Goal: Information Seeking & Learning: Learn about a topic

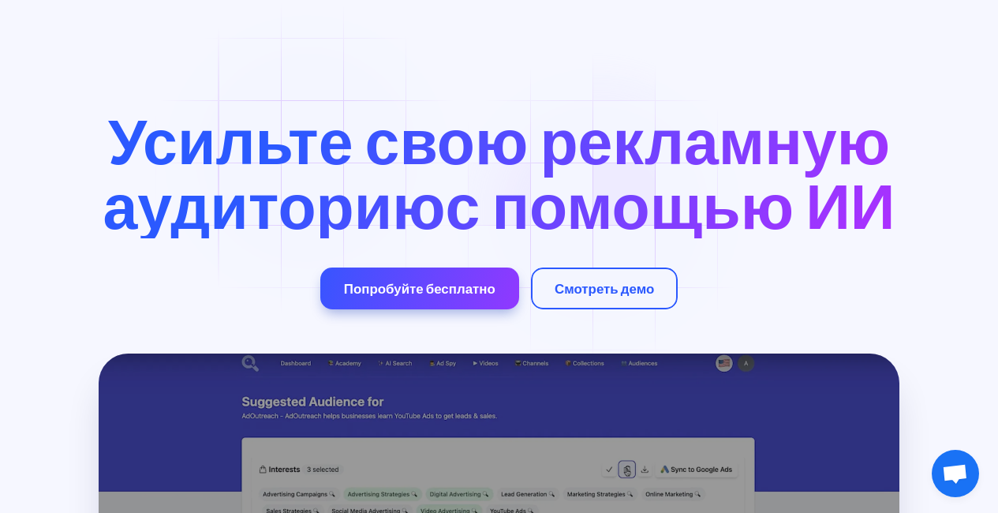
click at [605, 215] on font "Усильте свою рекламную аудиторию" at bounding box center [496, 173] width 787 height 143
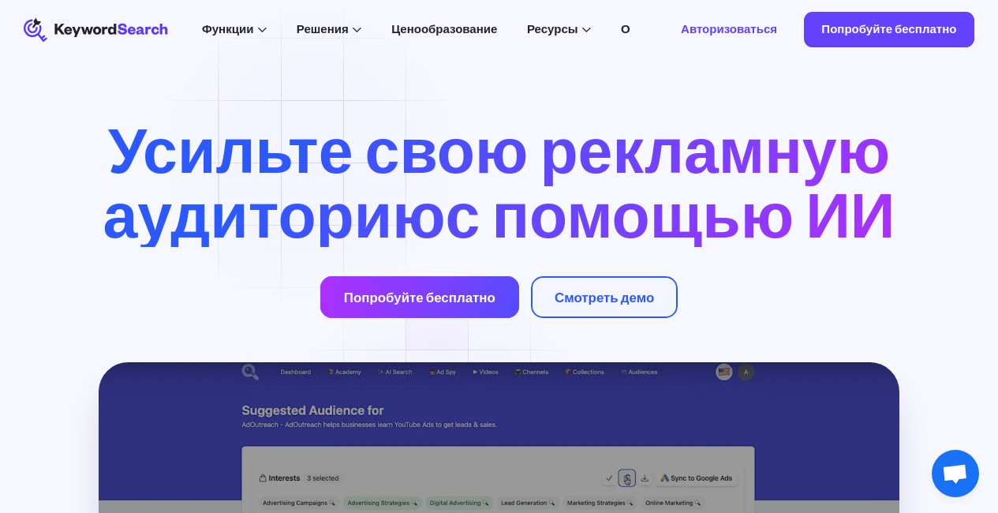
click at [435, 305] on font "Попробуйте бесплатно" at bounding box center [419, 297] width 151 height 17
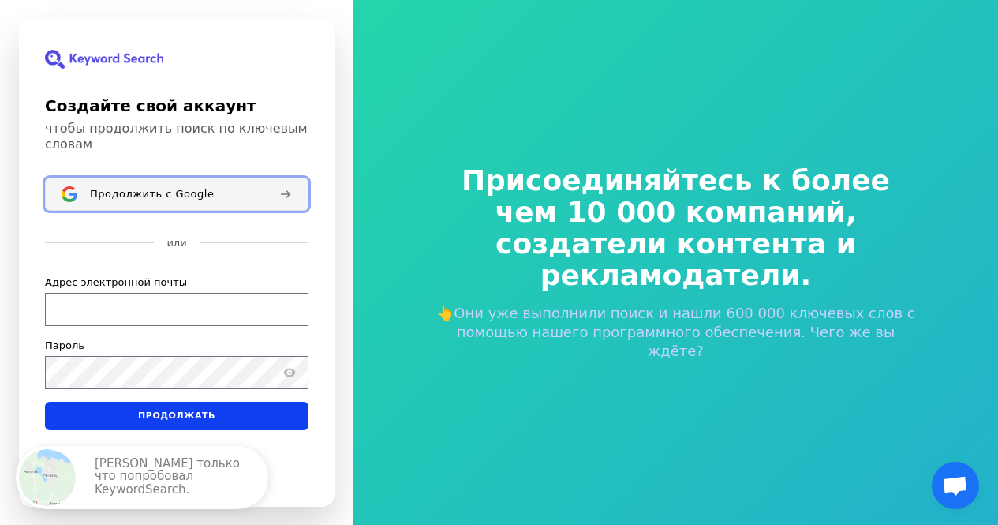
click at [174, 189] on font "Продолжить с Google" at bounding box center [152, 193] width 124 height 12
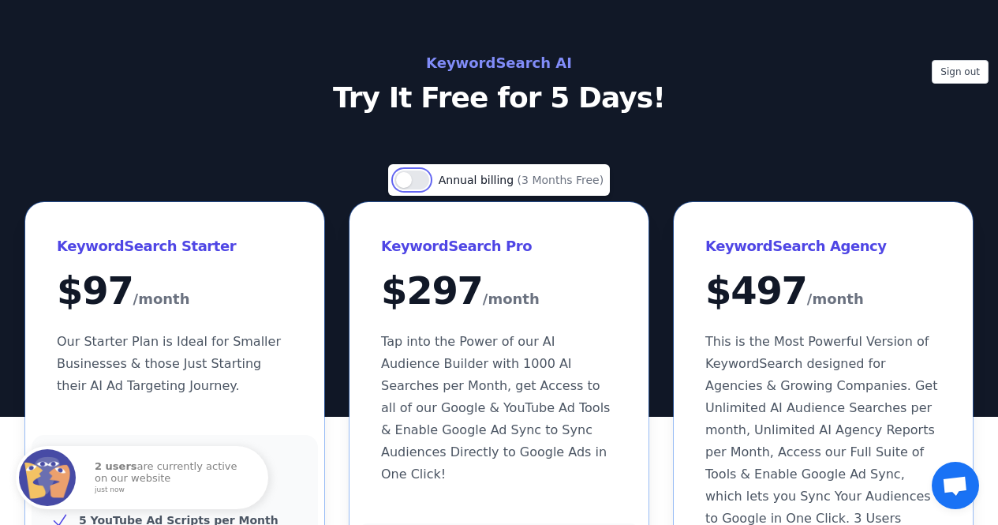
click at [415, 181] on button "Use setting" at bounding box center [411, 179] width 35 height 19
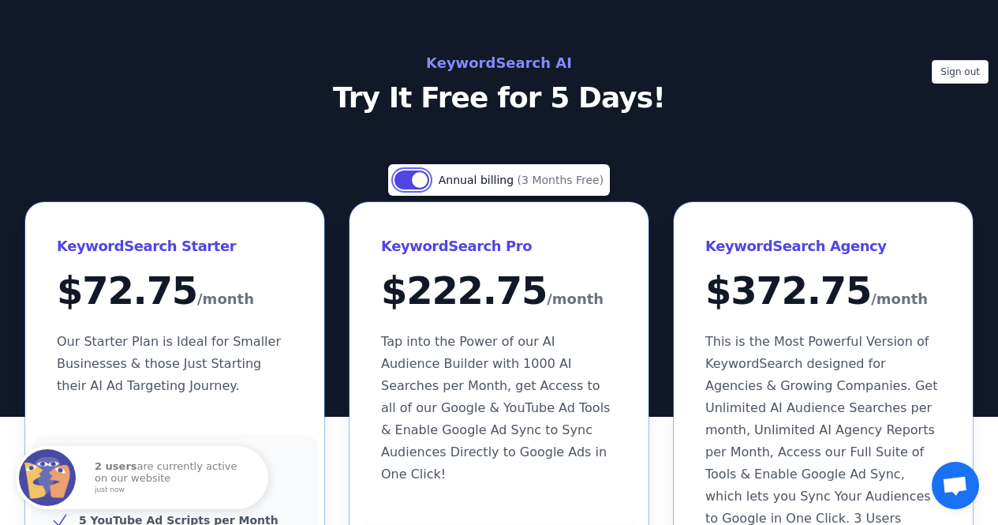
click at [415, 181] on button "Use setting" at bounding box center [411, 179] width 35 height 19
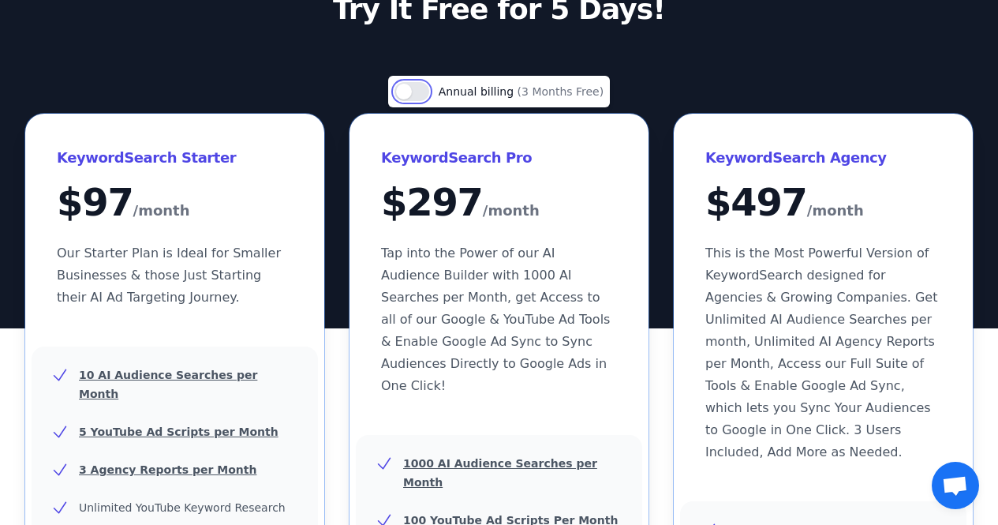
scroll to position [70, 0]
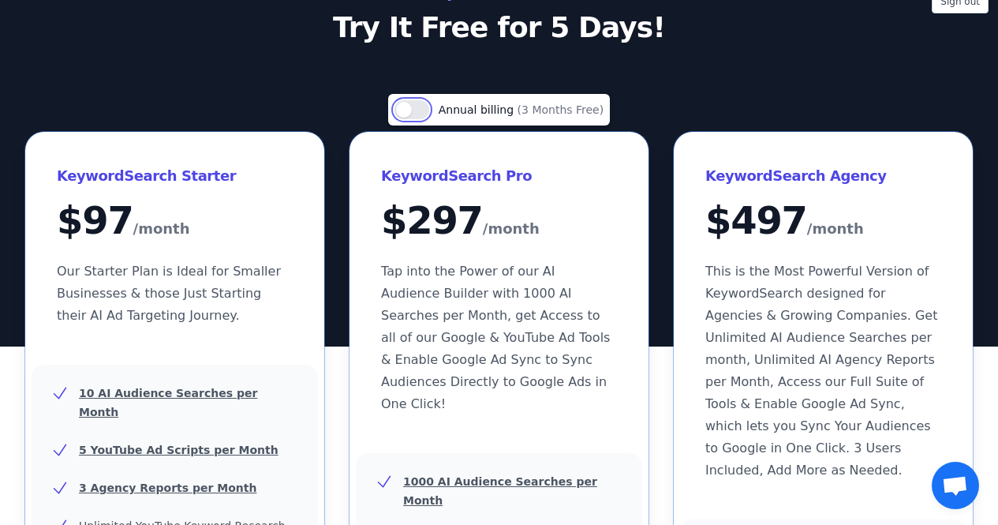
click at [419, 114] on button "Use setting" at bounding box center [411, 109] width 35 height 19
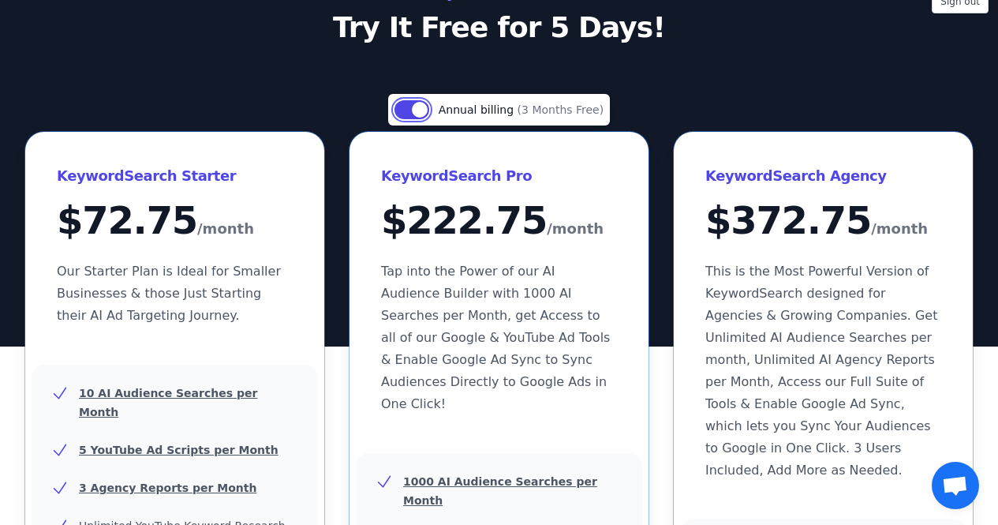
click at [422, 113] on button "Use setting" at bounding box center [411, 109] width 35 height 19
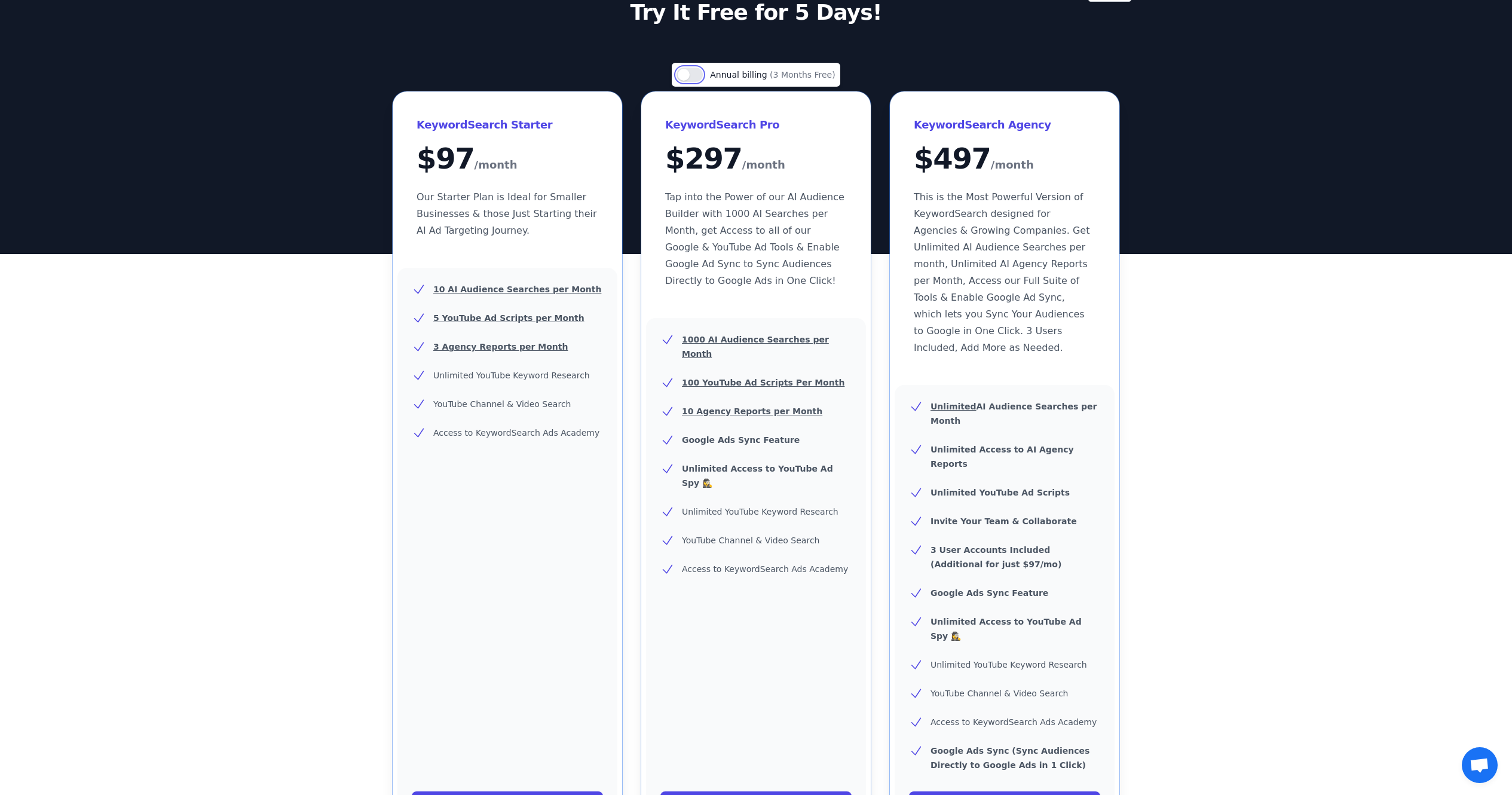
scroll to position [61, 0]
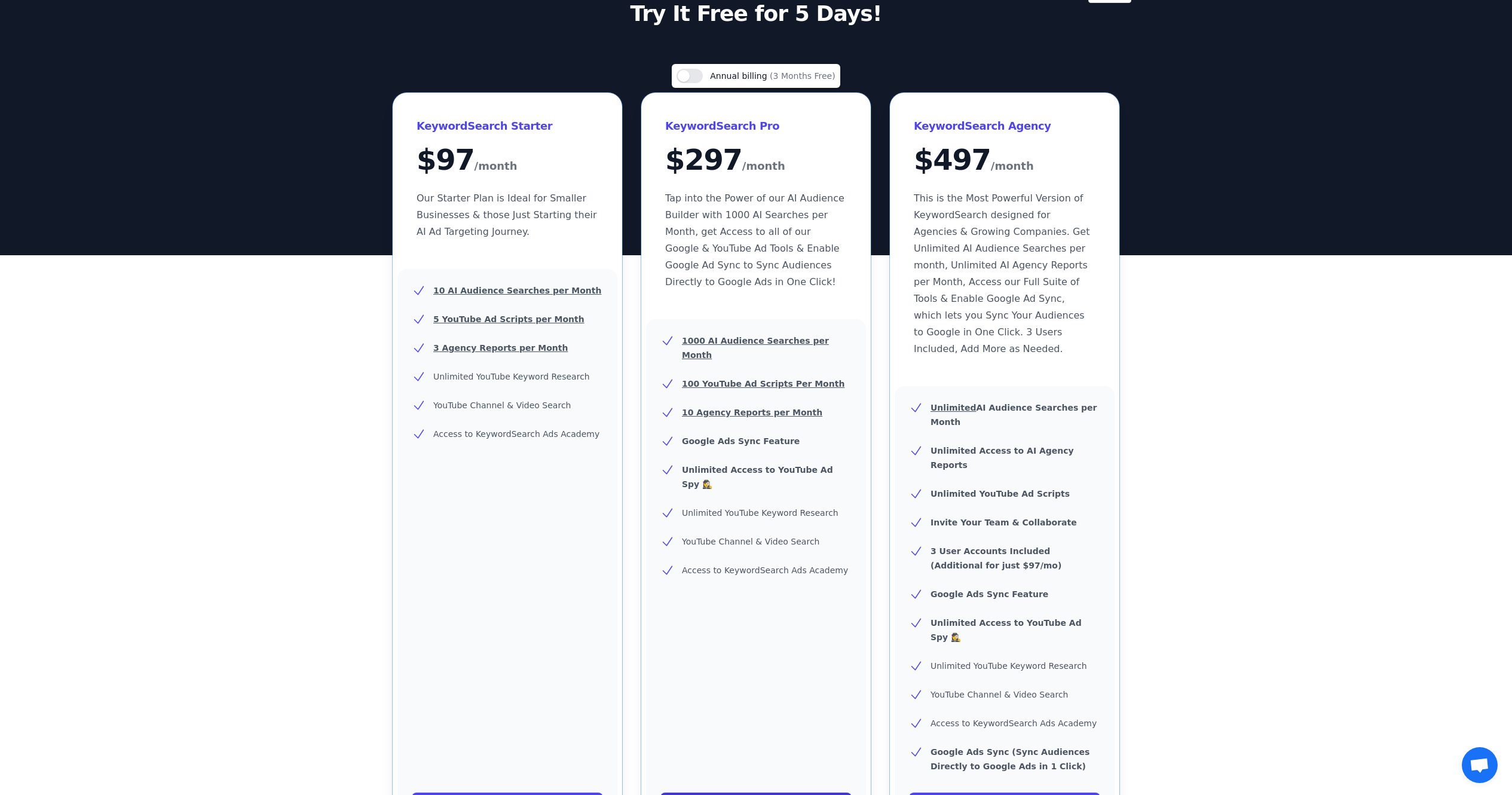
click at [750, 397] on link "Start Your Free Trial!" at bounding box center [756, 805] width 191 height 24
click at [755, 397] on link "Start Your Free Trial!" at bounding box center [756, 805] width 191 height 24
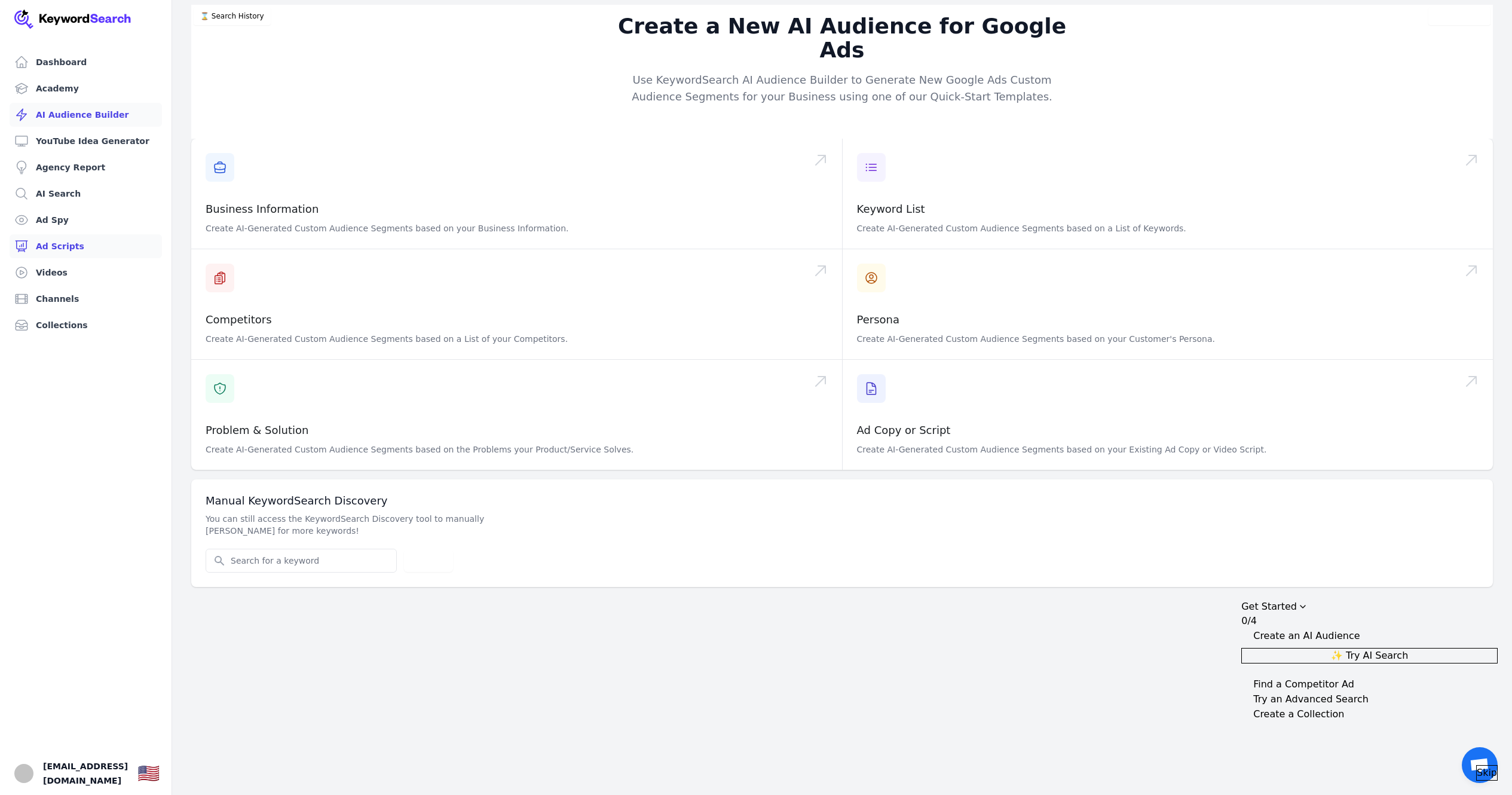
click at [56, 252] on link "Ad Scripts" at bounding box center [86, 246] width 152 height 24
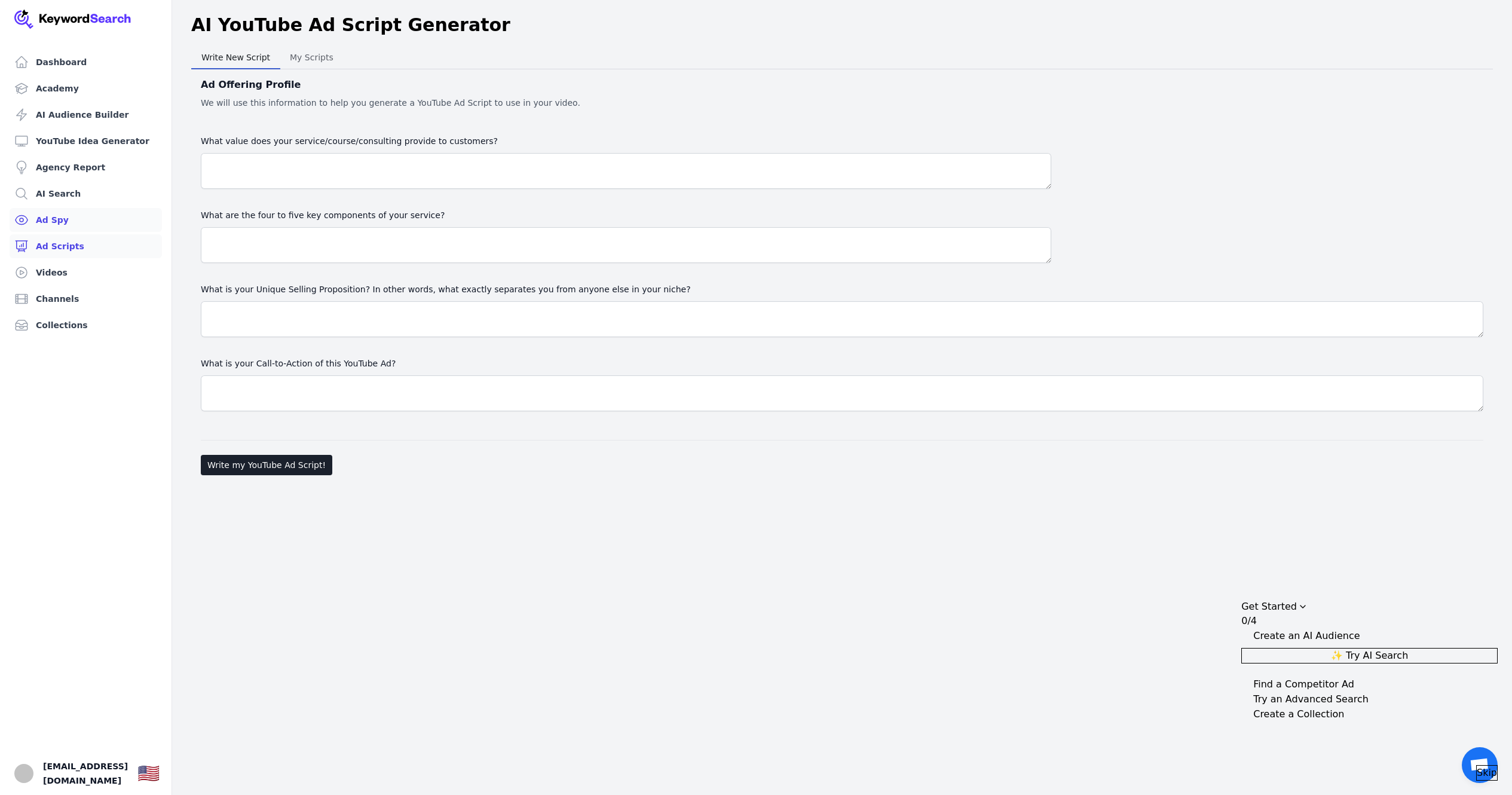
click at [61, 222] on link "Ad Spy" at bounding box center [86, 221] width 152 height 24
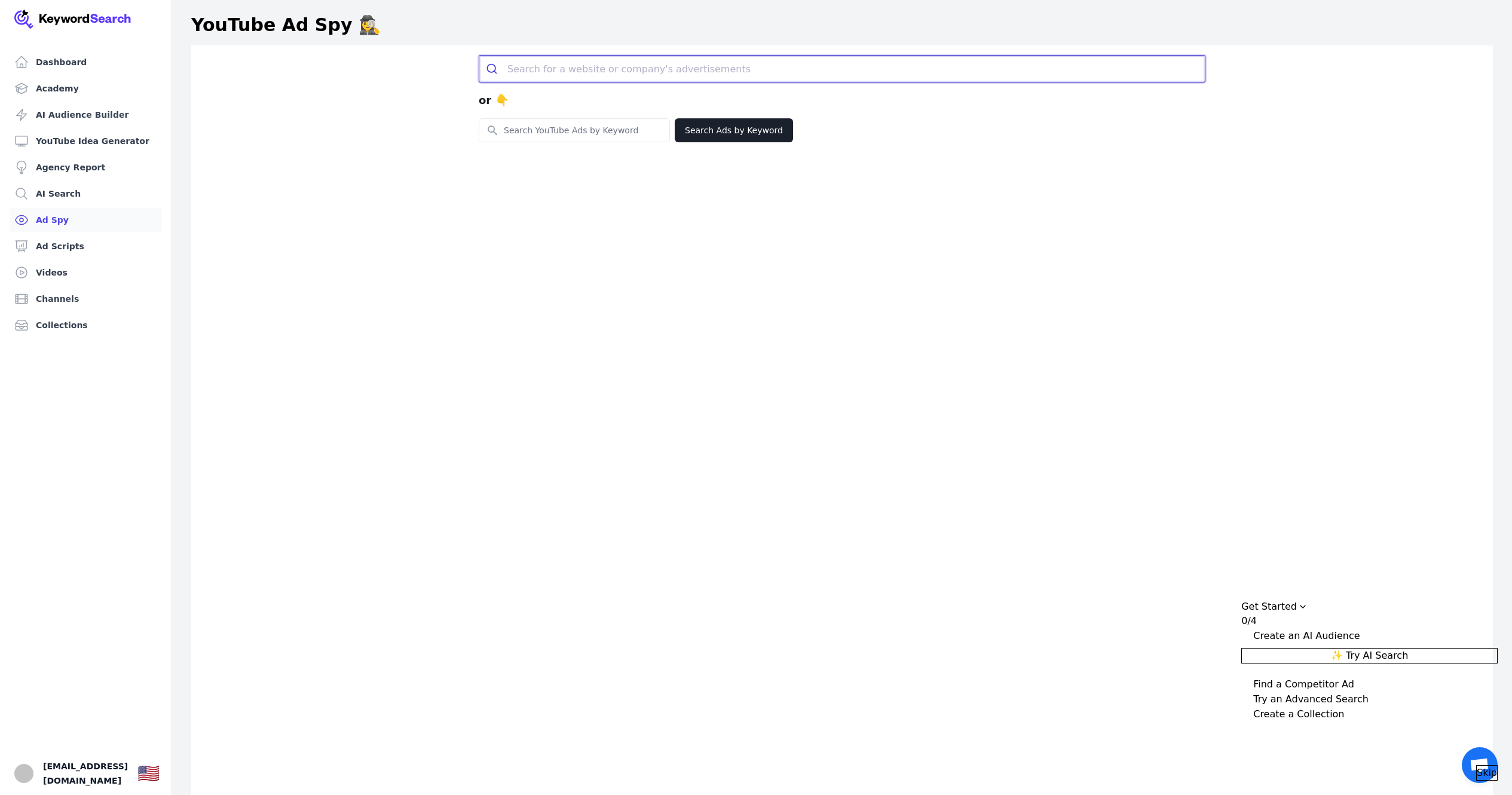
click at [598, 67] on input "search" at bounding box center [856, 68] width 698 height 27
click at [593, 133] on input "Search for YouTube Keywords" at bounding box center [574, 130] width 190 height 23
type input "v"
type input "Arbitrage"
click at [717, 121] on button "Search Ads by Keyword" at bounding box center [734, 130] width 118 height 24
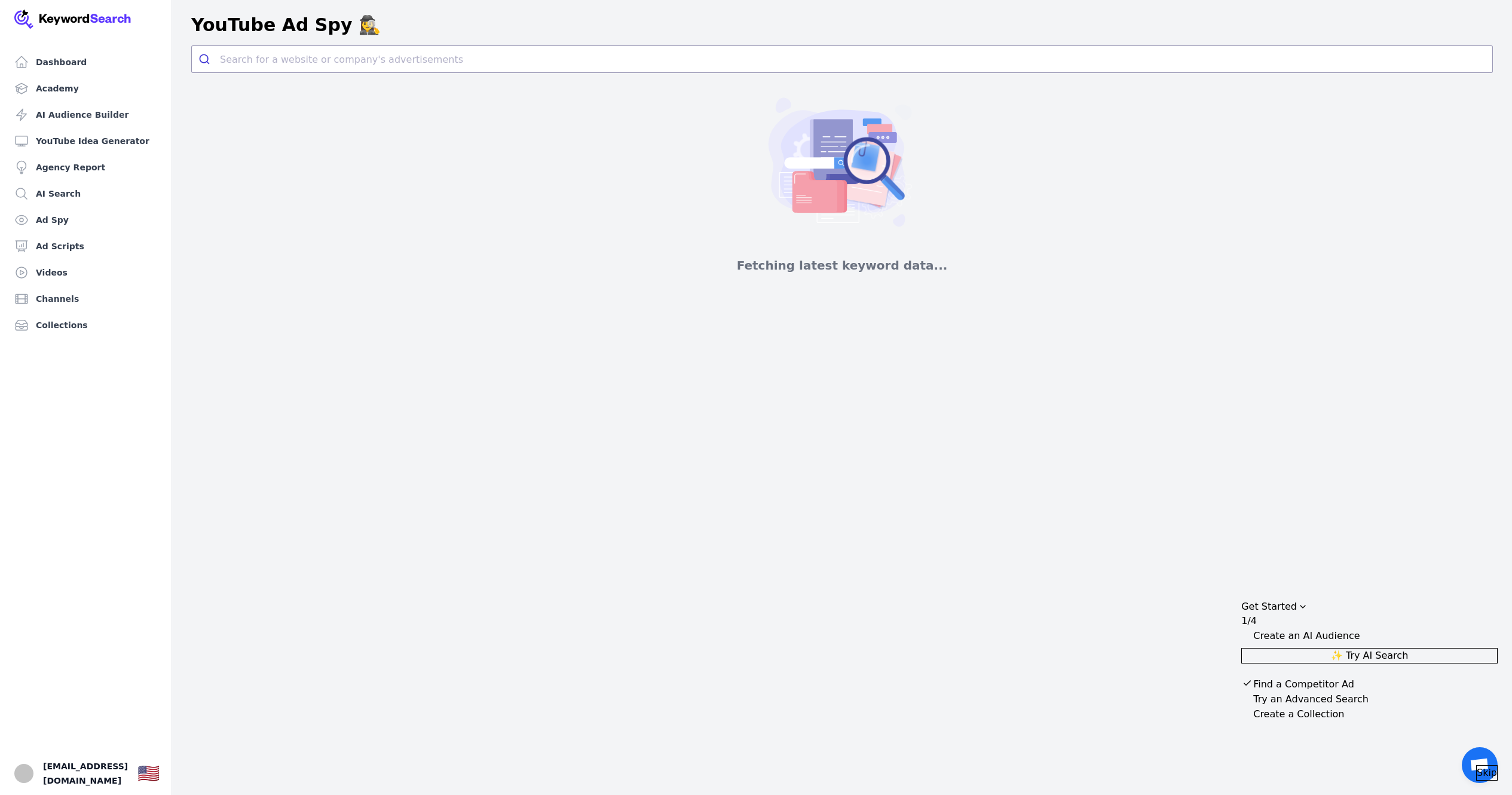
click at [808, 264] on h2 "Fetching latest keyword data..." at bounding box center [842, 265] width 211 height 17
copy h2 "Fetching latest keyword data..."
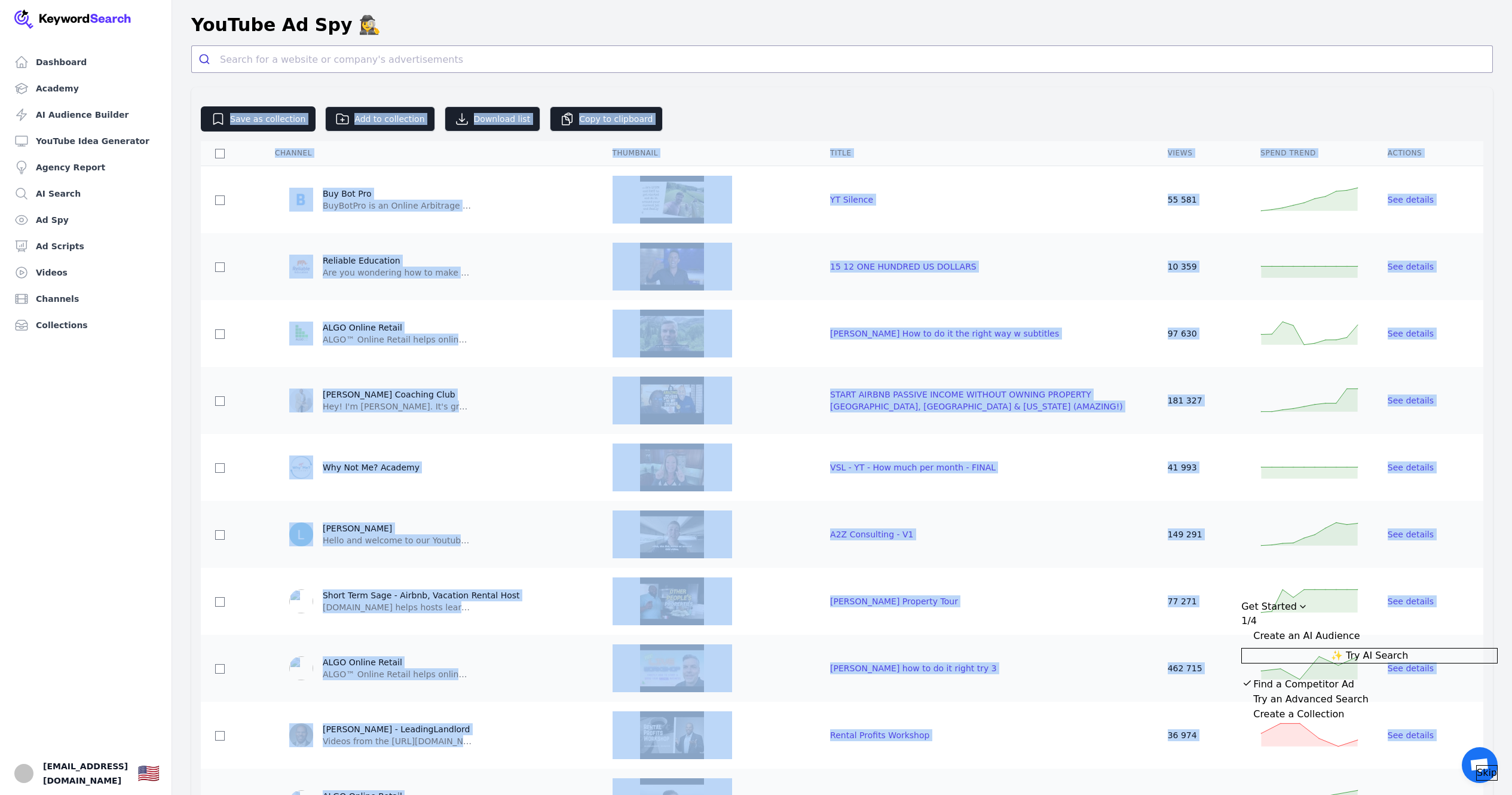
click at [888, 109] on div "Save as collection Add to collection Download list Copy to clipboard" at bounding box center [842, 118] width 1282 height 25
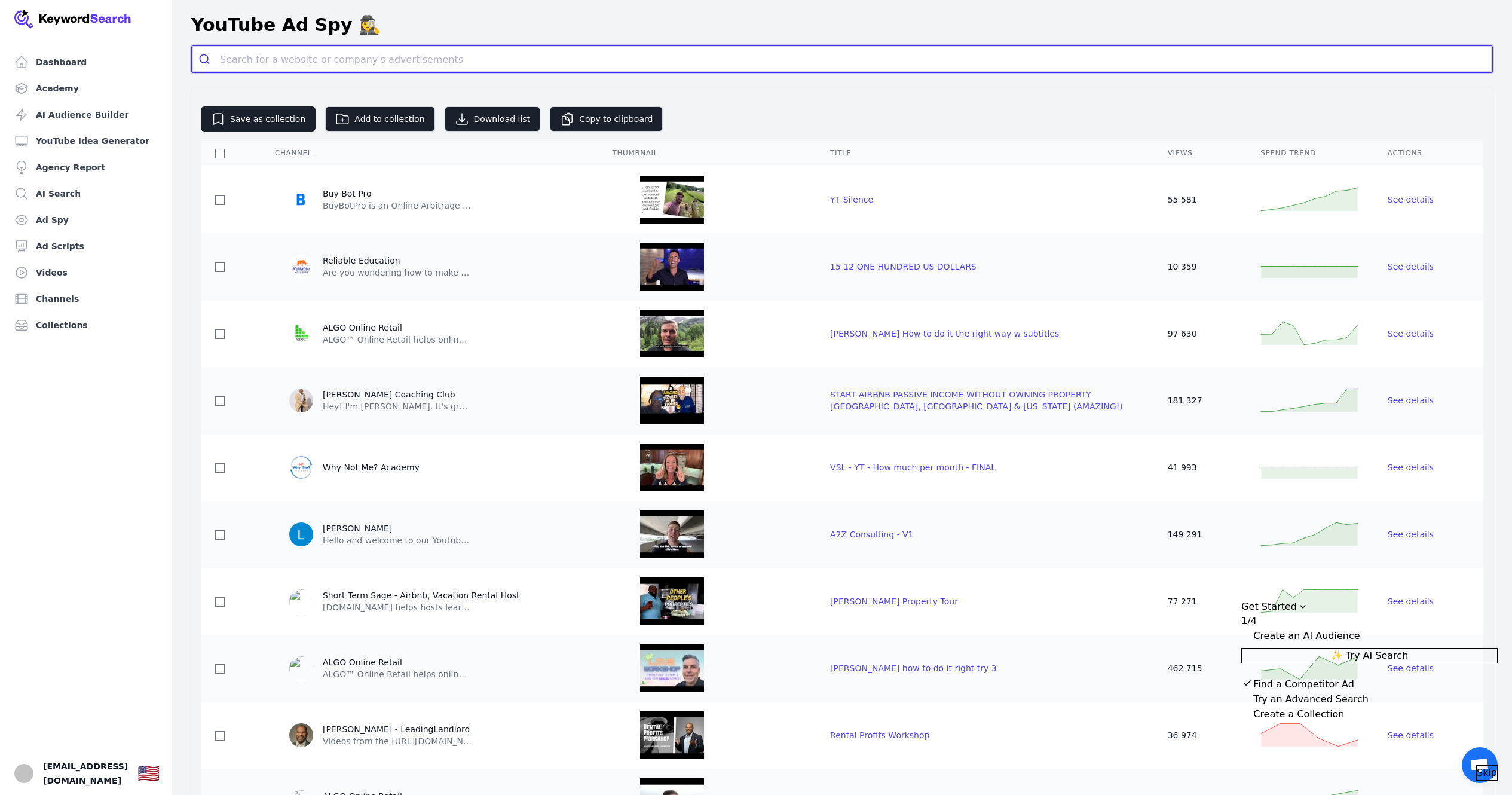
click at [248, 63] on input "search" at bounding box center [855, 59] width 1272 height 27
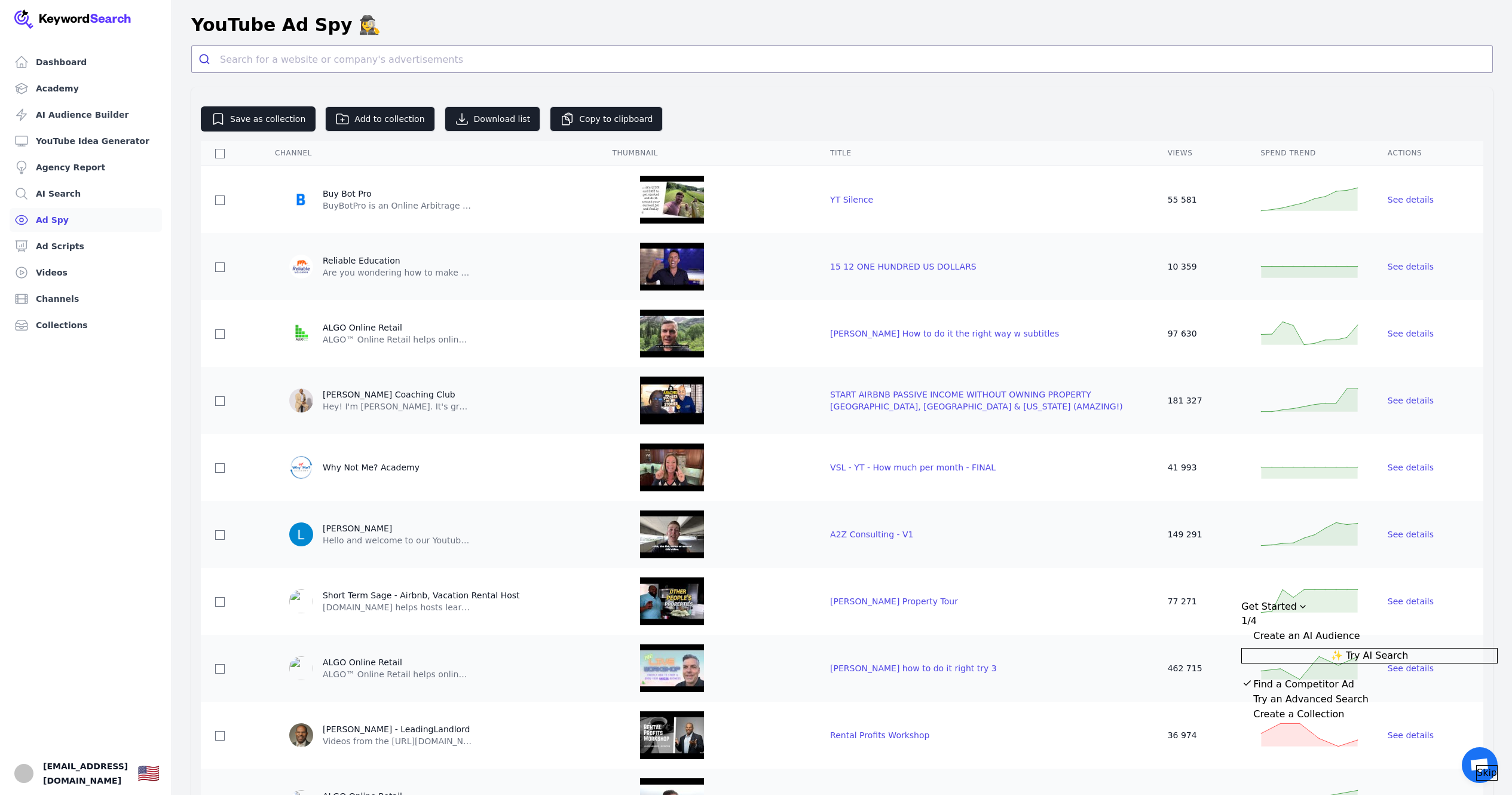
click at [70, 214] on link "Ad Spy" at bounding box center [86, 221] width 152 height 24
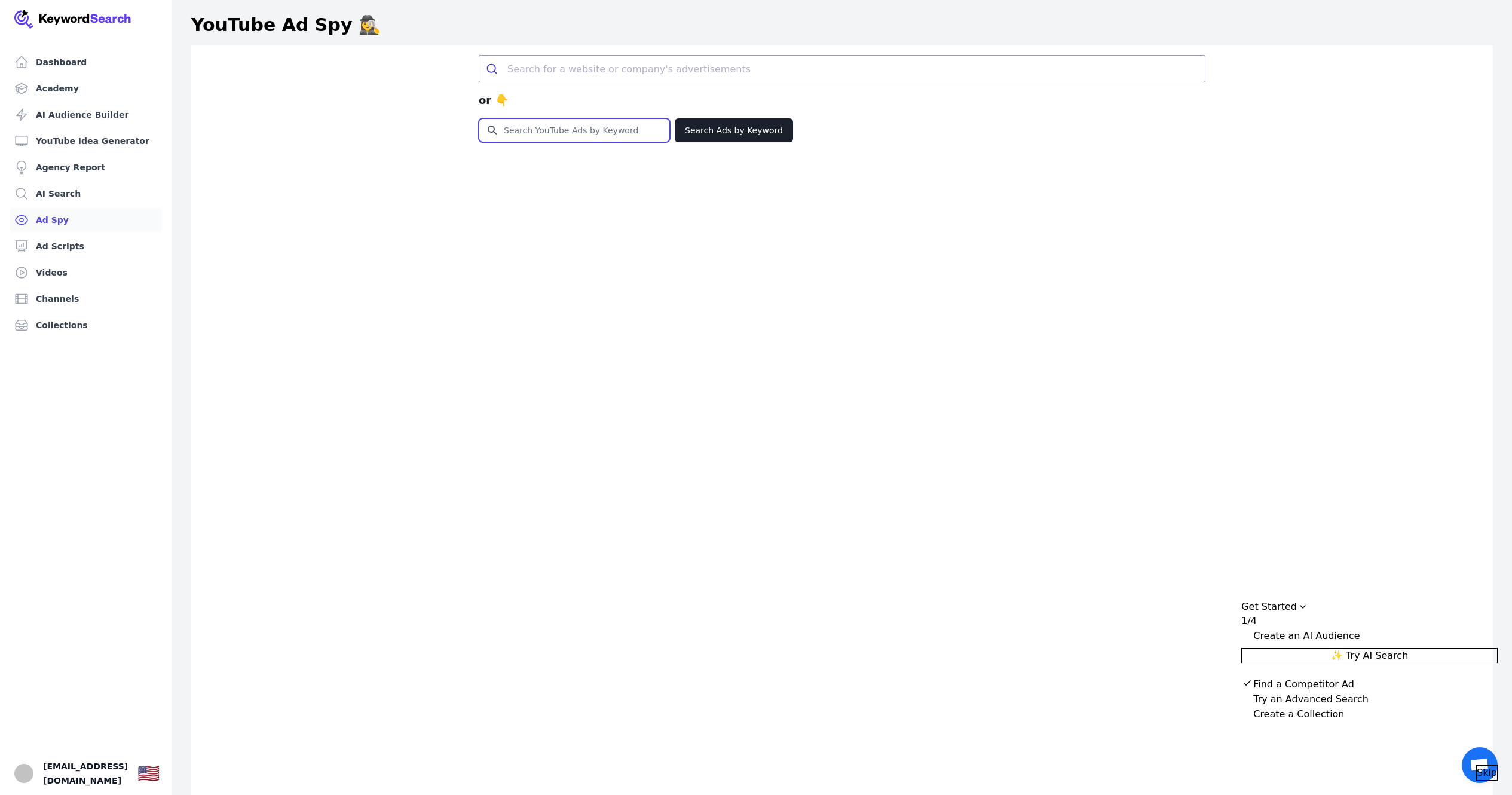
click at [547, 123] on input "Search for YouTube Keywords" at bounding box center [574, 130] width 190 height 23
type input "f"
type input "Crypto arbitrage"
click at [675, 133] on button "Search Ads by Keyword" at bounding box center [734, 130] width 118 height 24
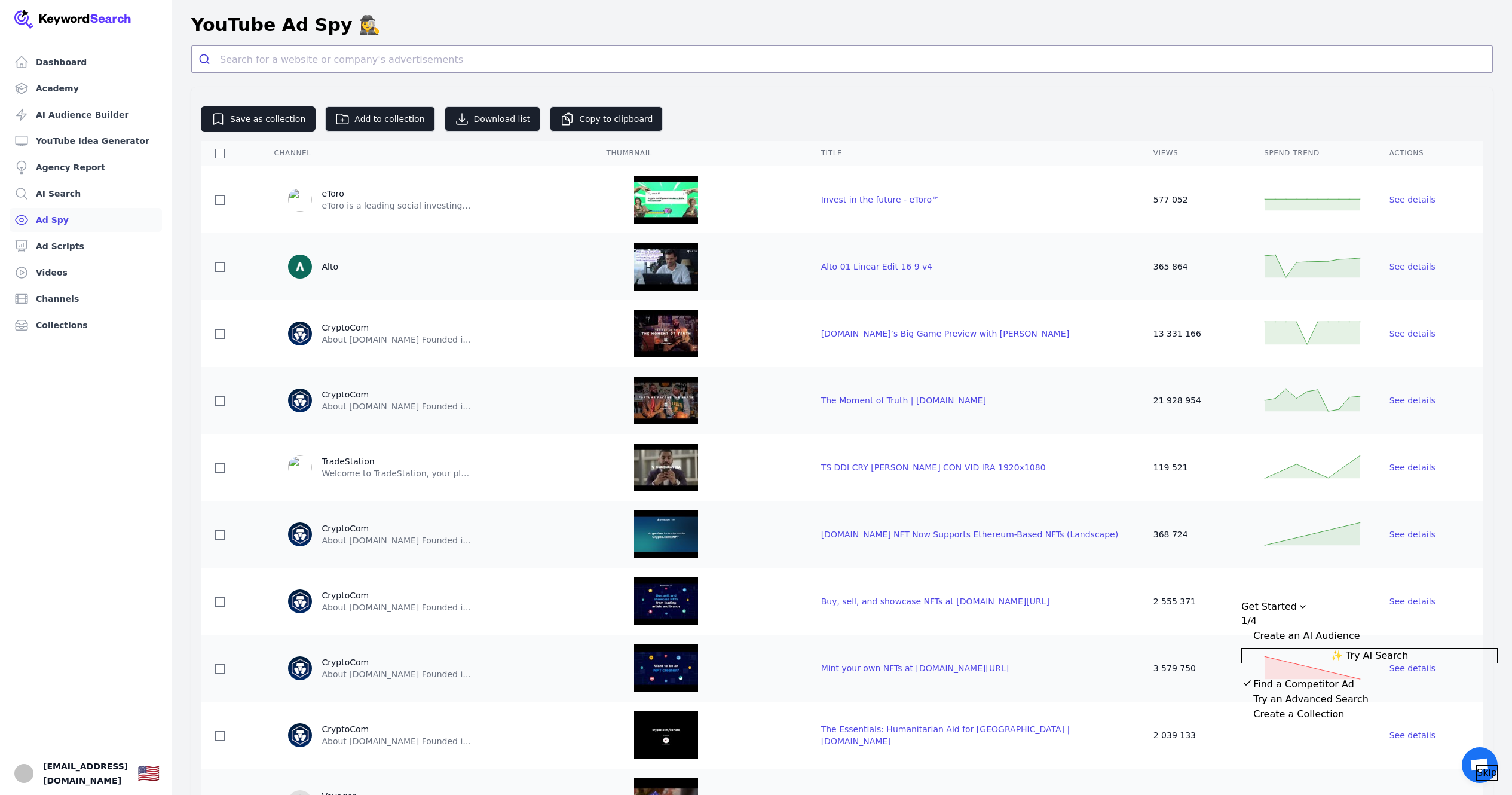
click at [66, 218] on link "Ad Spy" at bounding box center [86, 221] width 152 height 24
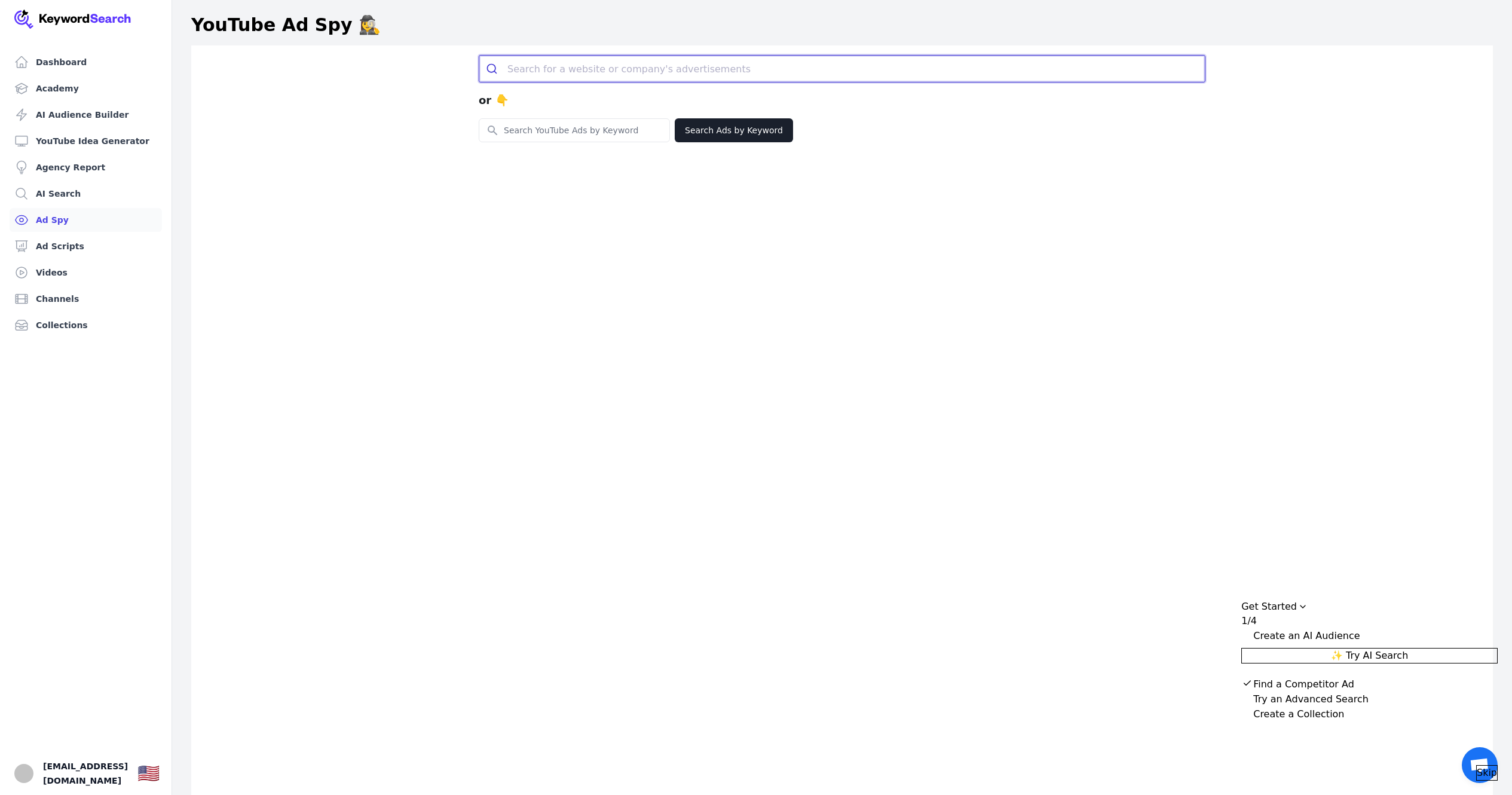
click at [582, 67] on input "search" at bounding box center [856, 68] width 698 height 27
type input "f"
type input "crypto"
click at [627, 129] on input "Search for YouTube Keywords" at bounding box center [574, 130] width 190 height 23
type input "f"
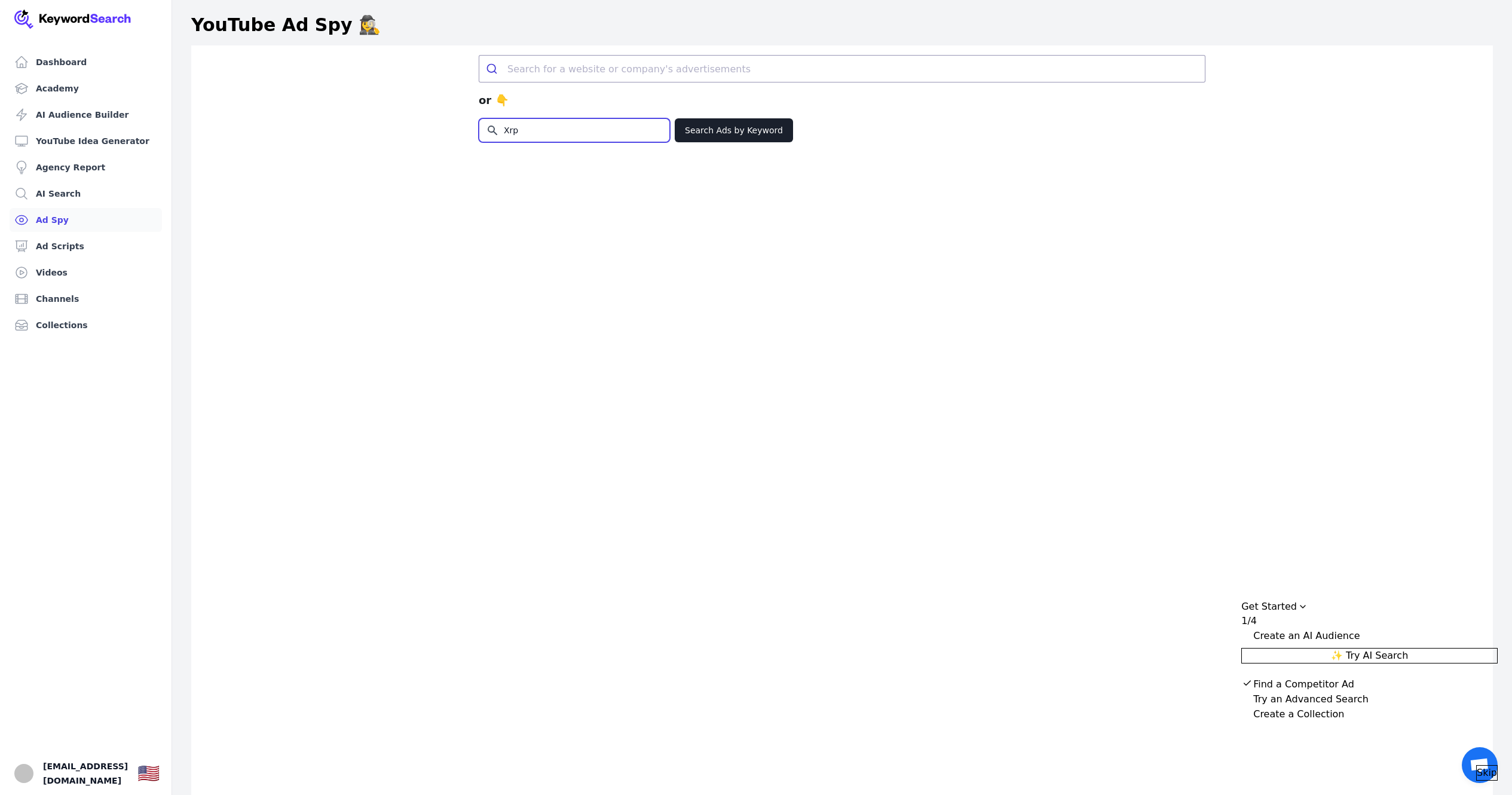
type input "Xrp"
click at [740, 134] on button "Search Ads by Keyword" at bounding box center [734, 130] width 118 height 24
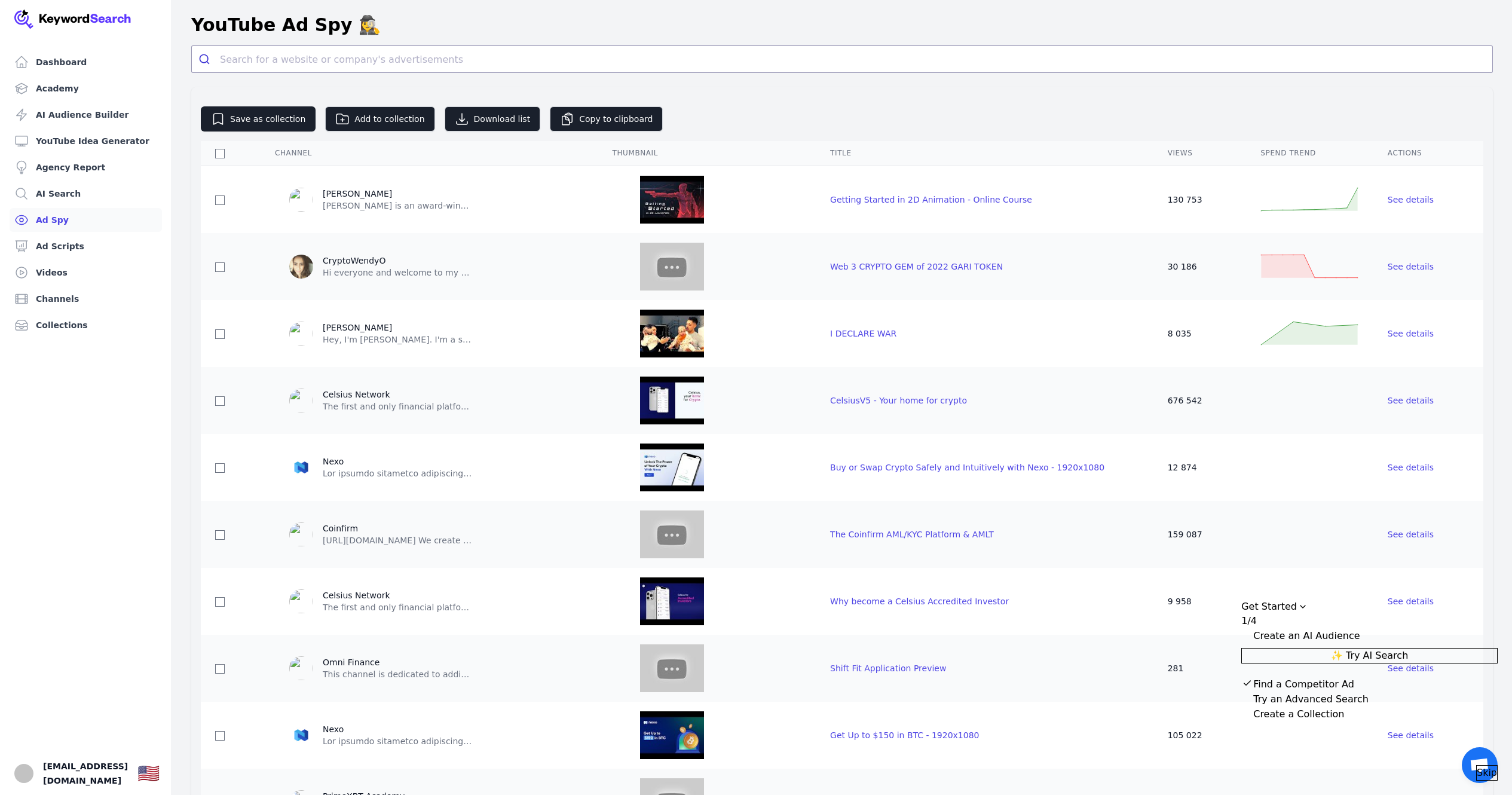
click at [61, 211] on link "Ad Spy" at bounding box center [86, 221] width 152 height 24
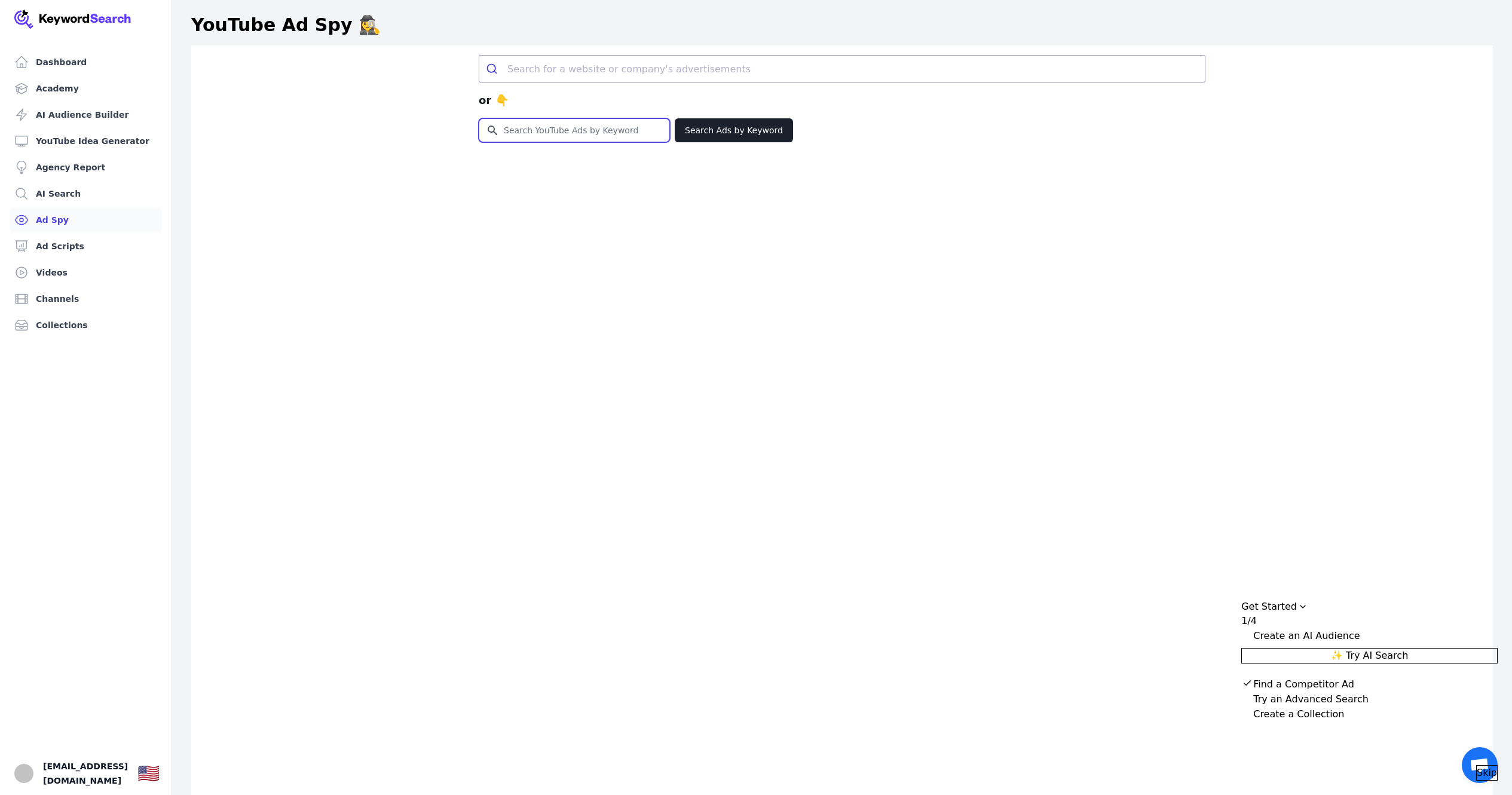
click at [543, 125] on input "Search for YouTube Keywords" at bounding box center [574, 130] width 190 height 23
type input "Xrp arbitrage"
click at [741, 130] on button "Search Ads by Keyword" at bounding box center [734, 130] width 118 height 24
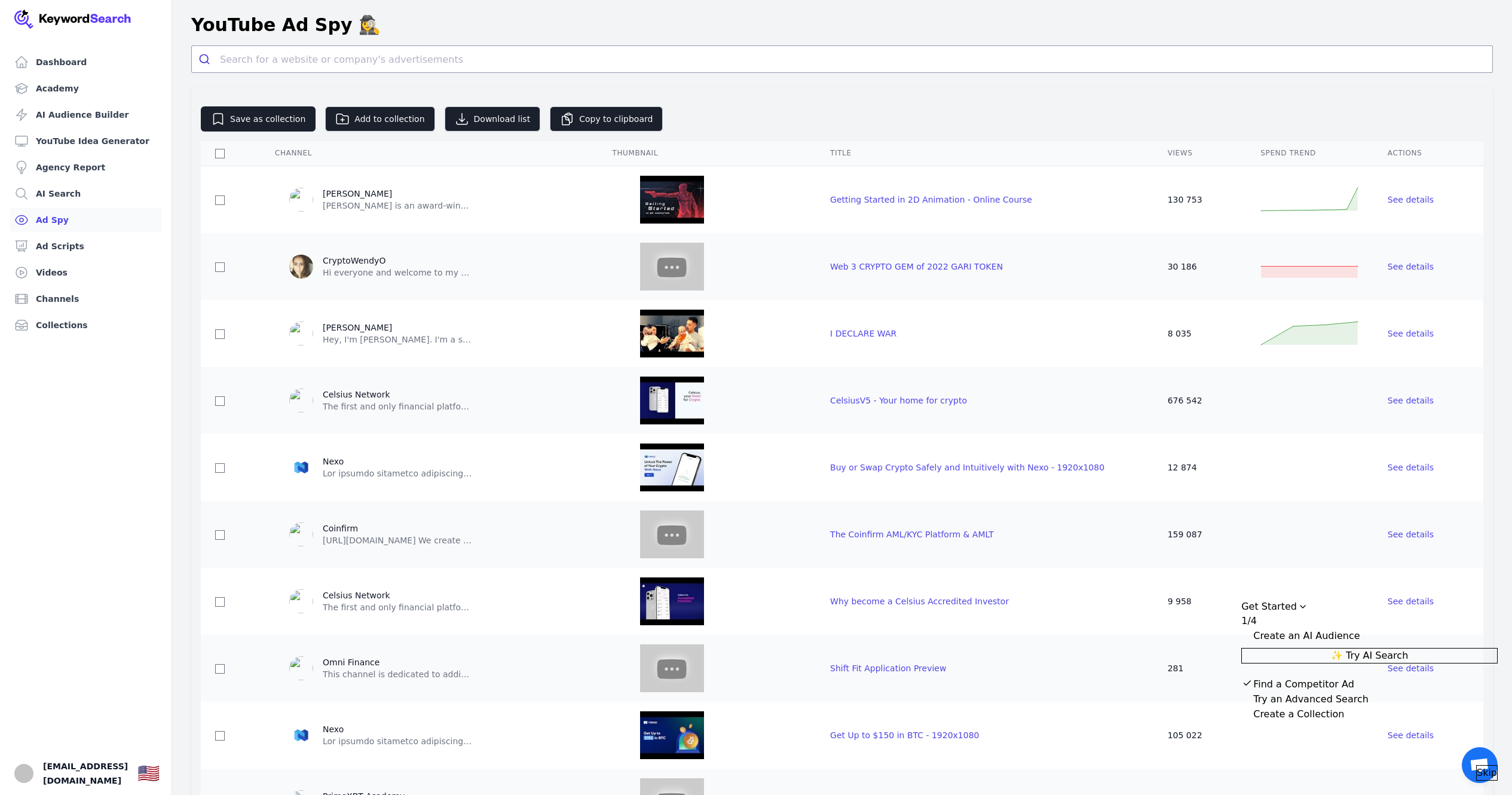
click at [70, 222] on link "Ad Spy" at bounding box center [86, 221] width 152 height 24
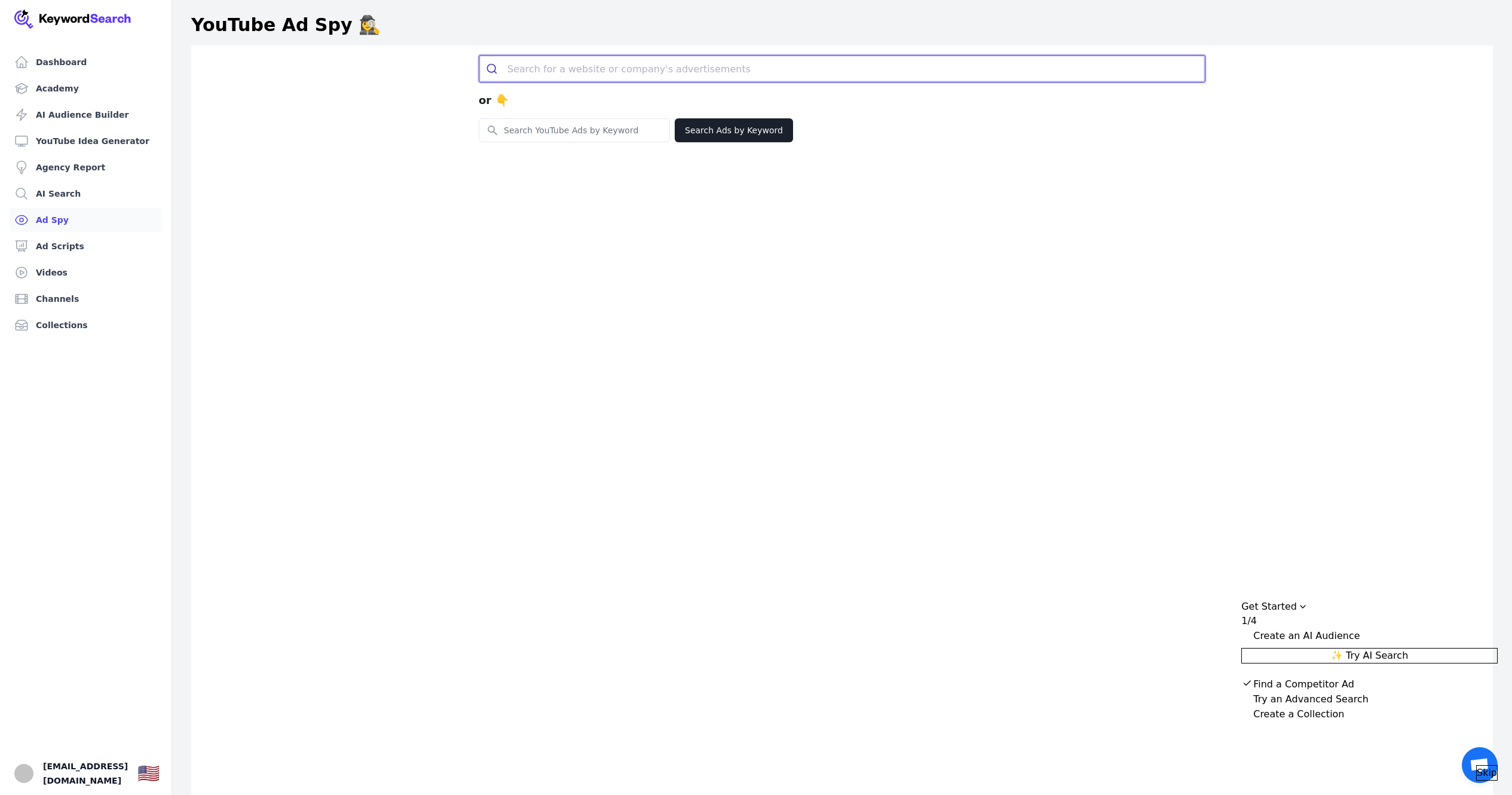
click at [573, 58] on input "search" at bounding box center [856, 68] width 698 height 27
type input "f"
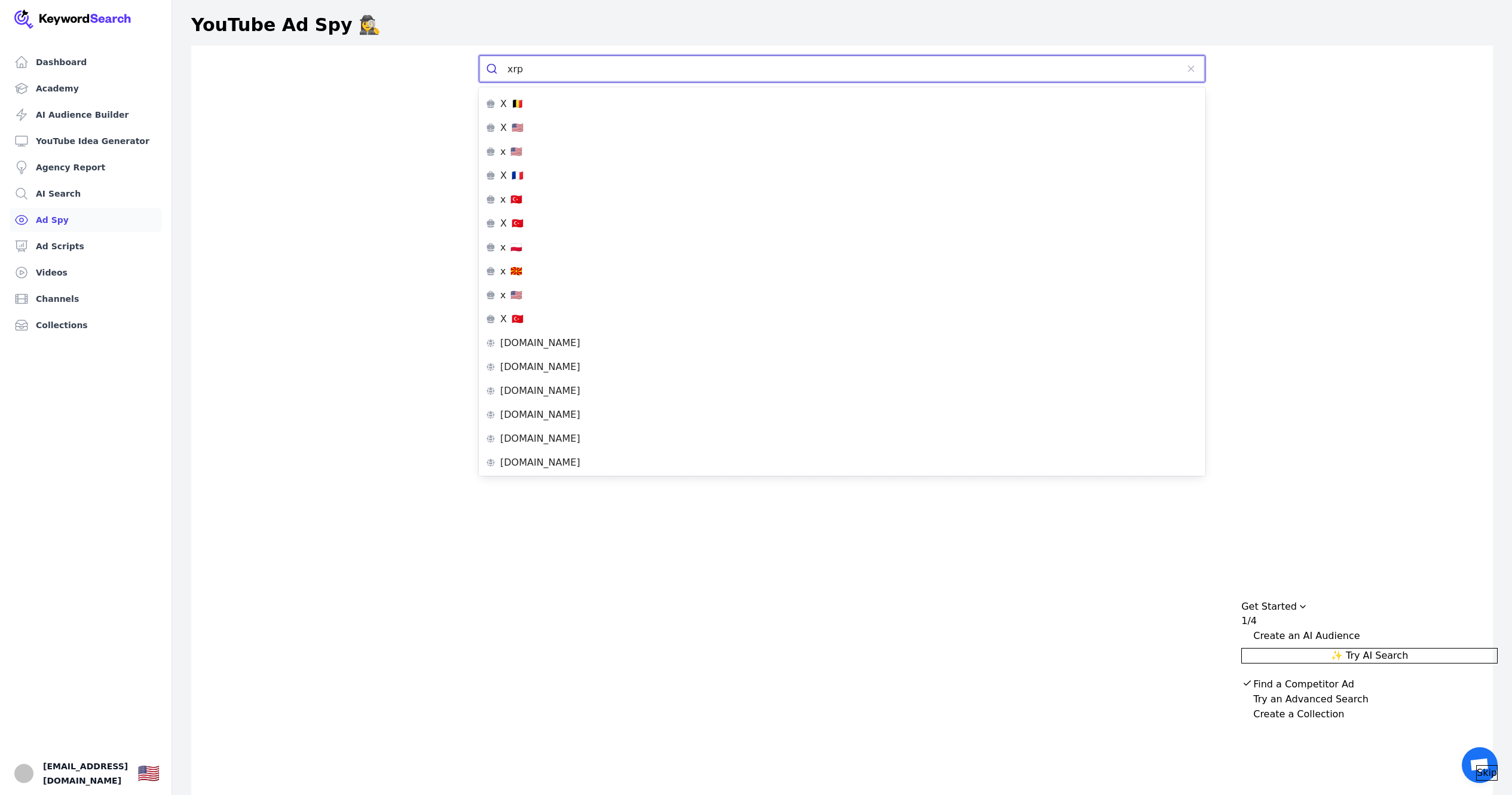
click at [480, 55] on button "submit" at bounding box center [493, 68] width 28 height 27
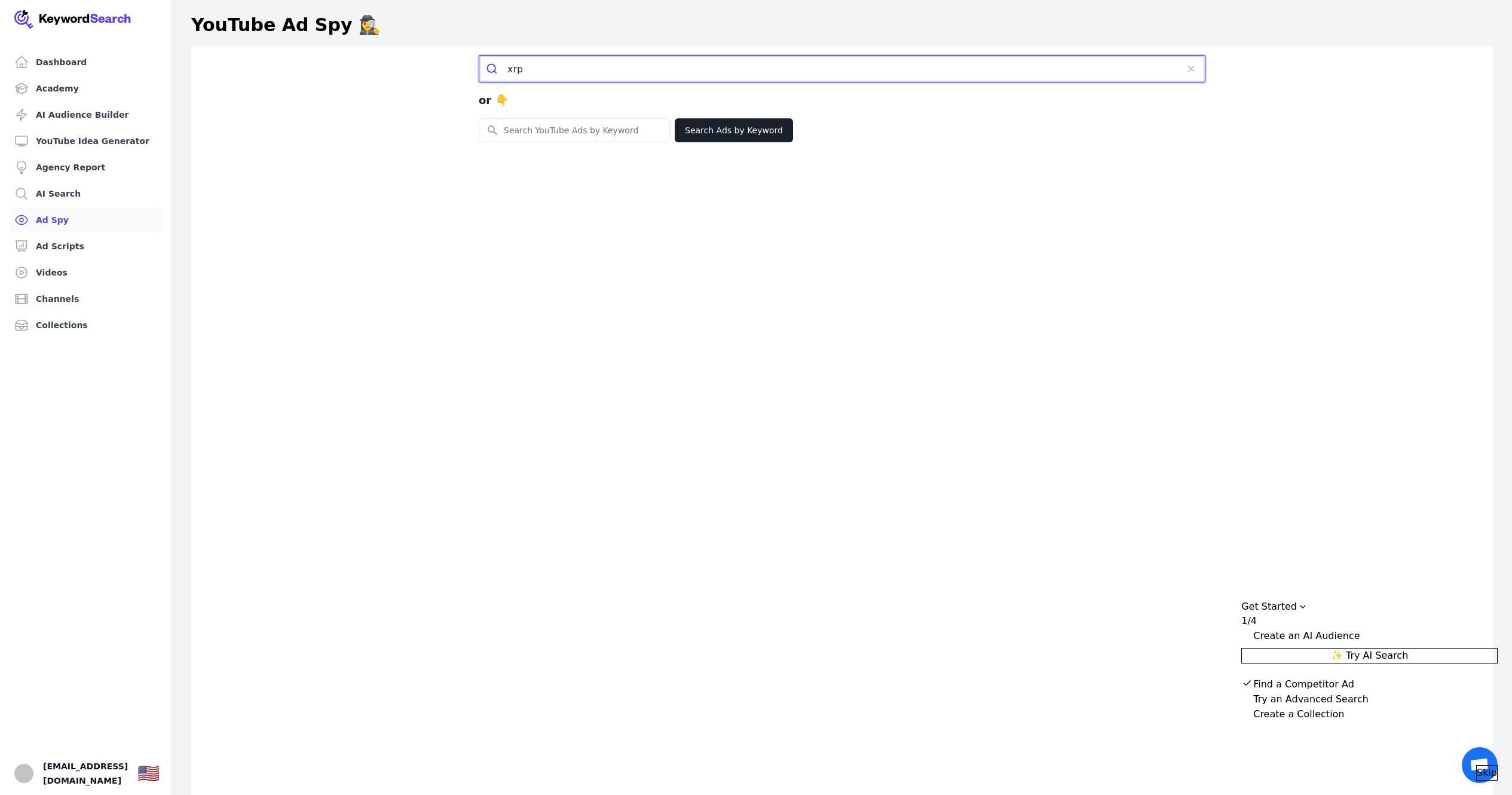
click at [595, 69] on input "xrp" at bounding box center [842, 68] width 670 height 27
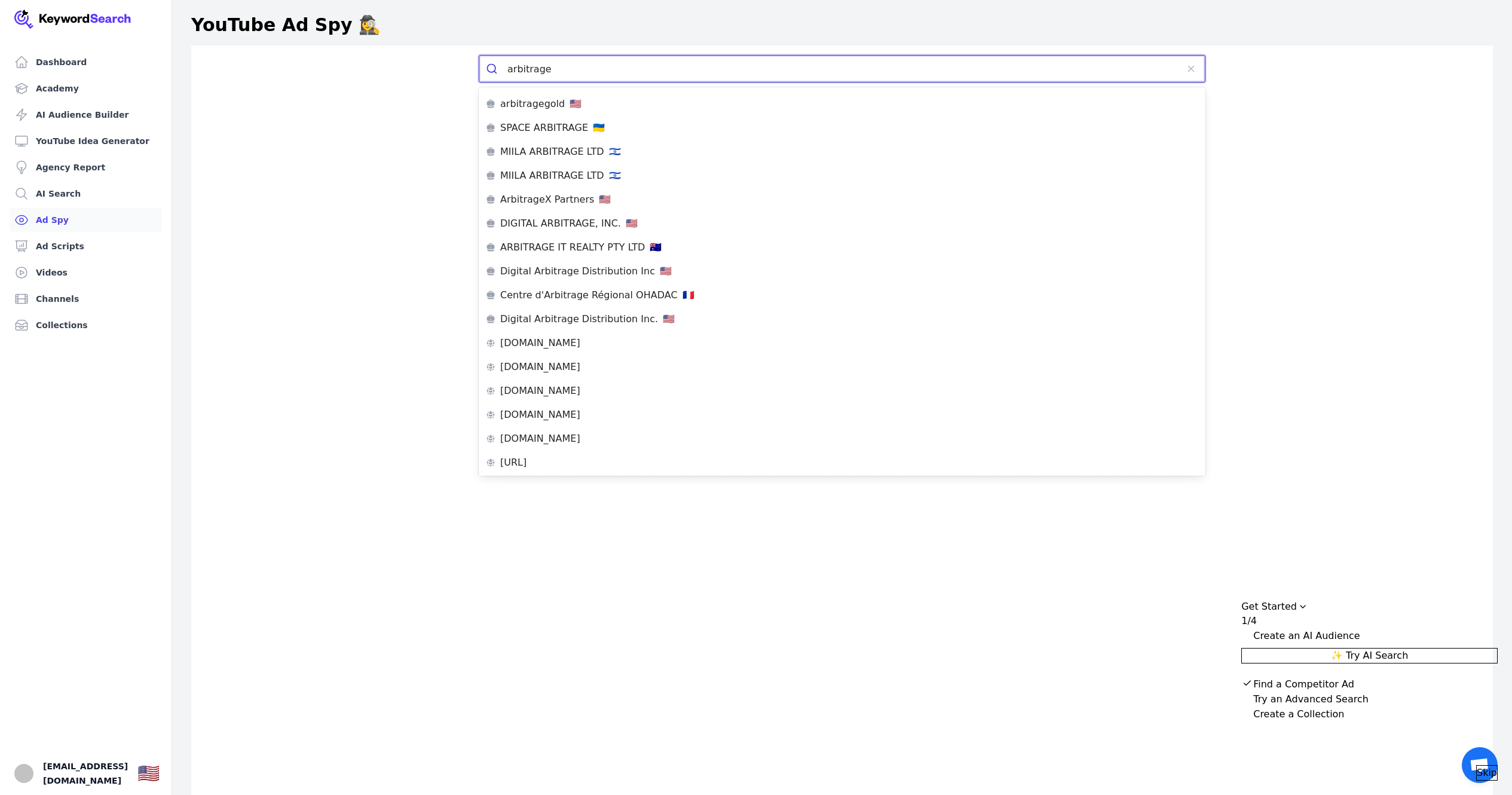
type input "arbitrage"
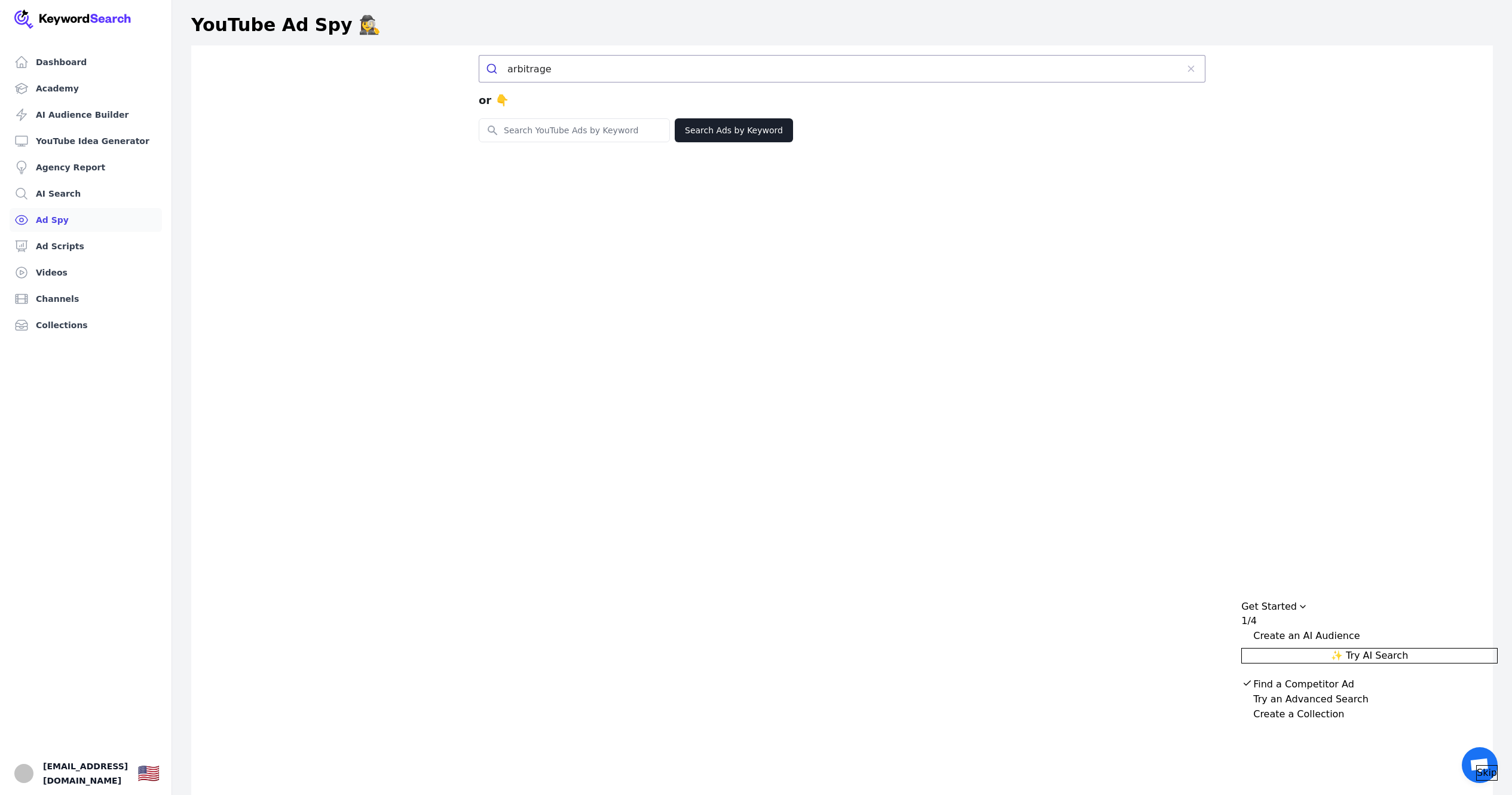
click at [336, 235] on div "arbitrage or 👇 Search for YouTube Keywords Search Ads by Keyword" at bounding box center [842, 443] width 1301 height 795
click at [539, 124] on input "Search for YouTube Keywords" at bounding box center [574, 130] width 190 height 23
click at [460, 221] on div "arbitrage or 👇 Search for YouTube Keywords Search Ads by Keyword" at bounding box center [842, 443] width 1301 height 795
click at [612, 141] on input "Search for YouTube Keywords" at bounding box center [574, 130] width 190 height 23
type input "Solana"
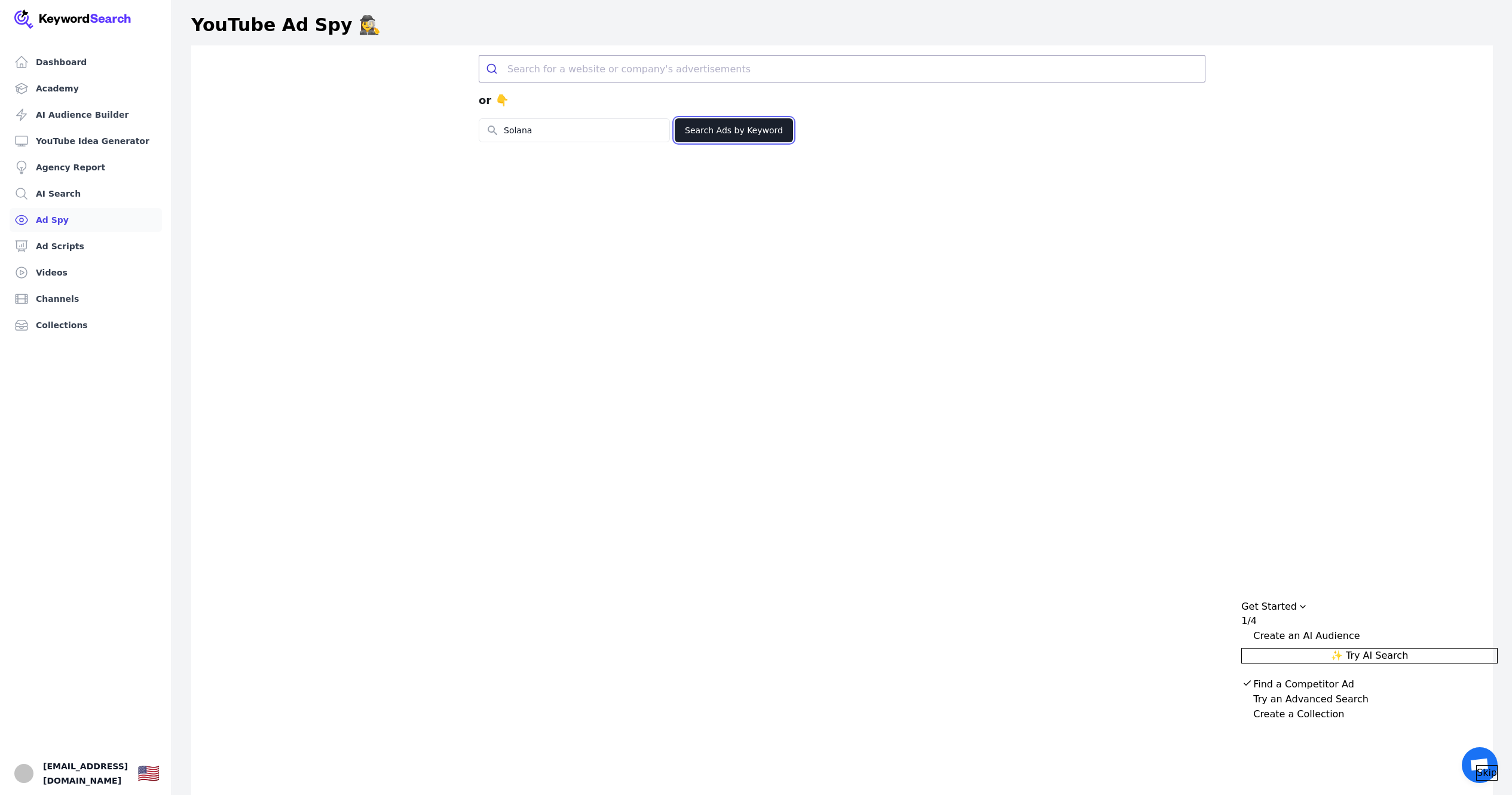
click at [690, 123] on button "Search Ads by Keyword" at bounding box center [734, 130] width 118 height 24
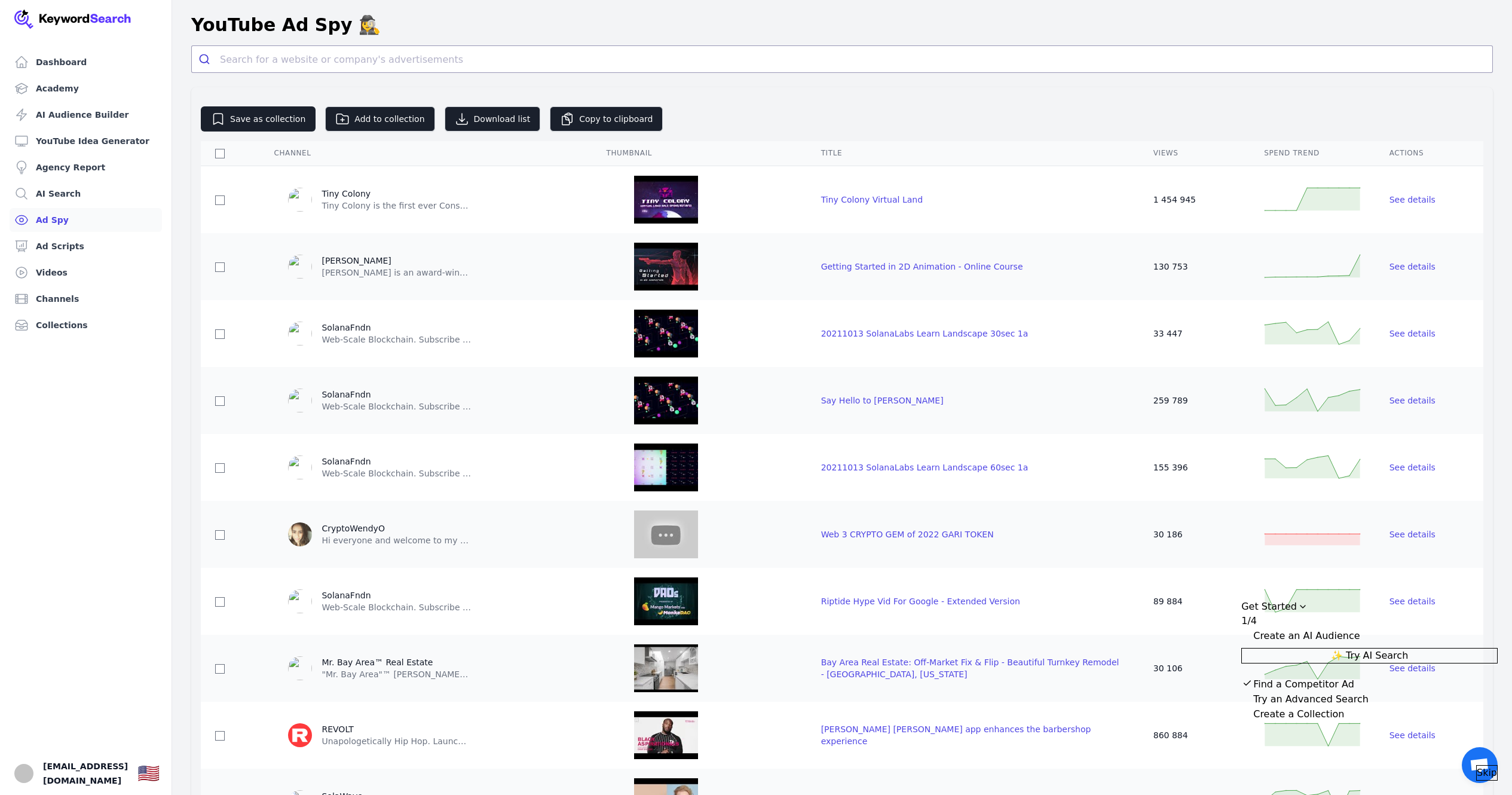
click at [63, 228] on link "Ad Spy" at bounding box center [86, 221] width 152 height 24
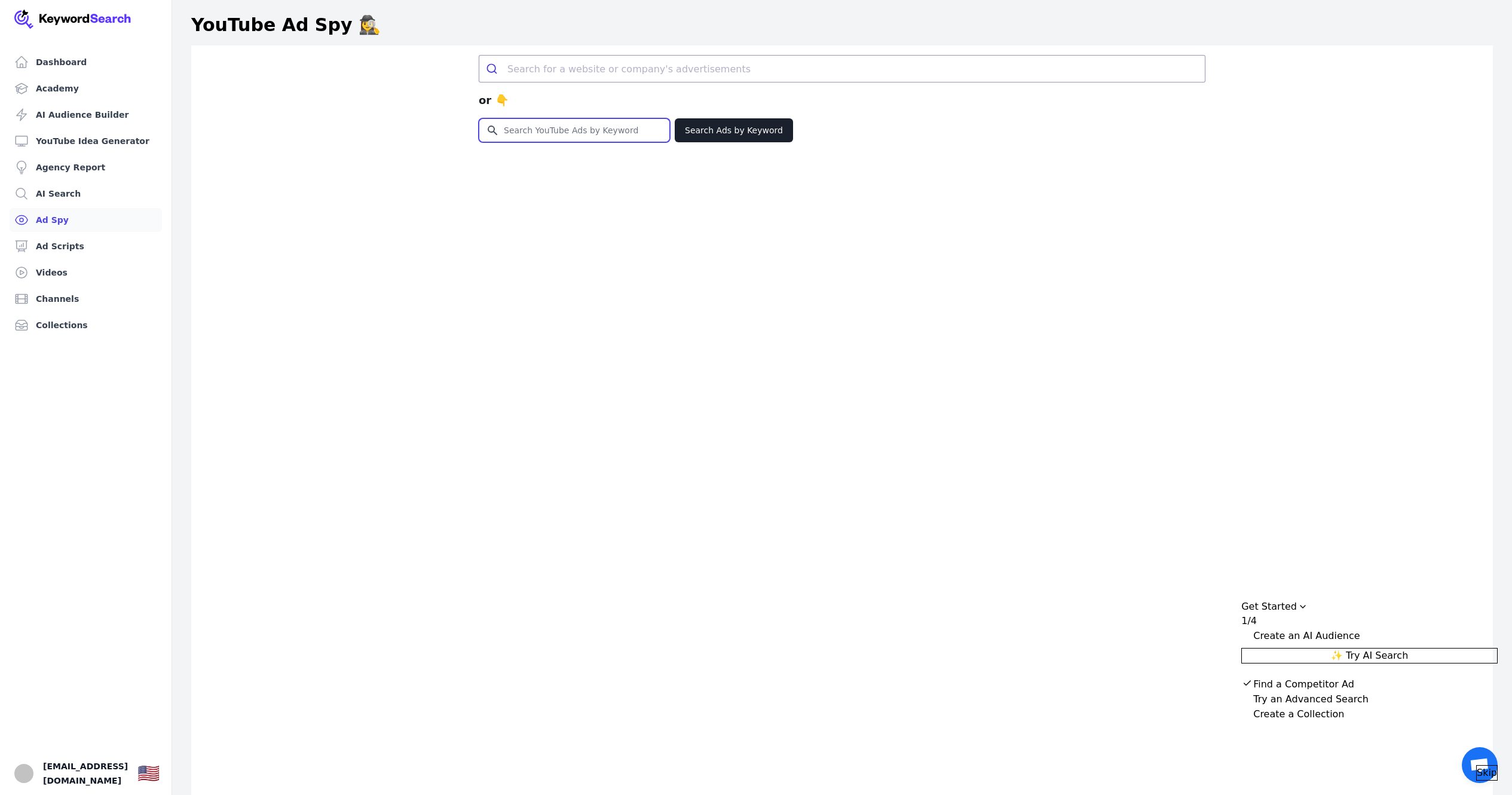
click at [598, 127] on input "Search for YouTube Keywords" at bounding box center [574, 130] width 190 height 23
type input "Solana arbitrage"
click at [729, 121] on button "Search Ads by Keyword" at bounding box center [734, 130] width 118 height 24
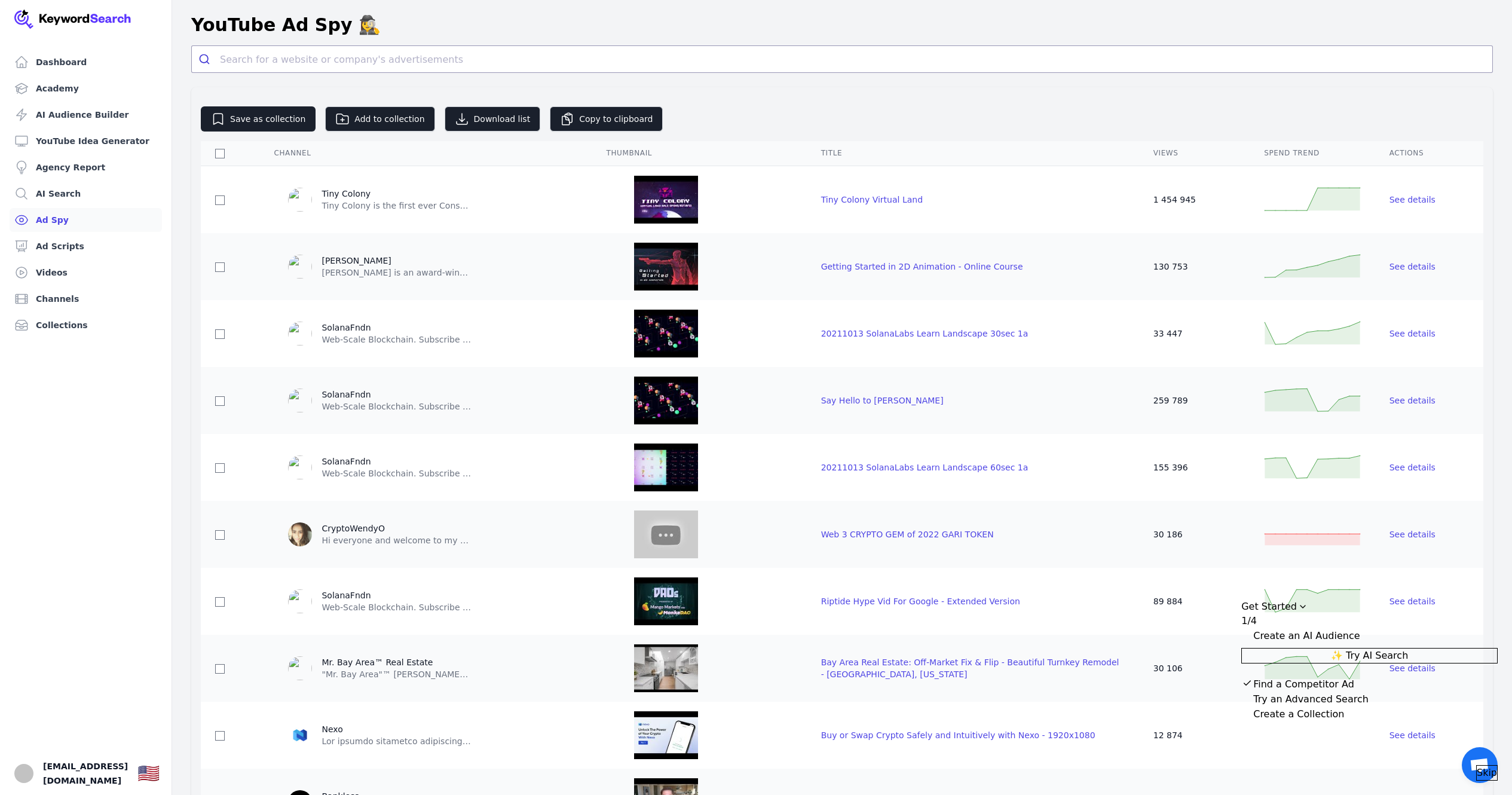
click at [56, 218] on link "Ad Spy" at bounding box center [86, 221] width 152 height 24
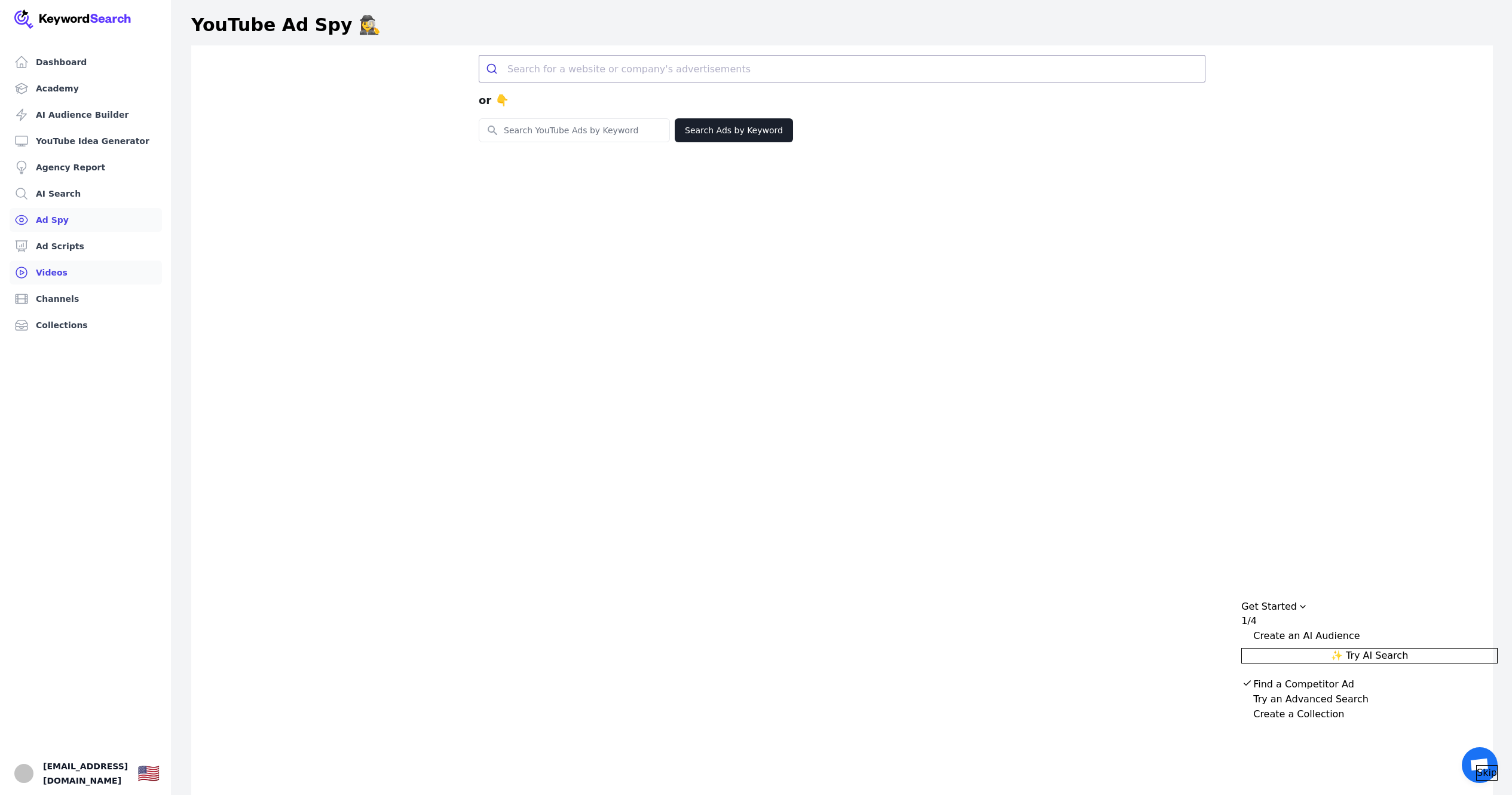
click at [90, 262] on link "Videos" at bounding box center [86, 273] width 152 height 24
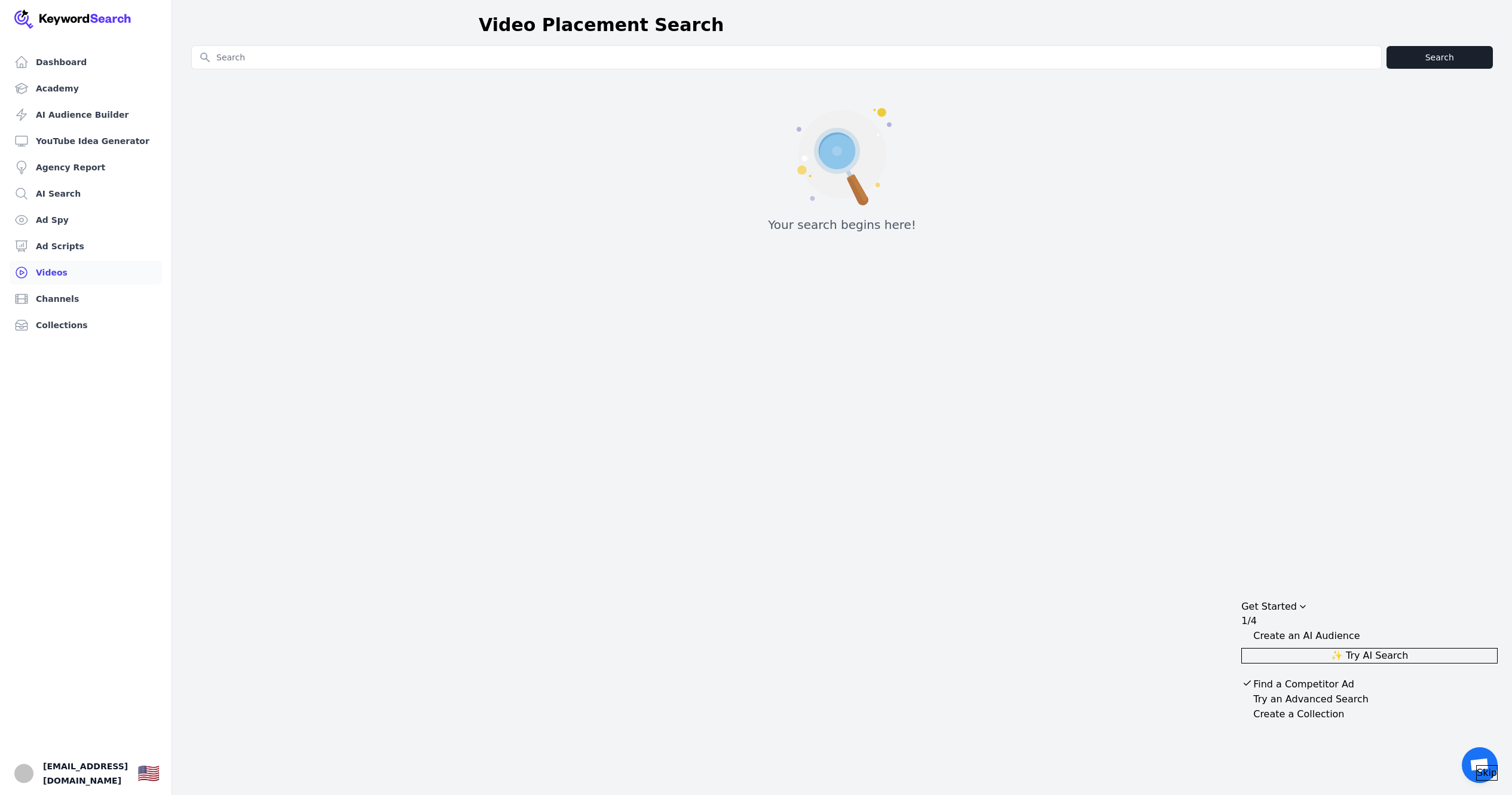
click at [333, 55] on input "Search for YouTube Keywords" at bounding box center [786, 58] width 1189 height 23
click at [94, 297] on link "Channels" at bounding box center [86, 299] width 152 height 24
click at [105, 251] on link "Ad Scripts" at bounding box center [86, 246] width 152 height 24
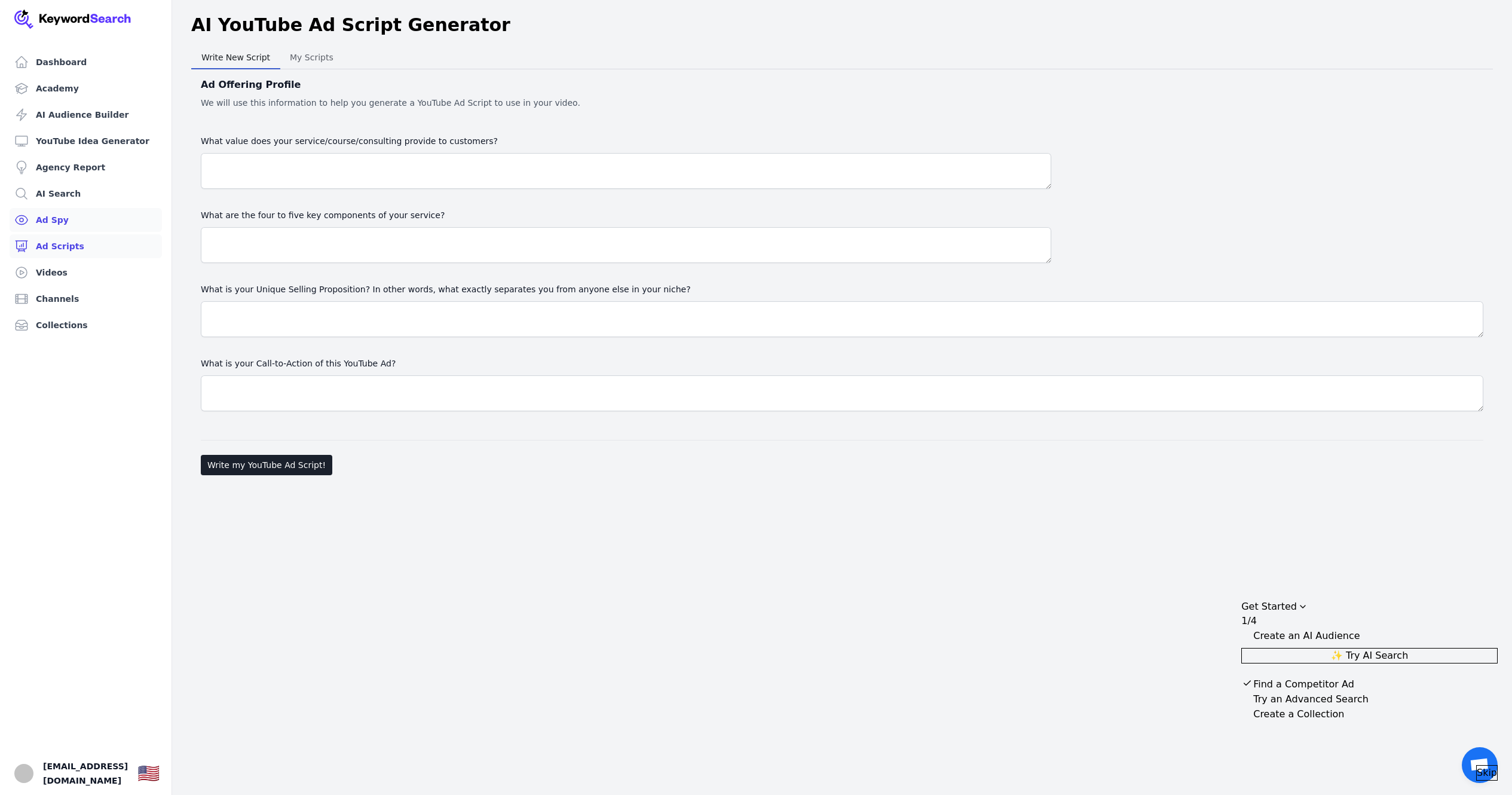
click at [97, 223] on link "Ad Spy" at bounding box center [86, 221] width 152 height 24
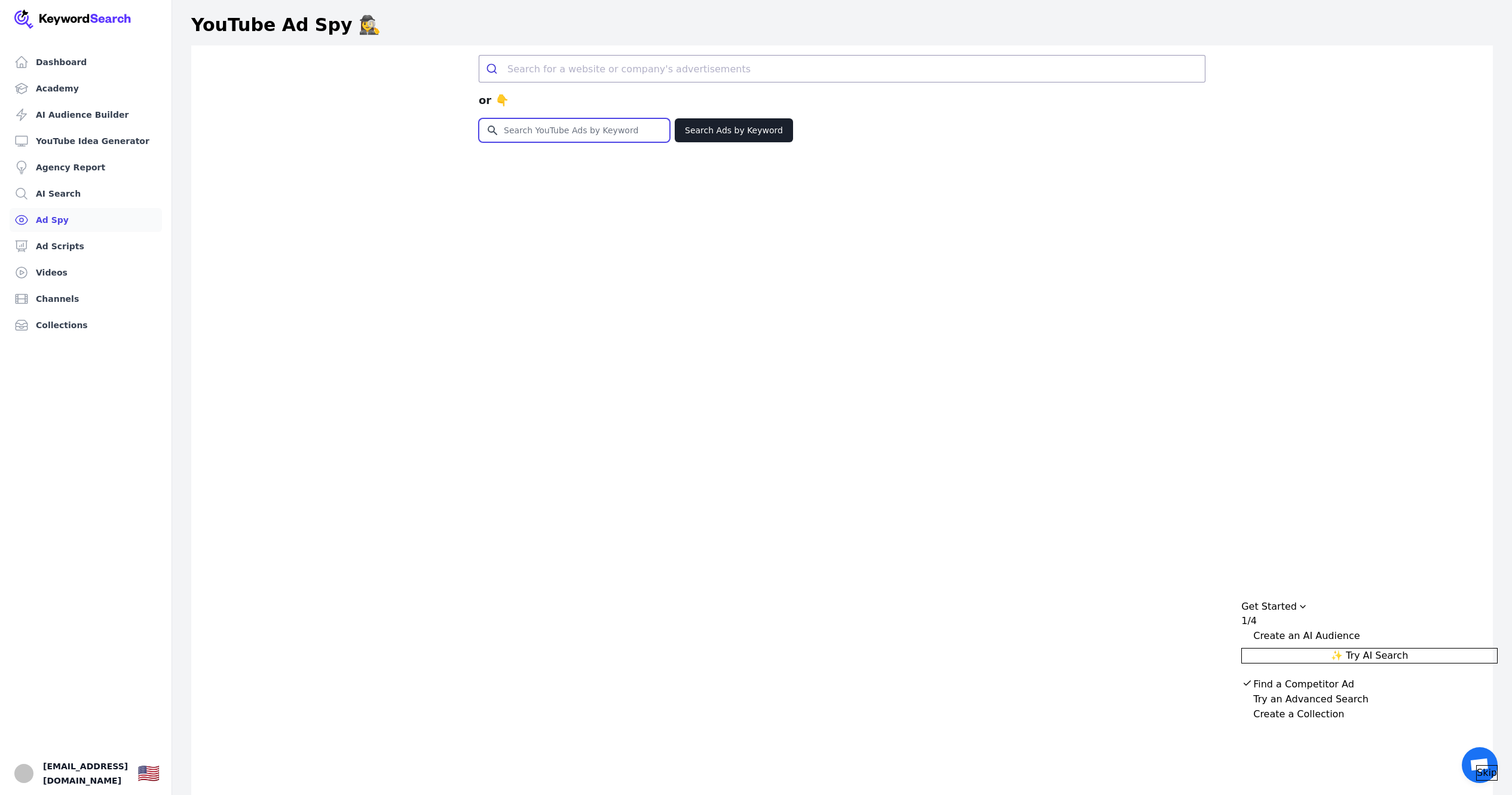
click at [553, 137] on input "Search for YouTube Keywords" at bounding box center [574, 130] width 190 height 23
click at [67, 268] on link "Videos" at bounding box center [86, 273] width 152 height 24
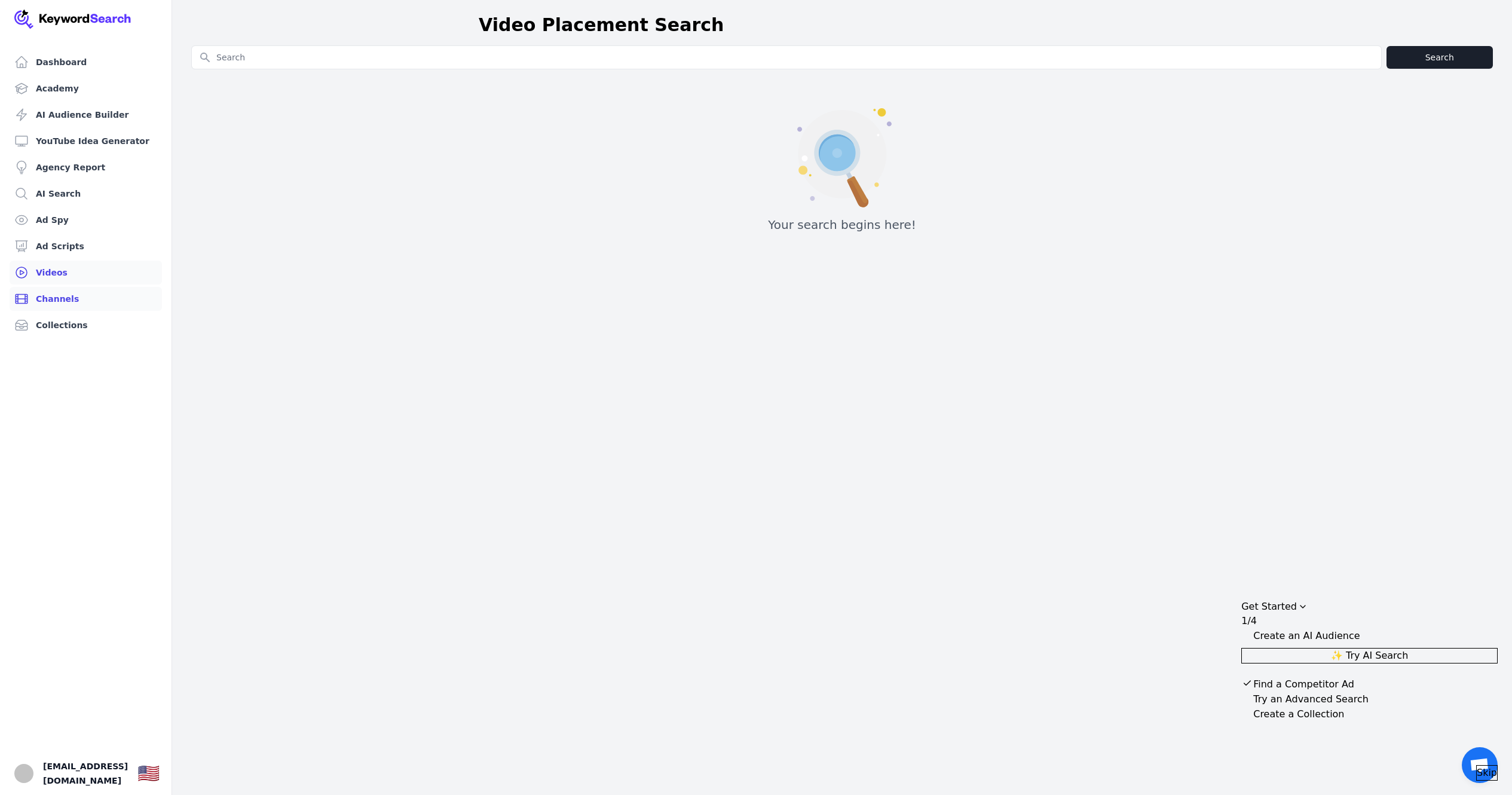
click at [98, 295] on link "Channels" at bounding box center [86, 299] width 152 height 24
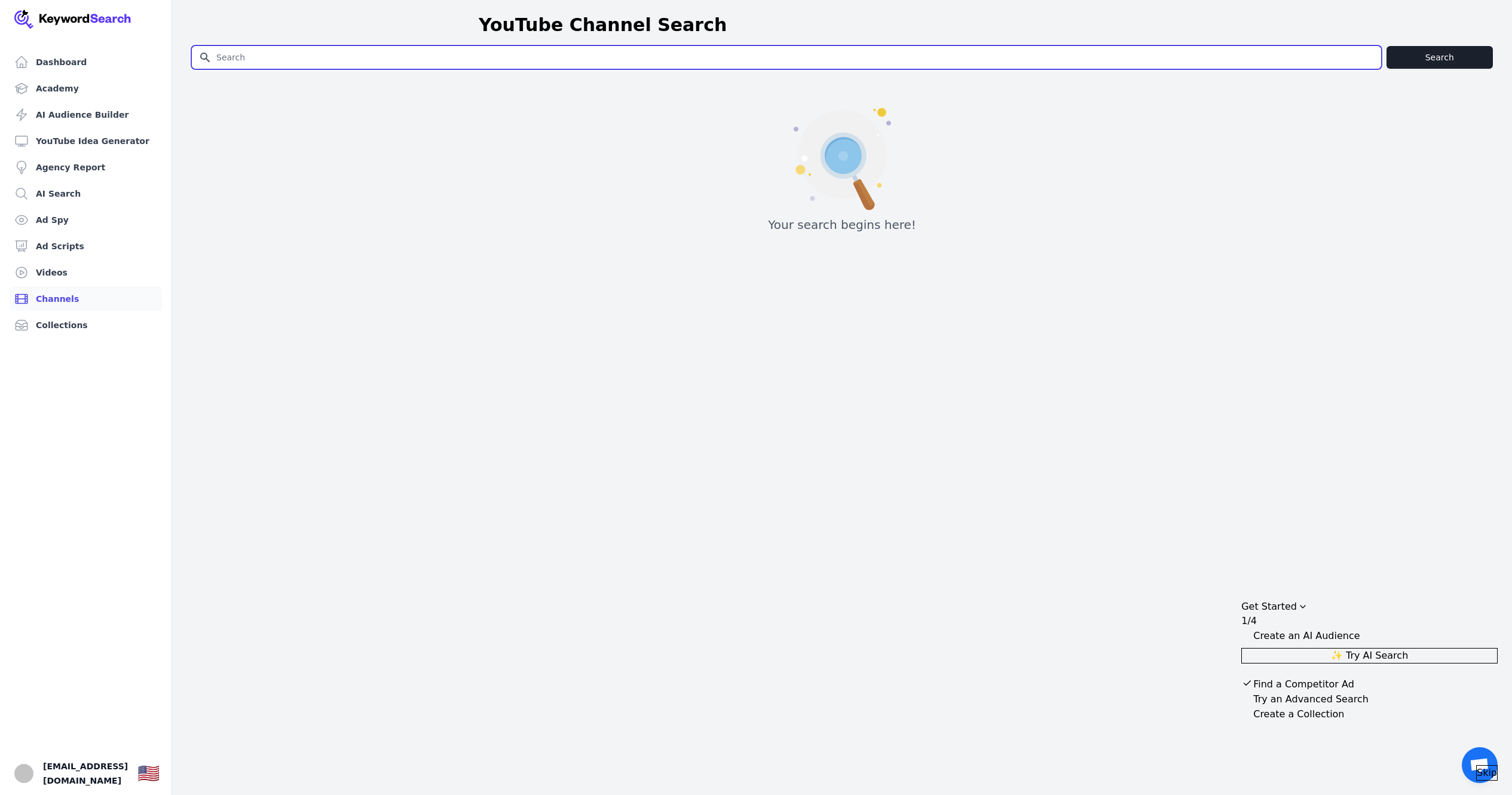
paste input "[URL][DOMAIN_NAME]"
type input "[URL][DOMAIN_NAME]"
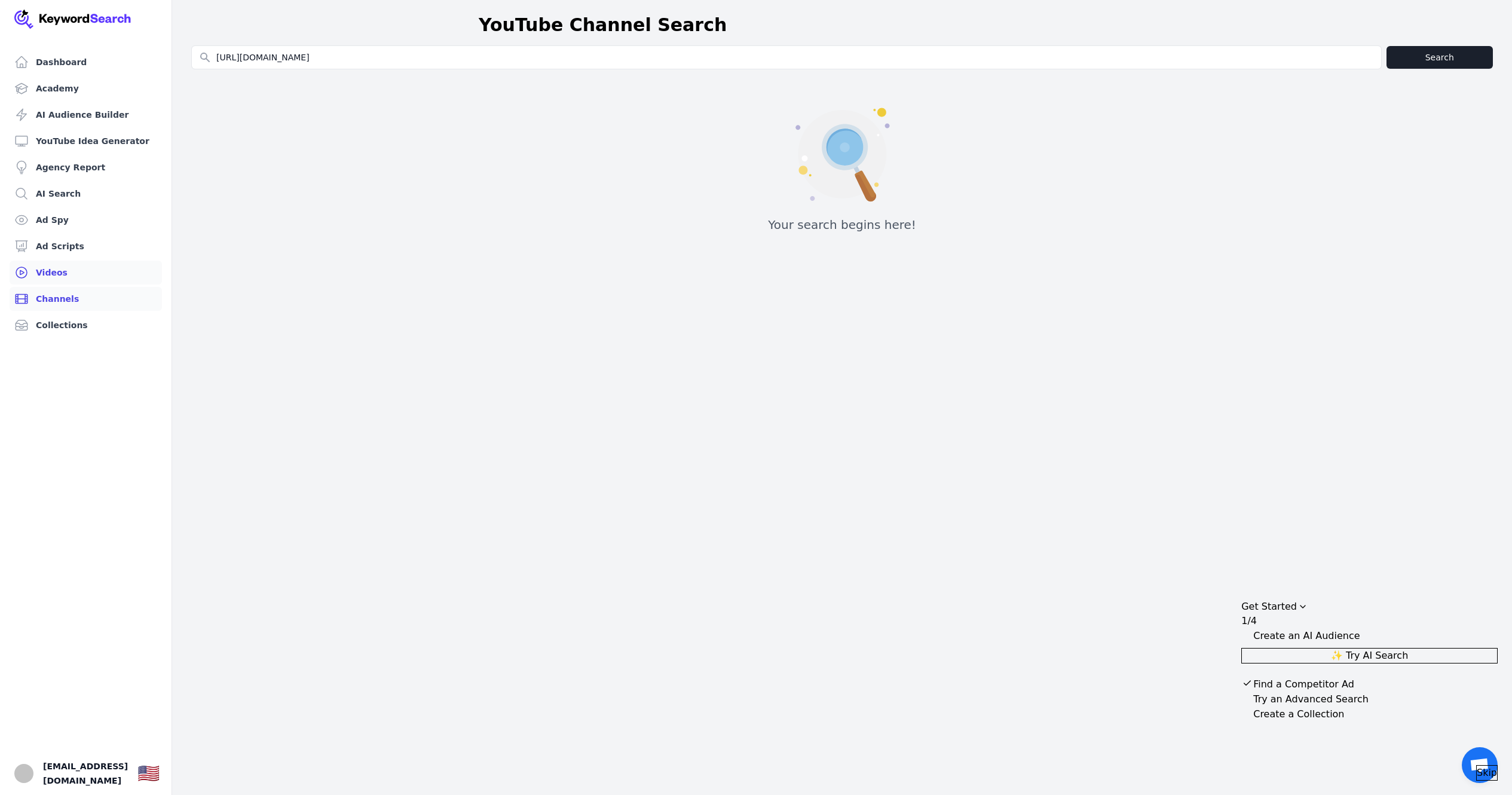
click at [55, 264] on link "Videos" at bounding box center [86, 273] width 152 height 24
type input "[URL][DOMAIN_NAME]"
click at [1442, 51] on button "Search" at bounding box center [1439, 58] width 106 height 23
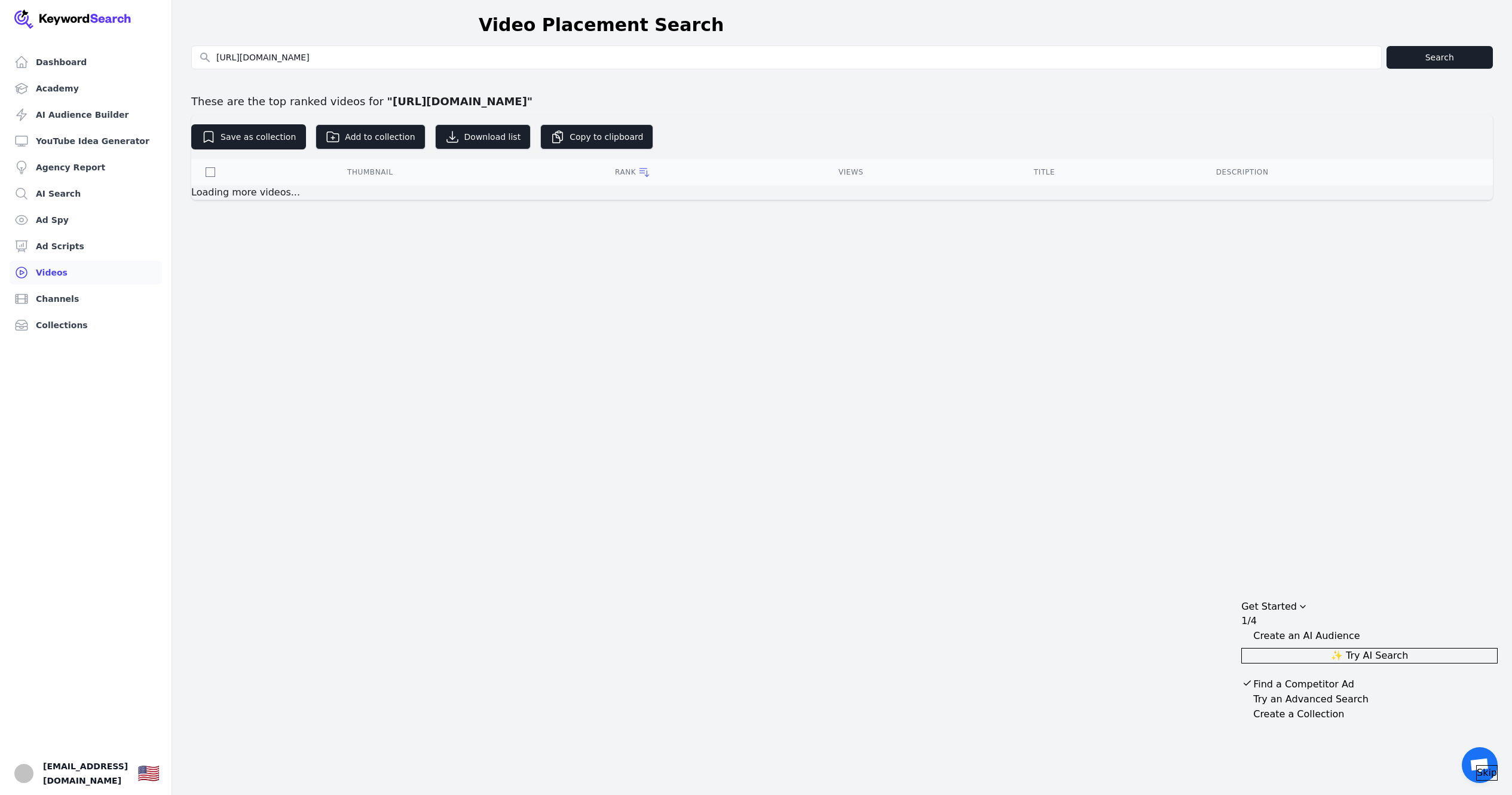
click at [530, 249] on div "Dashboard Academy AI Audience Builder YouTube Idea Generator Agency Report AI S…" at bounding box center [756, 397] width 1512 height 795
click at [645, 169] on icon at bounding box center [644, 172] width 12 height 12
click at [642, 233] on div "Dashboard Academy AI Audience Builder YouTube Idea Generator Agency Report AI S…" at bounding box center [756, 397] width 1512 height 795
click at [787, 174] on div "Rank" at bounding box center [708, 171] width 159 height 10
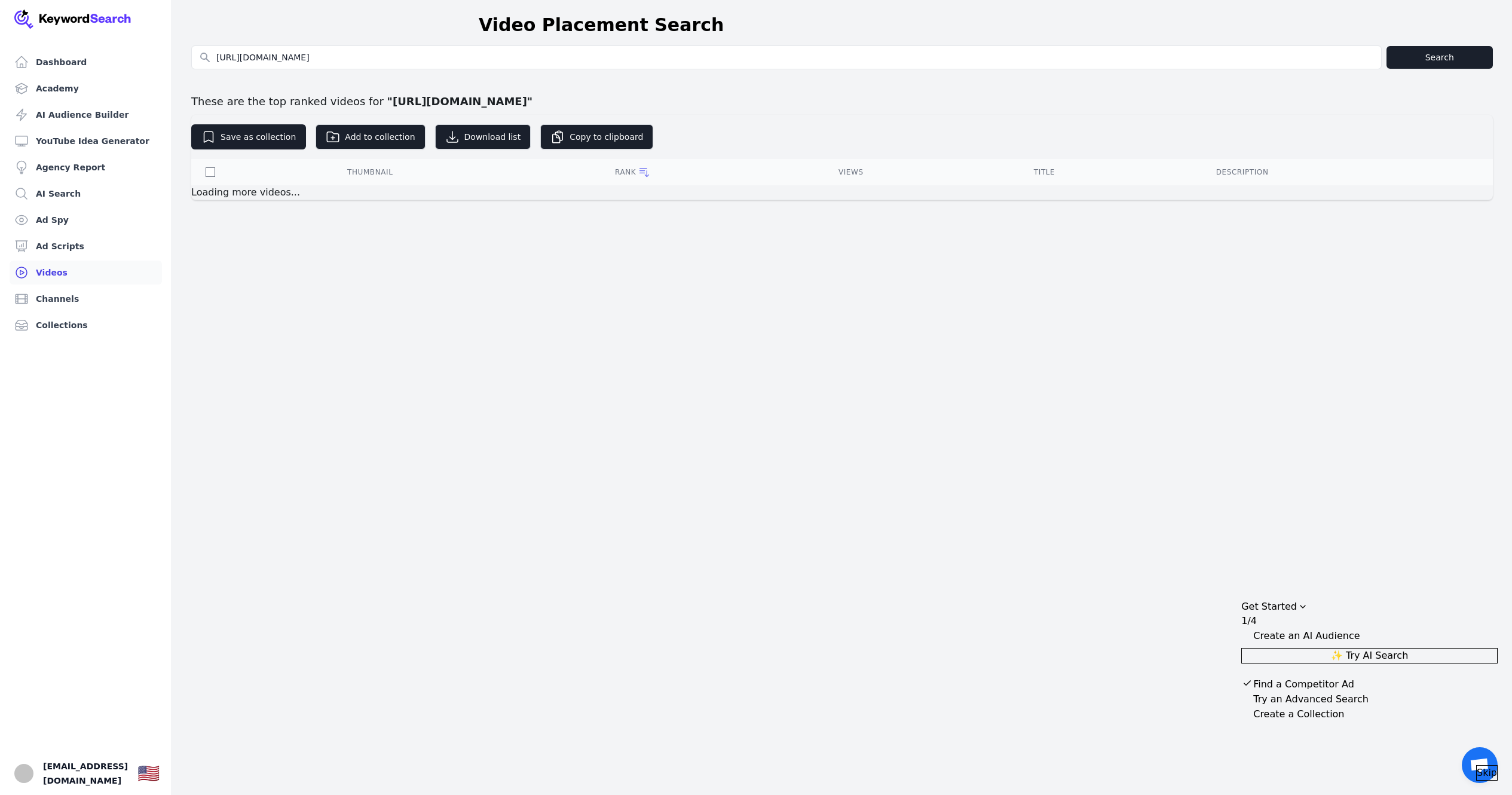
click at [810, 171] on div "Rank" at bounding box center [712, 172] width 195 height 12
click at [810, 172] on div "Rank" at bounding box center [712, 172] width 195 height 12
click at [522, 274] on div "Dashboard Academy AI Audience Builder YouTube Idea Generator Agency Report AI S…" at bounding box center [756, 397] width 1512 height 795
click at [90, 183] on link "AI Search" at bounding box center [86, 194] width 152 height 24
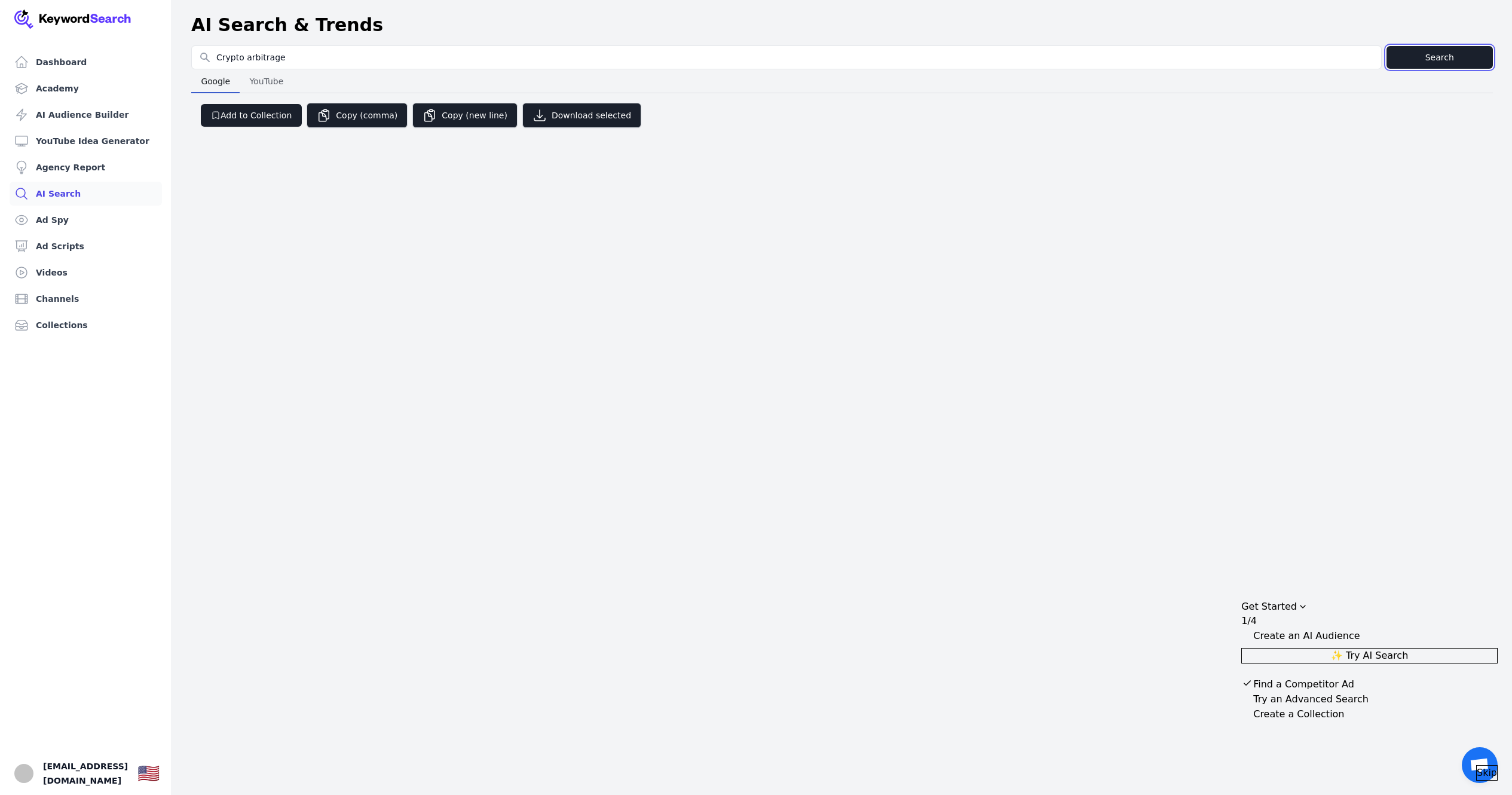
click at [1469, 52] on button "Search" at bounding box center [1439, 58] width 106 height 23
type input "Crypto arbitrage"
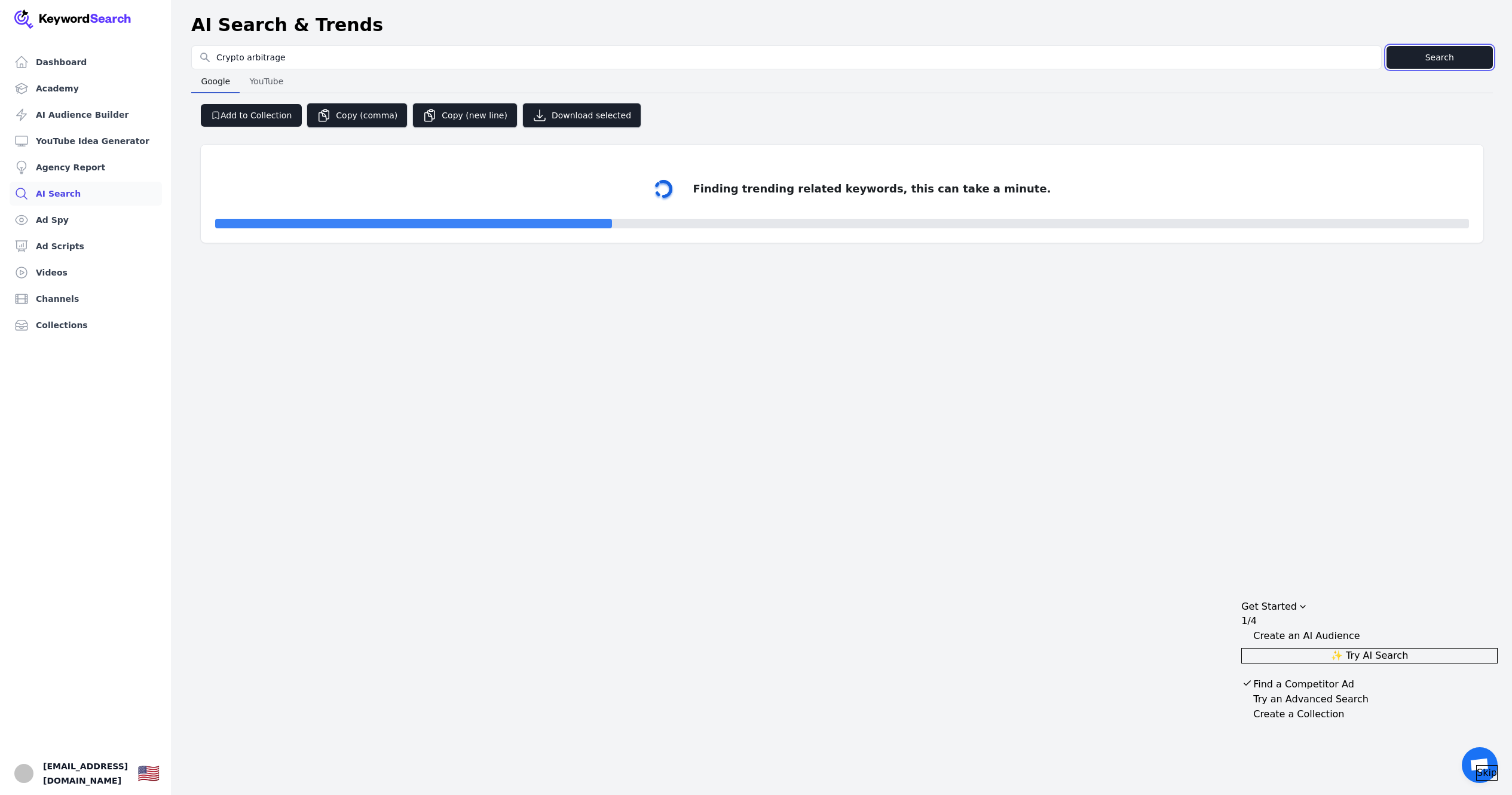
select select "50"
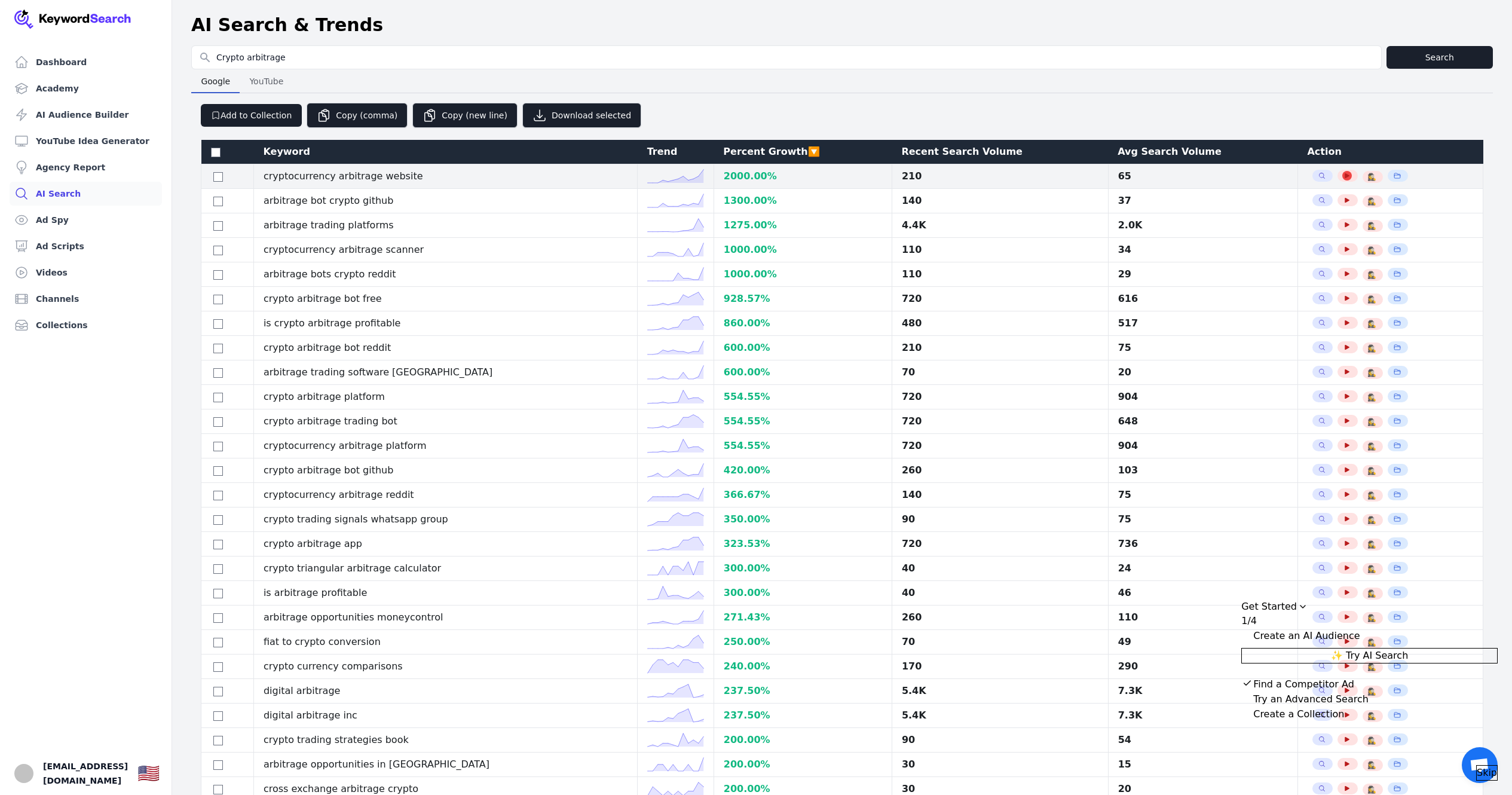
click at [1342, 180] on button "See YouTube Results" at bounding box center [1347, 176] width 10 height 10
click at [742, 148] on div "Percent Growth 🔽" at bounding box center [802, 152] width 159 height 14
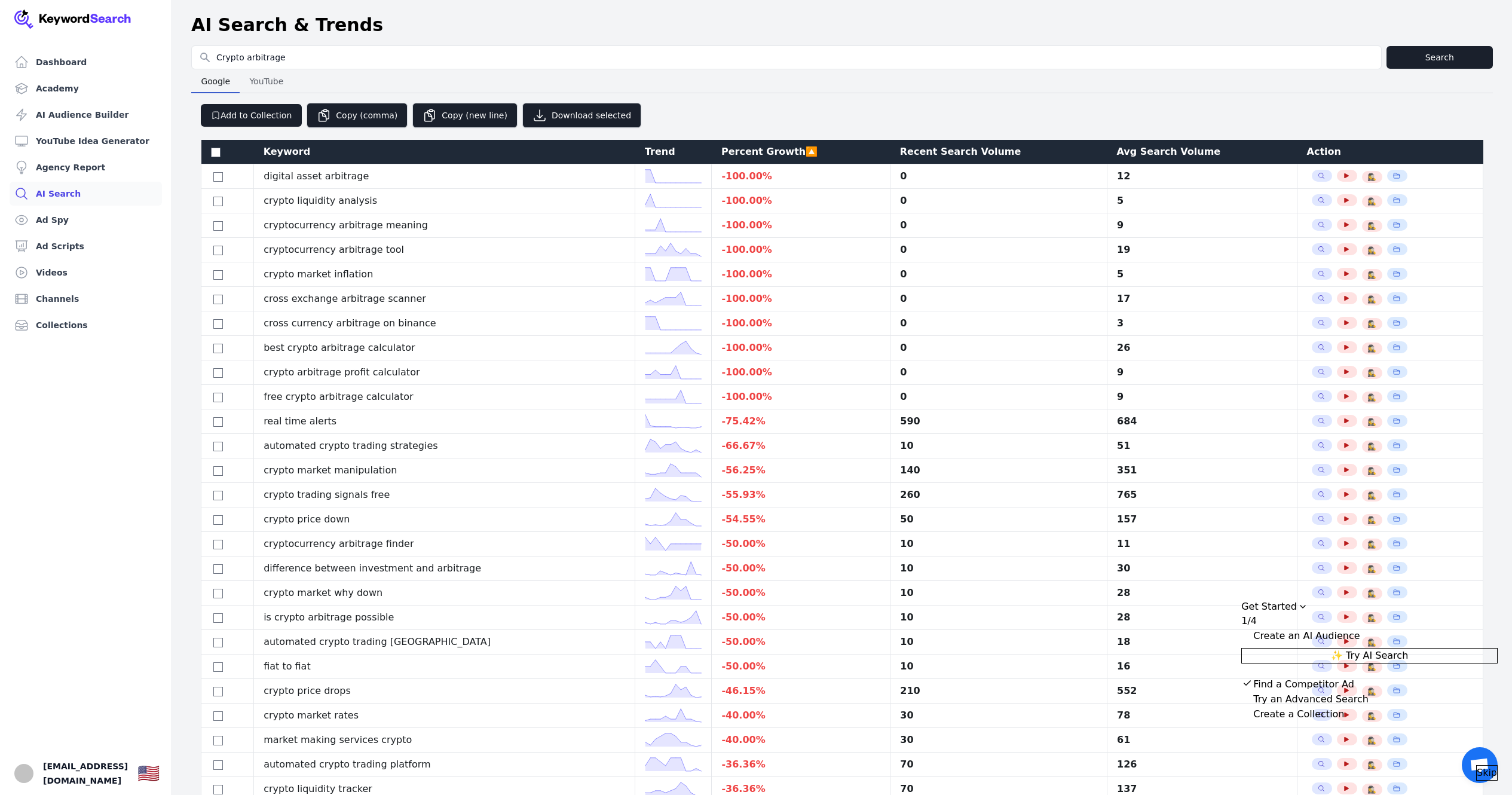
click at [751, 143] on th "Percent Growth 🔼" at bounding box center [801, 152] width 179 height 24
click at [760, 146] on div "Percent Growth 🔼" at bounding box center [801, 152] width 160 height 14
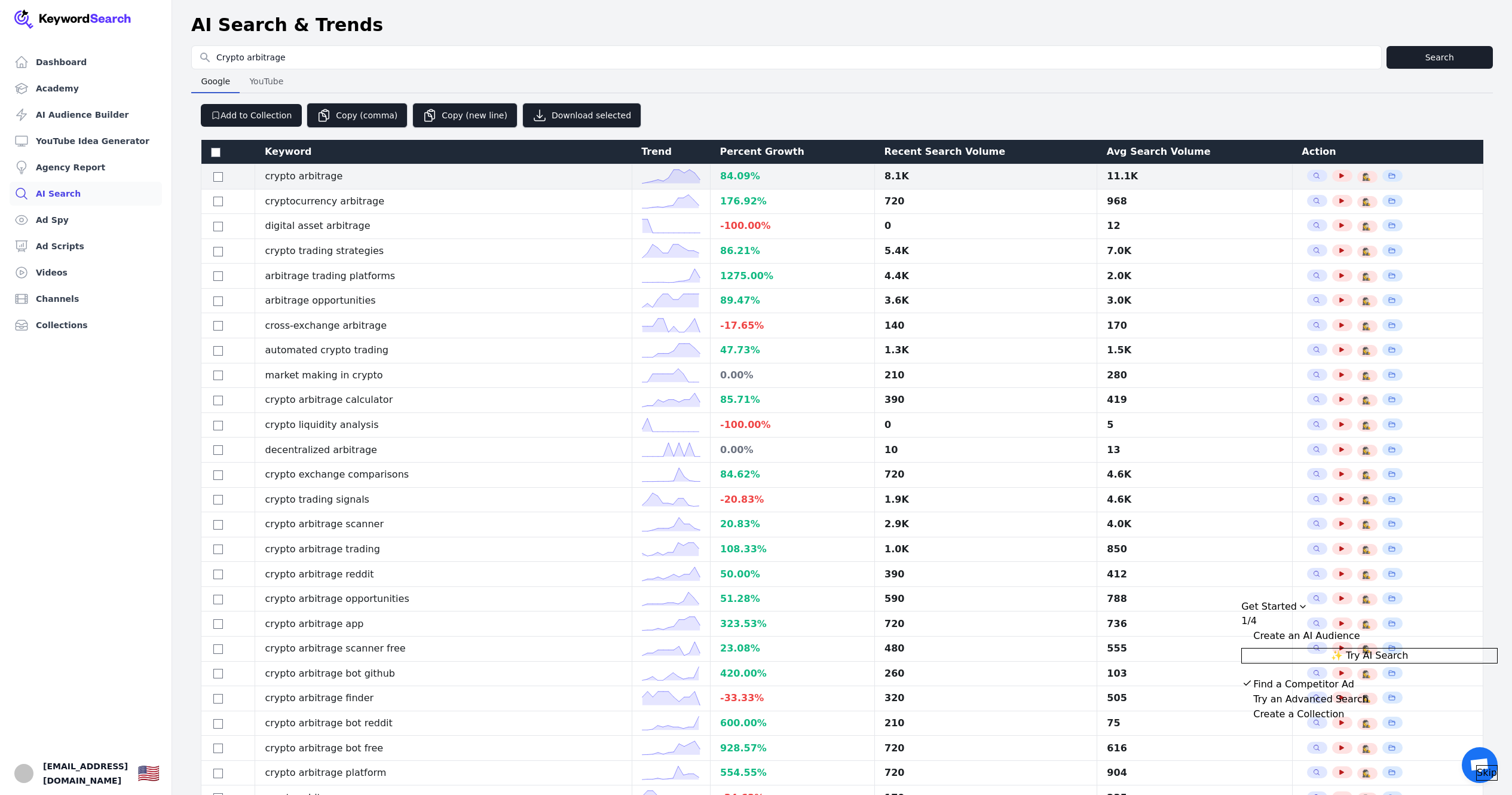
click at [686, 179] on polyline at bounding box center [670, 177] width 58 height 14
click at [786, 149] on div "Percent Growth" at bounding box center [793, 152] width 145 height 14
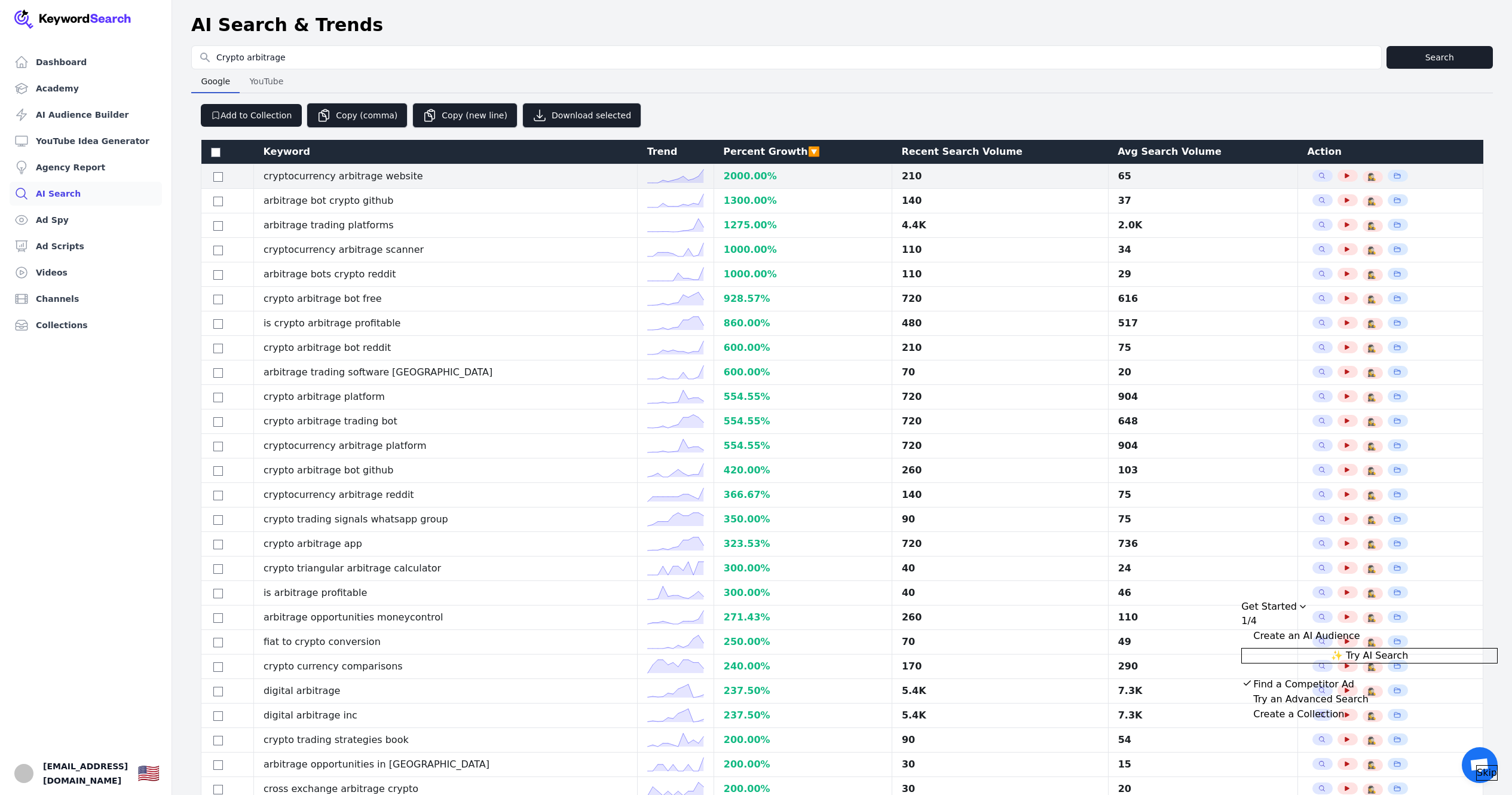
click at [723, 175] on div "2000.00 %" at bounding box center [802, 176] width 158 height 14
click at [1312, 171] on span "Search Related Keywords" at bounding box center [1322, 176] width 20 height 12
click at [912, 149] on div "Recent Search Volume" at bounding box center [1000, 152] width 197 height 14
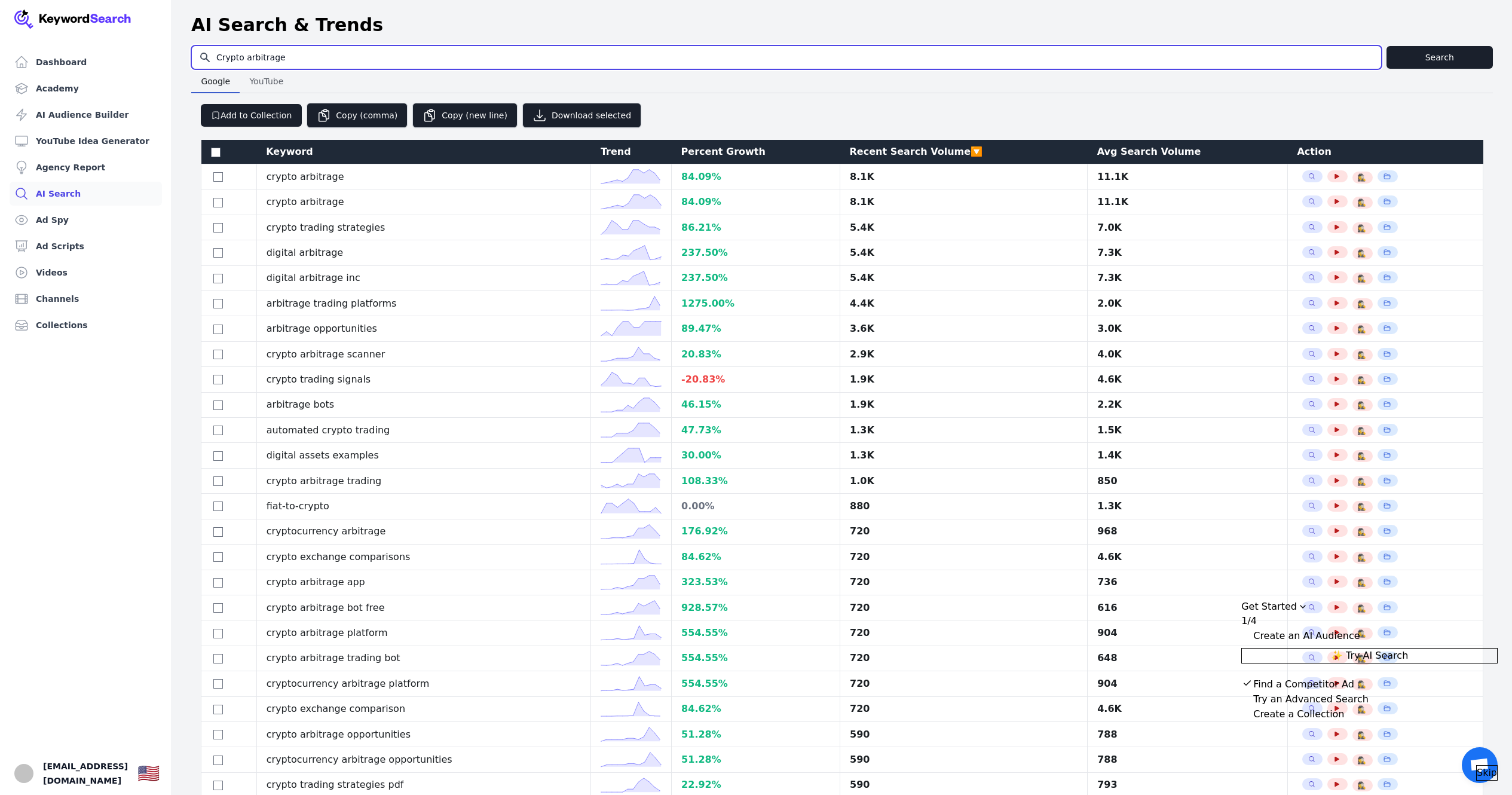
click at [292, 60] on input "Crypto arbitrage" at bounding box center [786, 58] width 1189 height 23
click at [292, 57] on input "Crypto arbitrage" at bounding box center [786, 58] width 1189 height 23
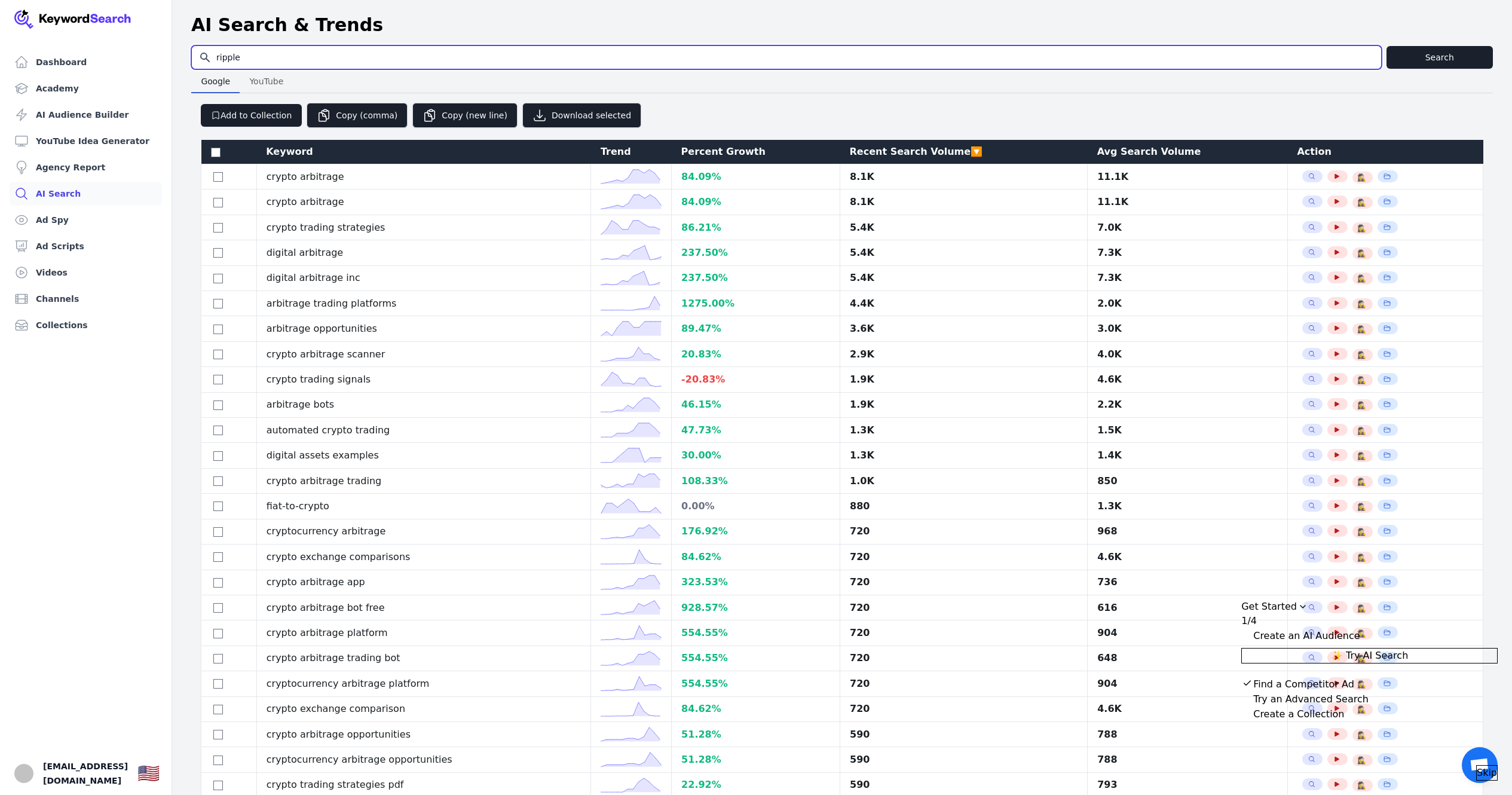
type input "ripple"
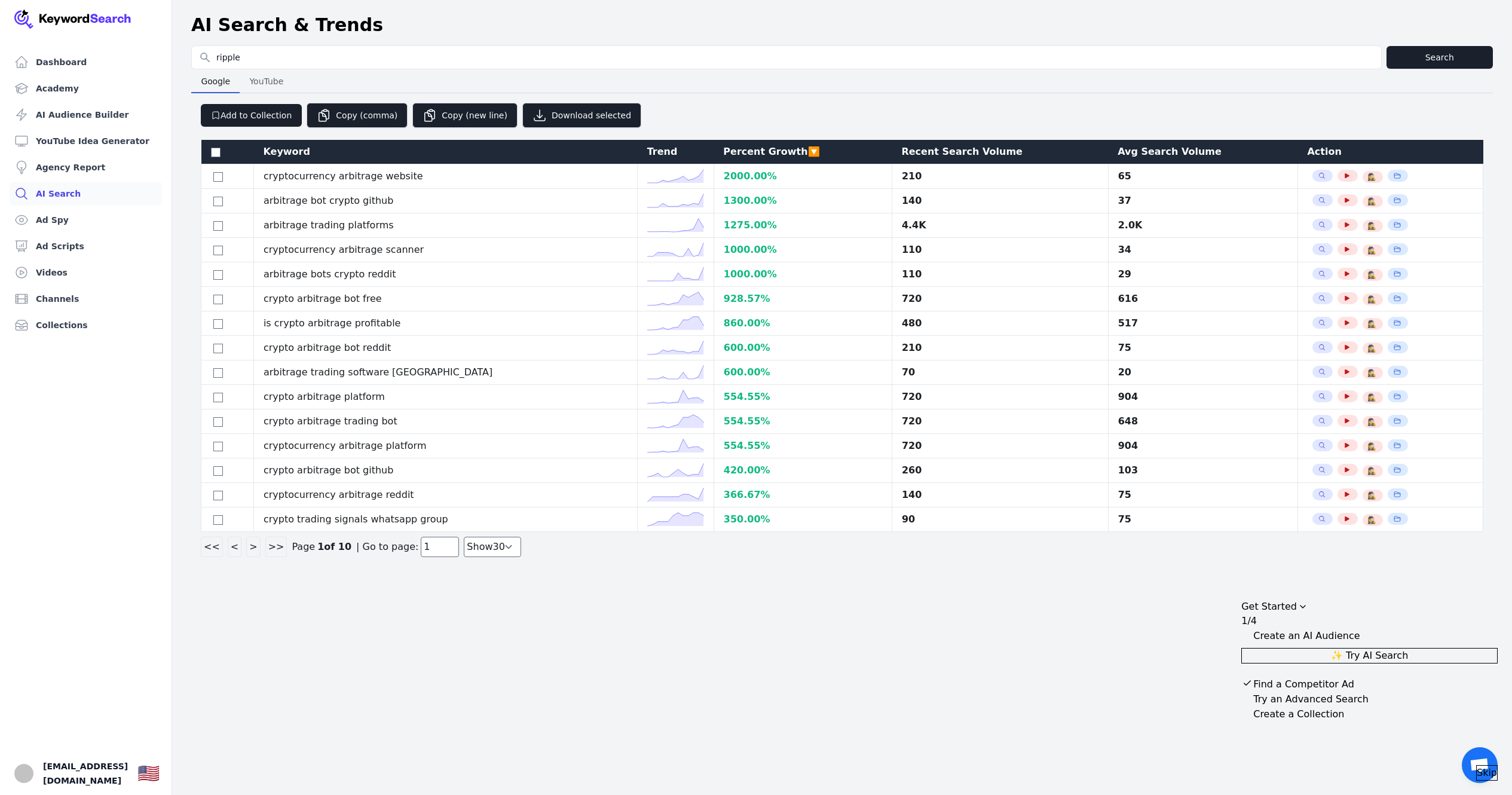
select select "50"
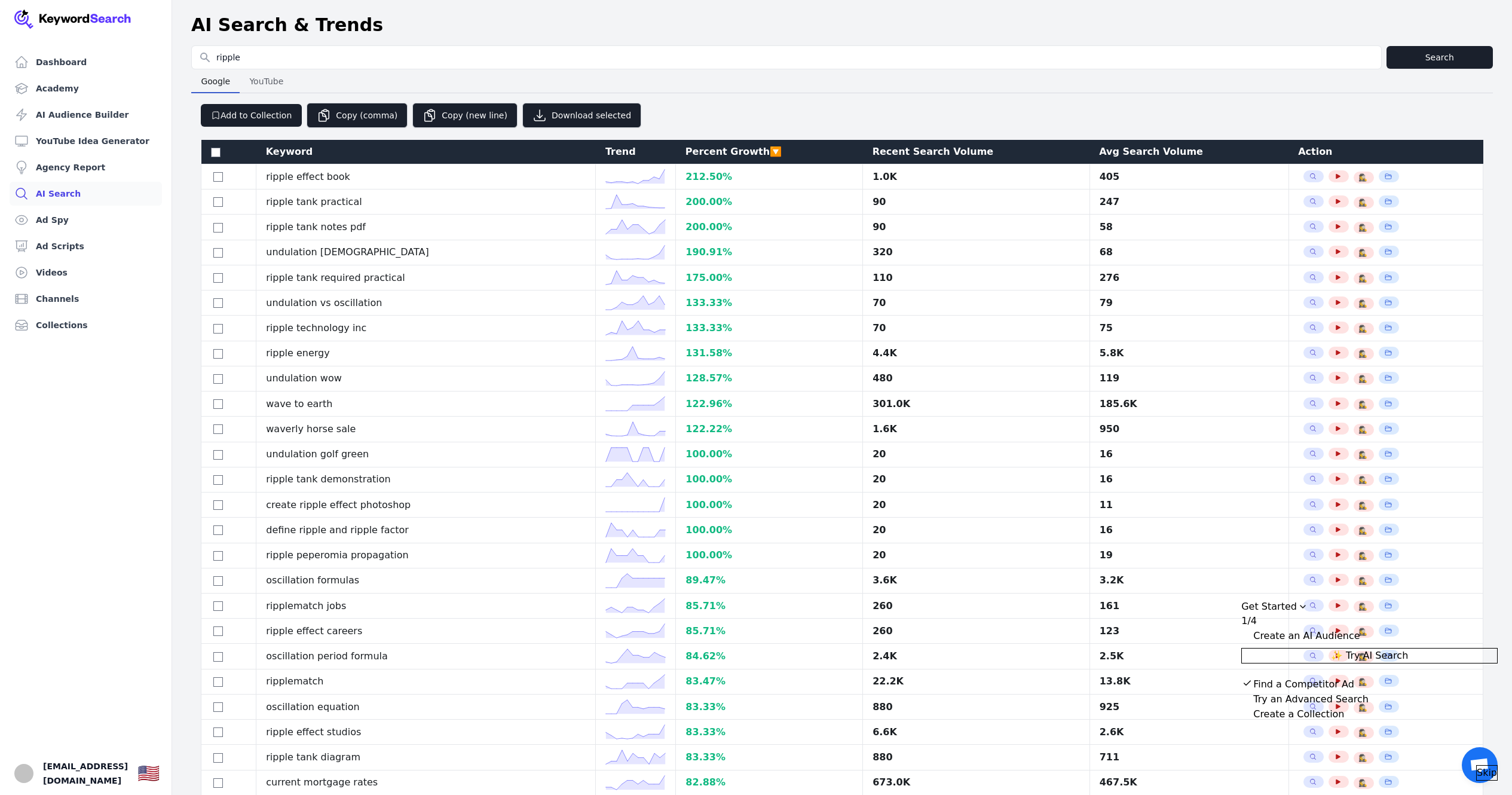
click at [507, 24] on div "AI Search & Trends" at bounding box center [842, 25] width 1301 height 21
click at [909, 152] on div "Recent Search Volume" at bounding box center [976, 152] width 208 height 14
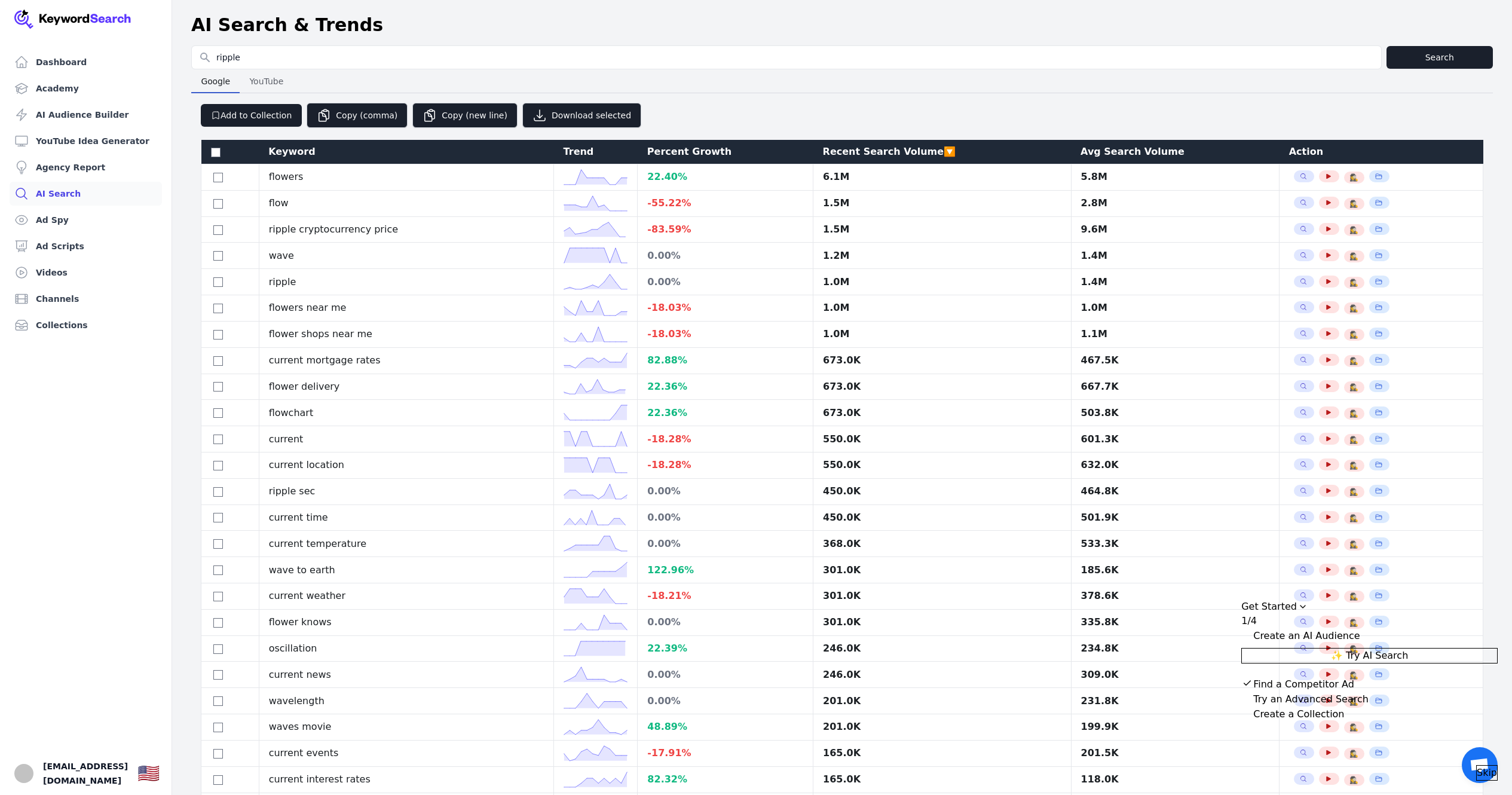
click at [314, 71] on div "Google Google YouTube YouTube" at bounding box center [842, 82] width 1301 height 24
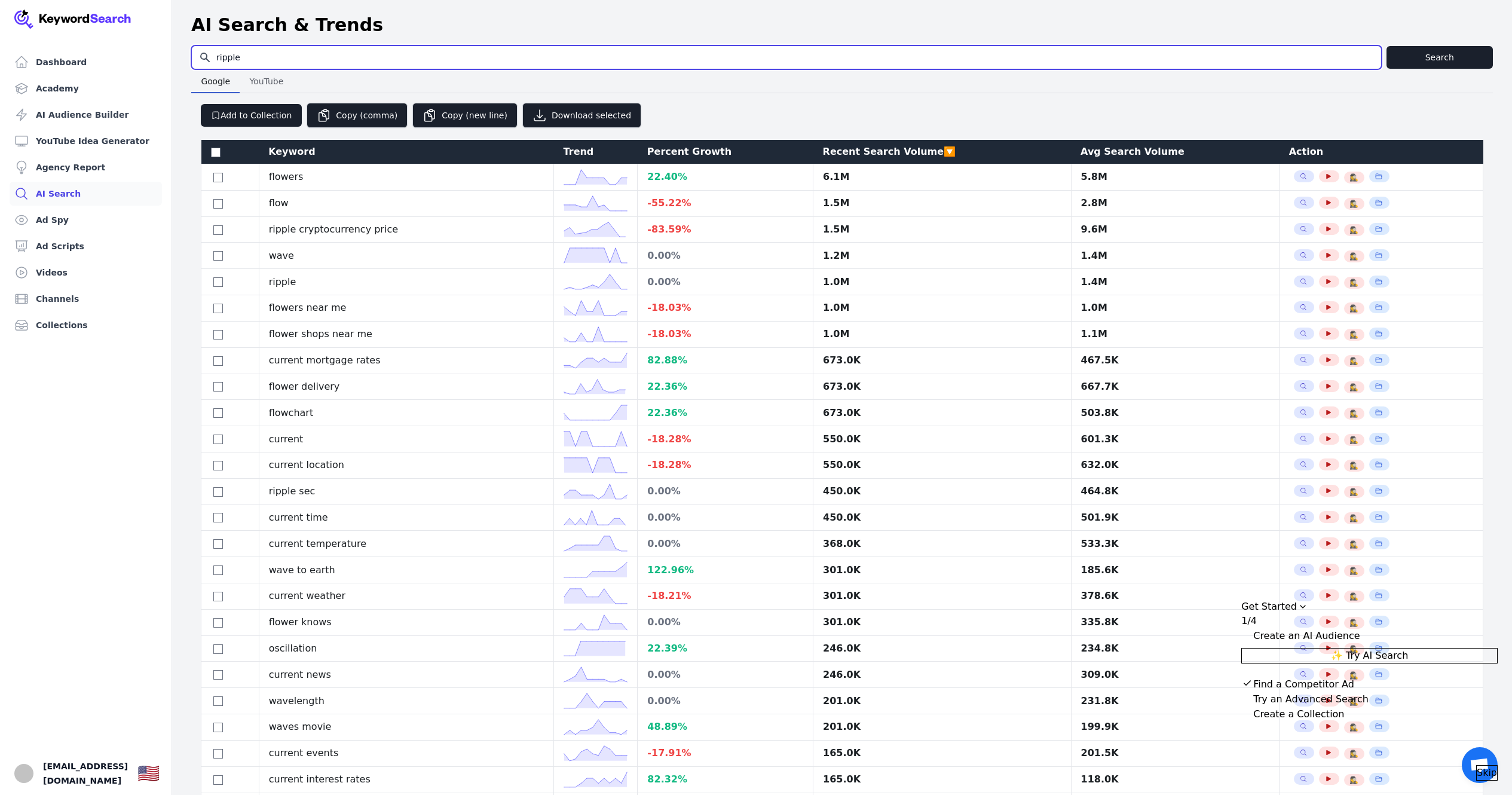
click at [314, 62] on input "ripple" at bounding box center [786, 58] width 1189 height 23
type input "xrp coin"
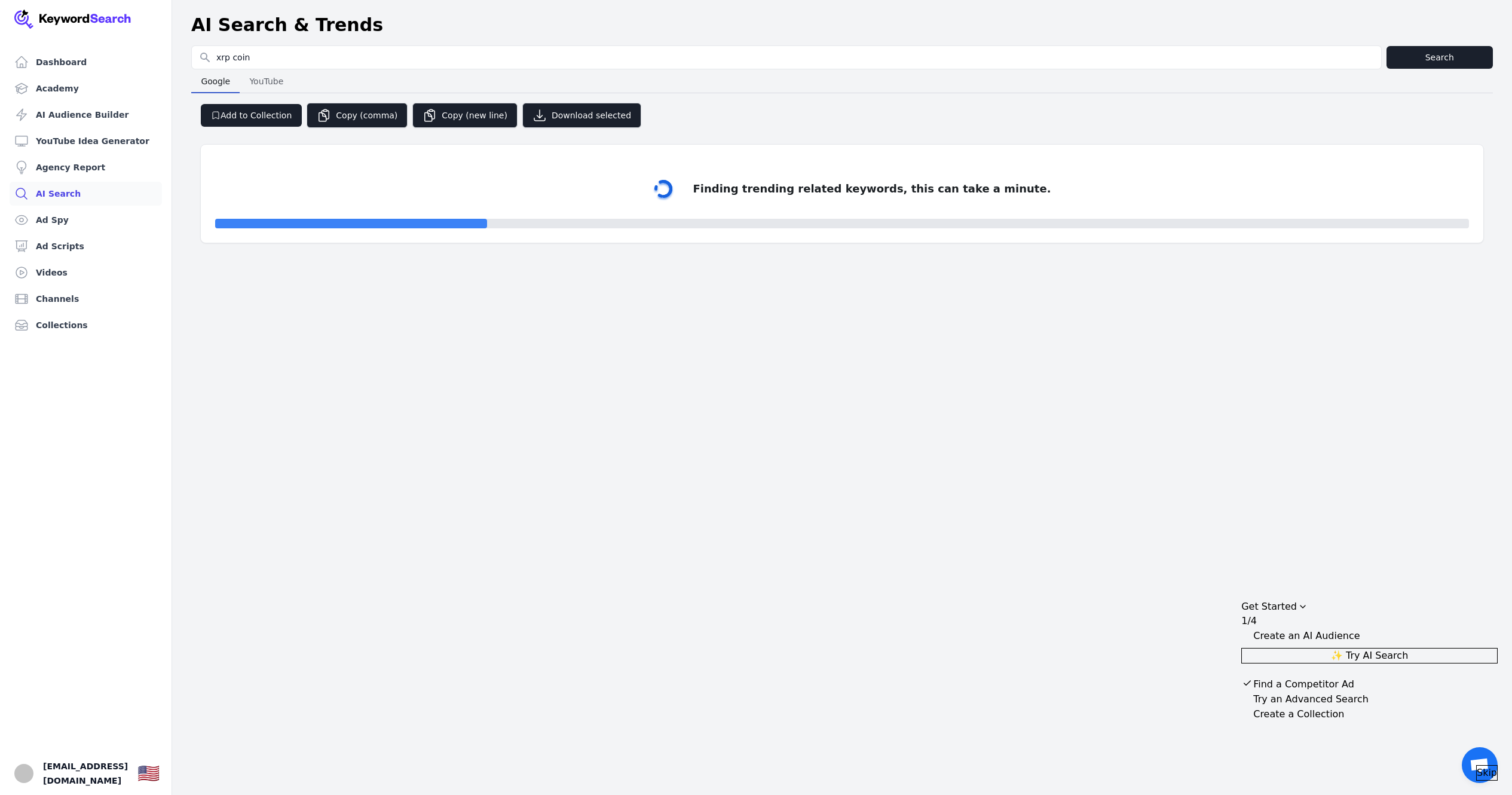
select select "50"
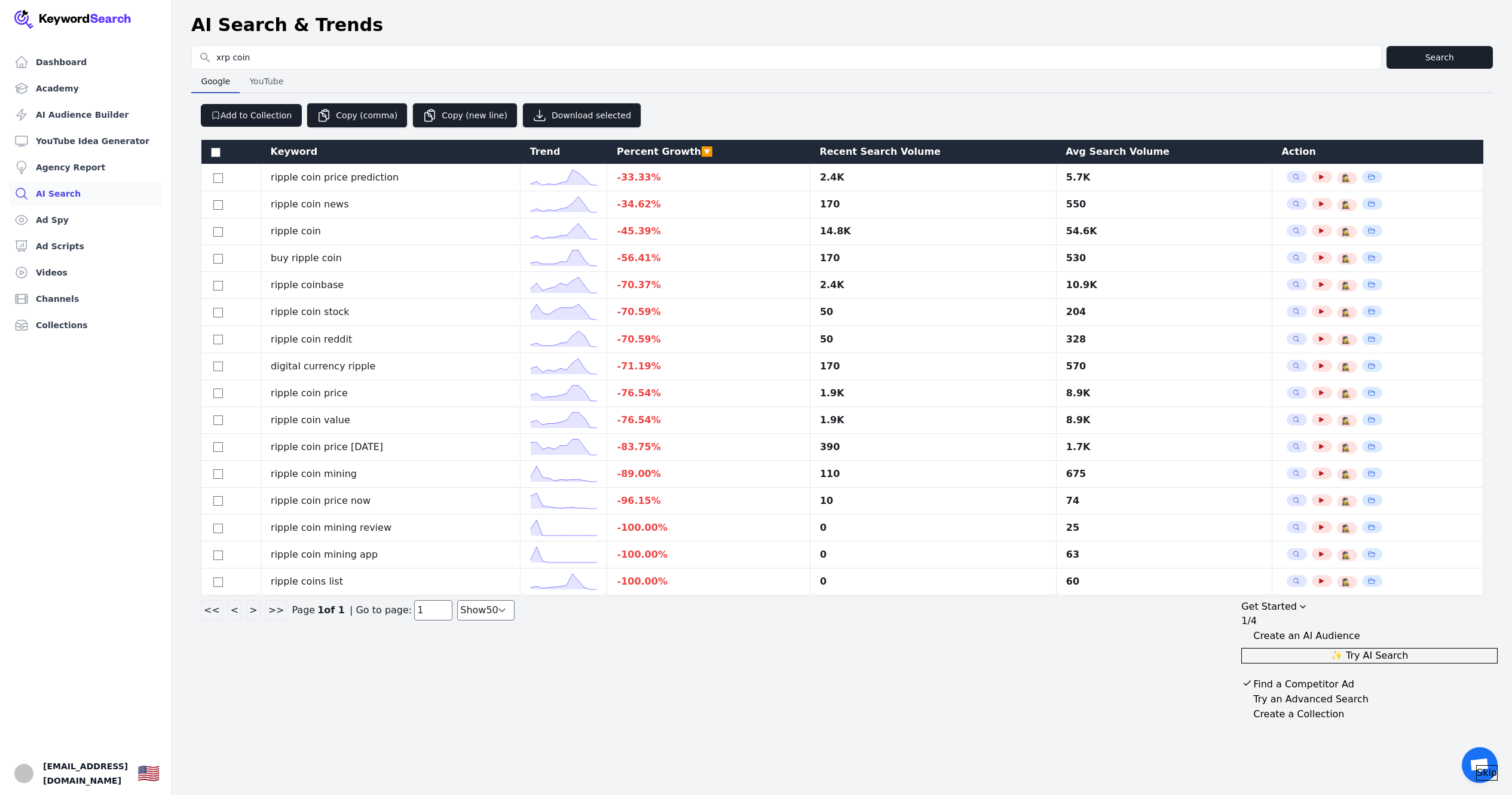
click at [551, 83] on div "Google Google YouTube YouTube" at bounding box center [842, 82] width 1301 height 24
click at [854, 149] on div "Recent Search Volume" at bounding box center [933, 152] width 227 height 14
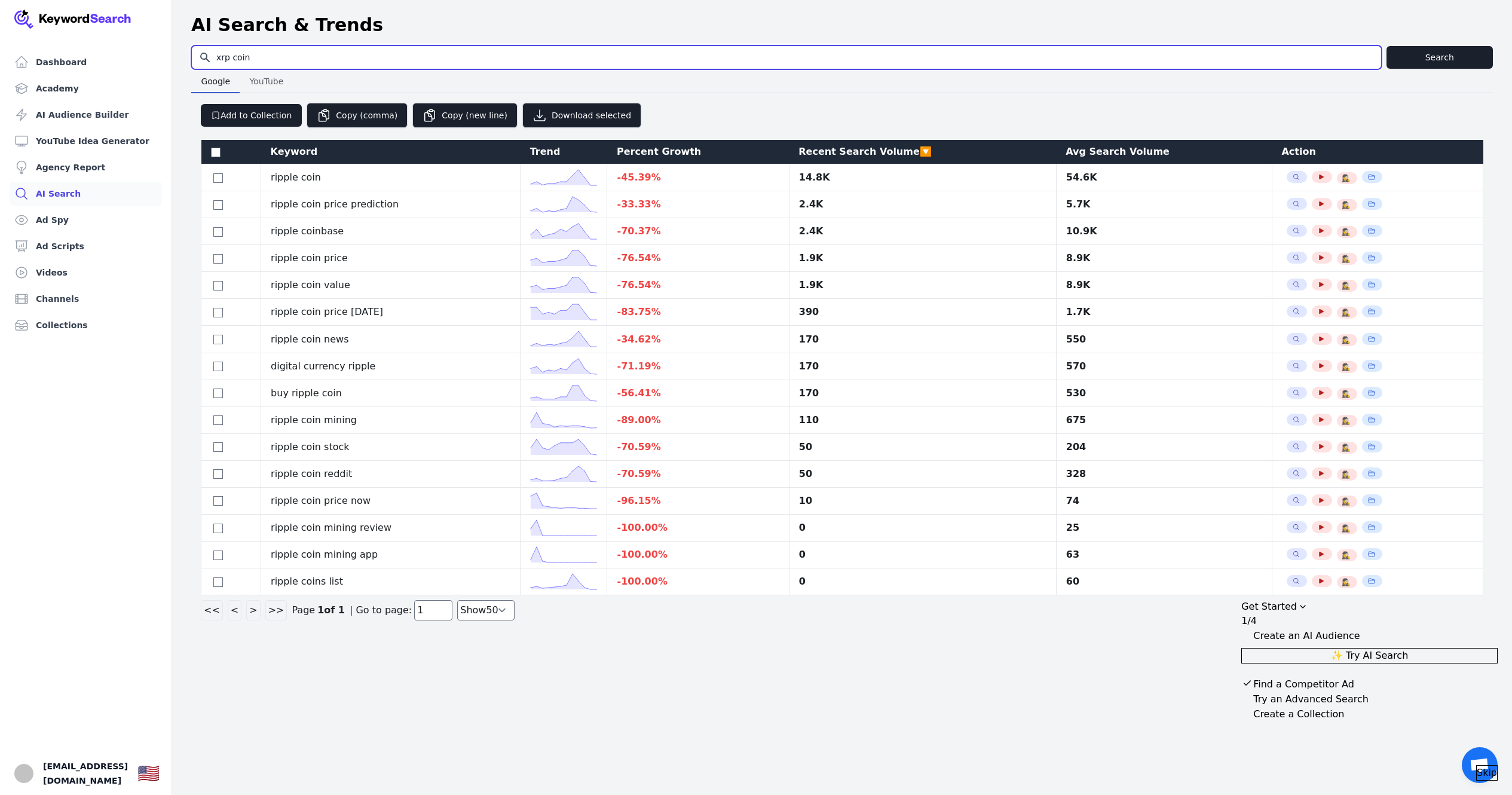
click at [339, 64] on input "xrp coin" at bounding box center [786, 58] width 1189 height 23
type input "xrp"
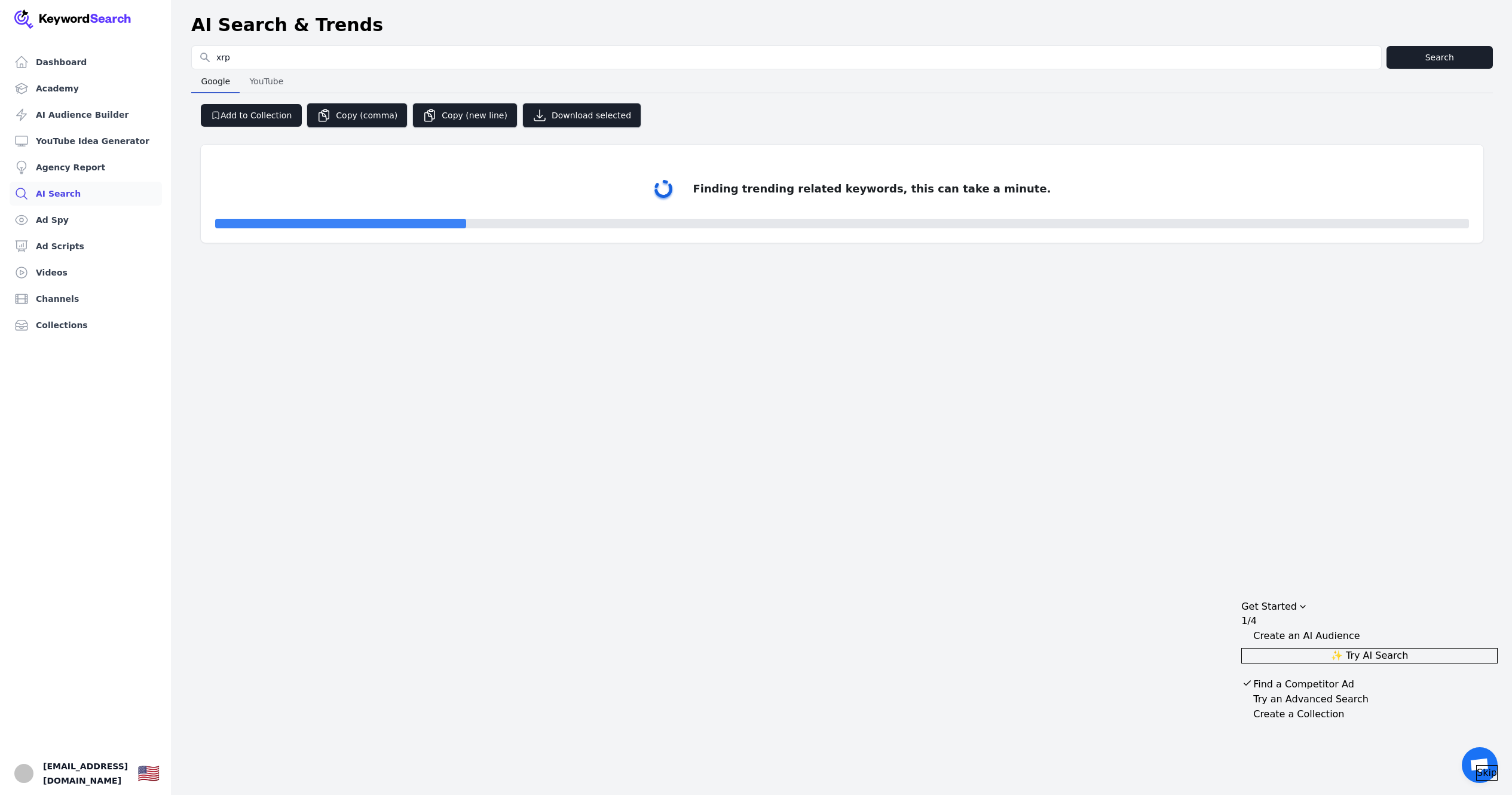
select select "50"
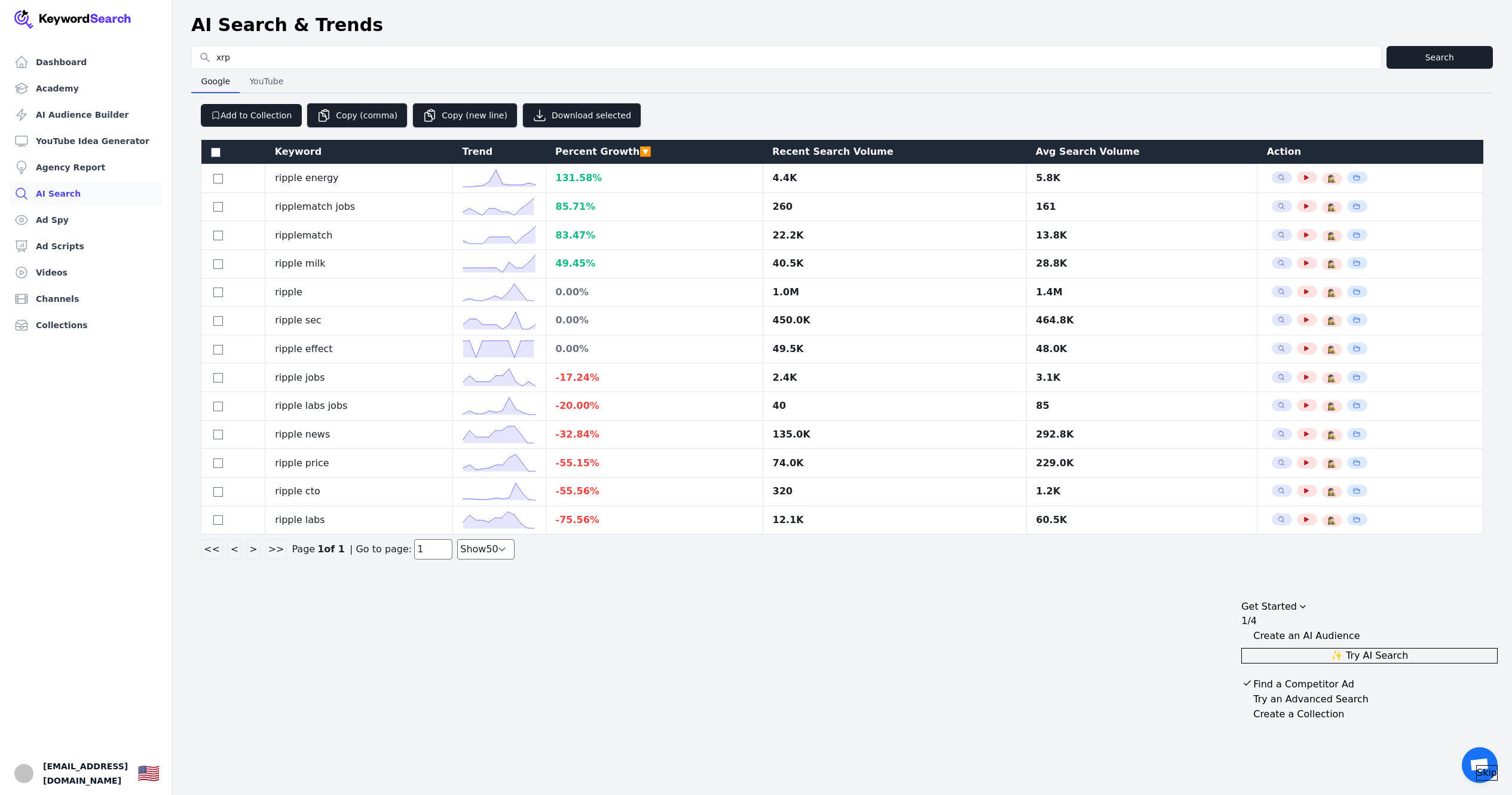
click at [556, 38] on header "AI Search & Trends" at bounding box center [842, 25] width 1340 height 41
click at [823, 141] on th "Recent Search Volume" at bounding box center [895, 152] width 264 height 24
click at [823, 149] on div "Recent Search Volume" at bounding box center [894, 152] width 245 height 14
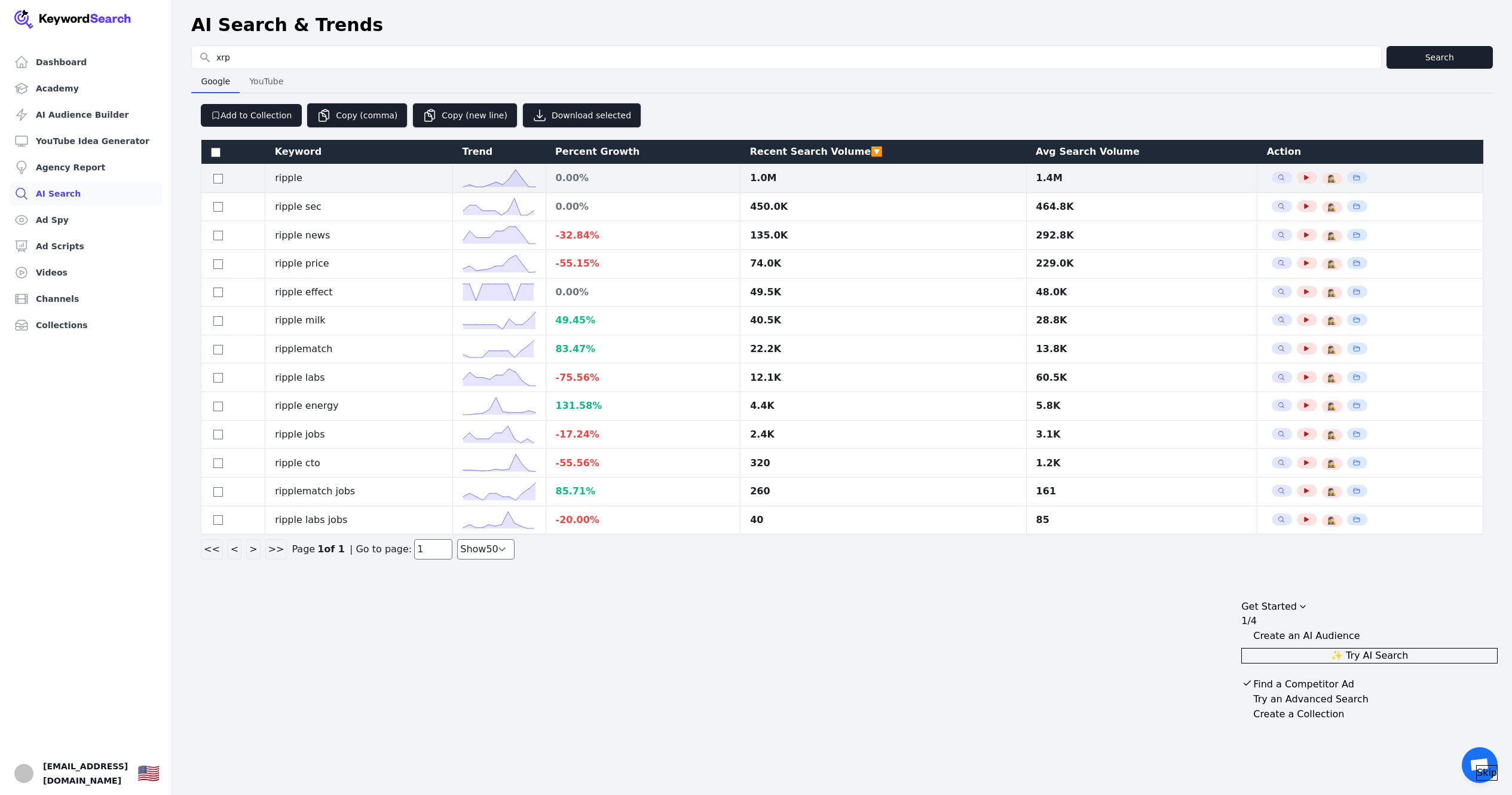
click at [751, 172] on div "1.0M" at bounding box center [883, 178] width 266 height 14
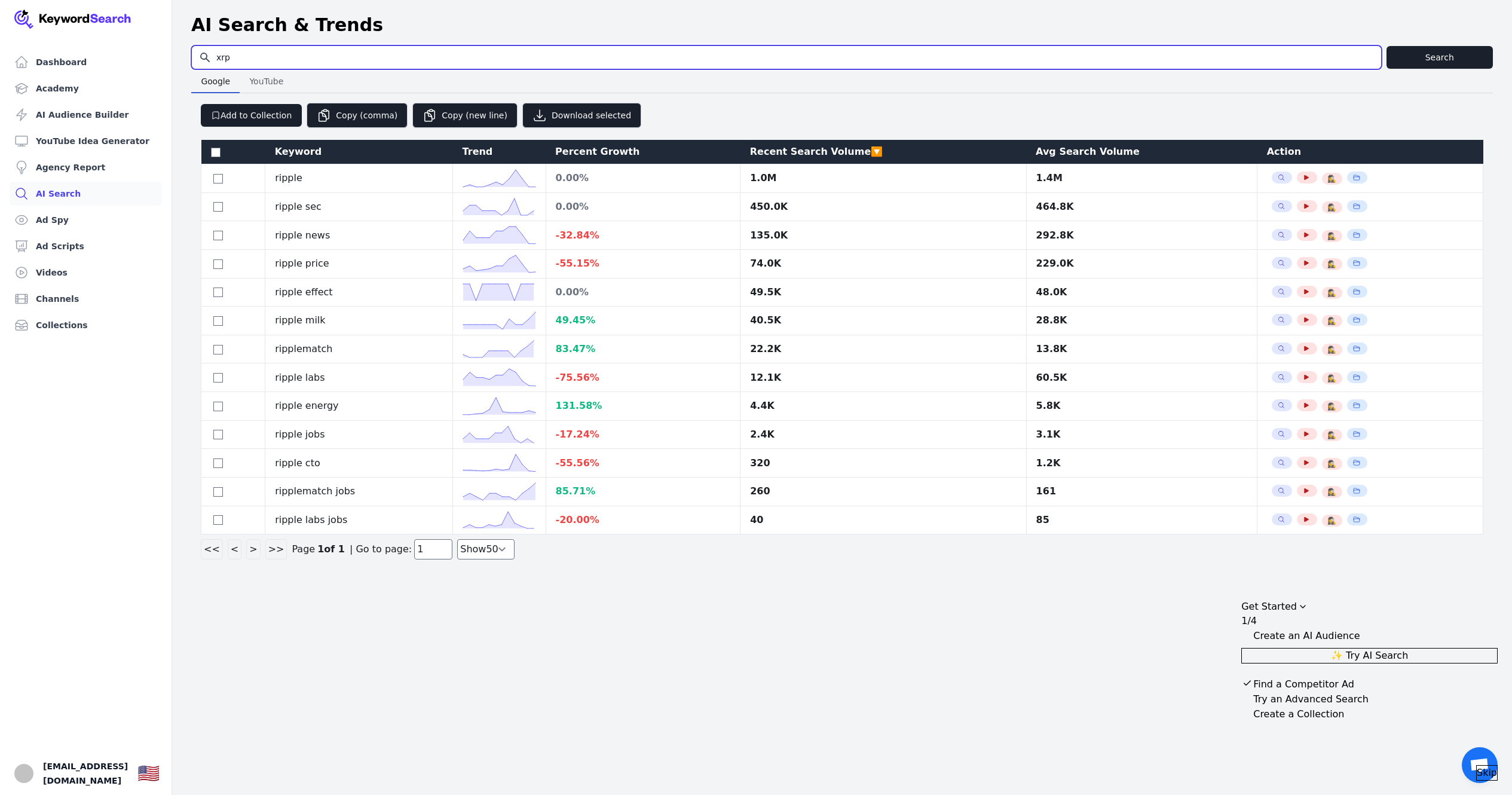
click at [330, 56] on input "xrp" at bounding box center [786, 58] width 1189 height 23
click at [330, 56] on input "s" at bounding box center [786, 58] width 1189 height 23
type input "solana"
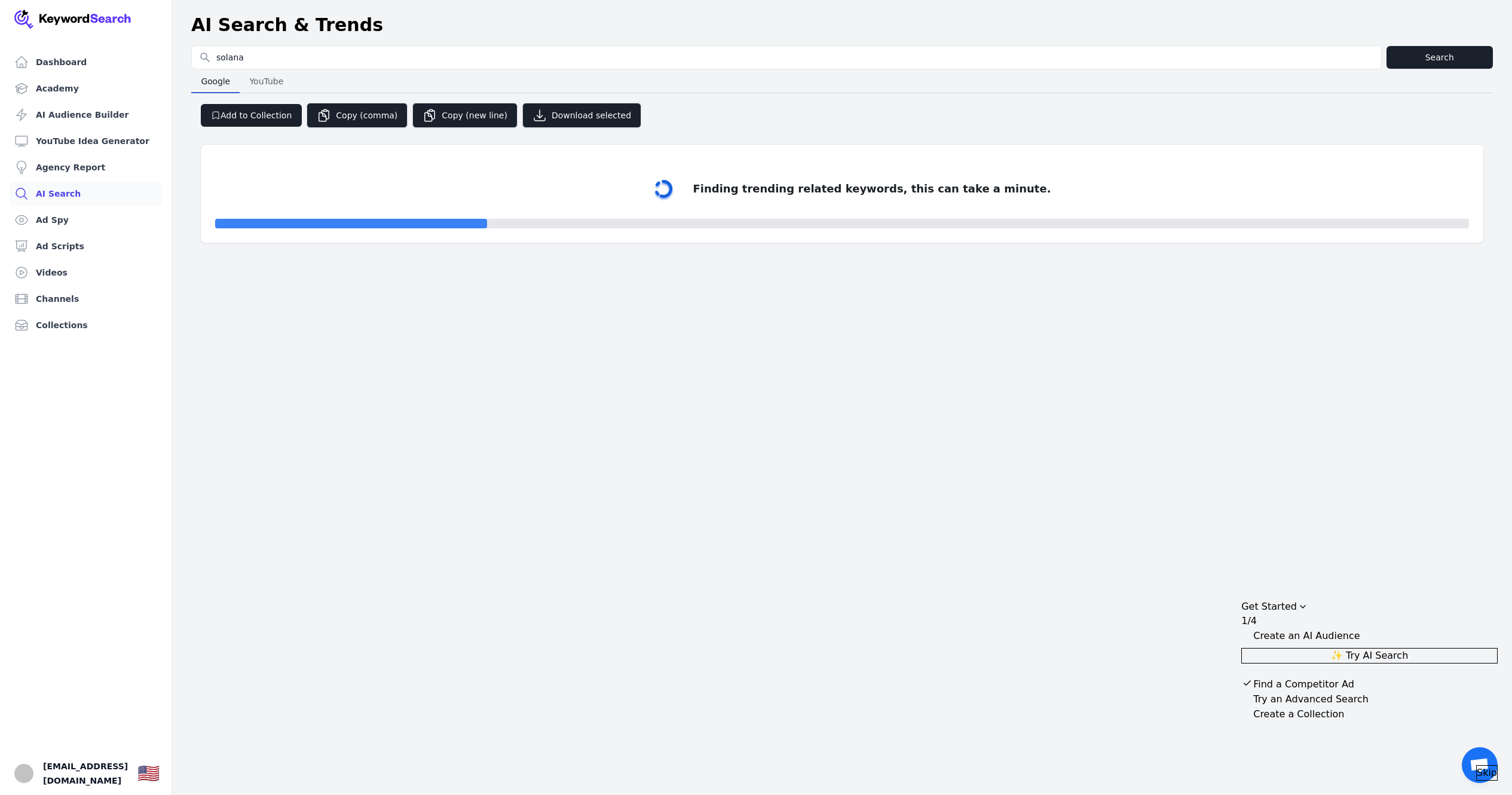
select select "50"
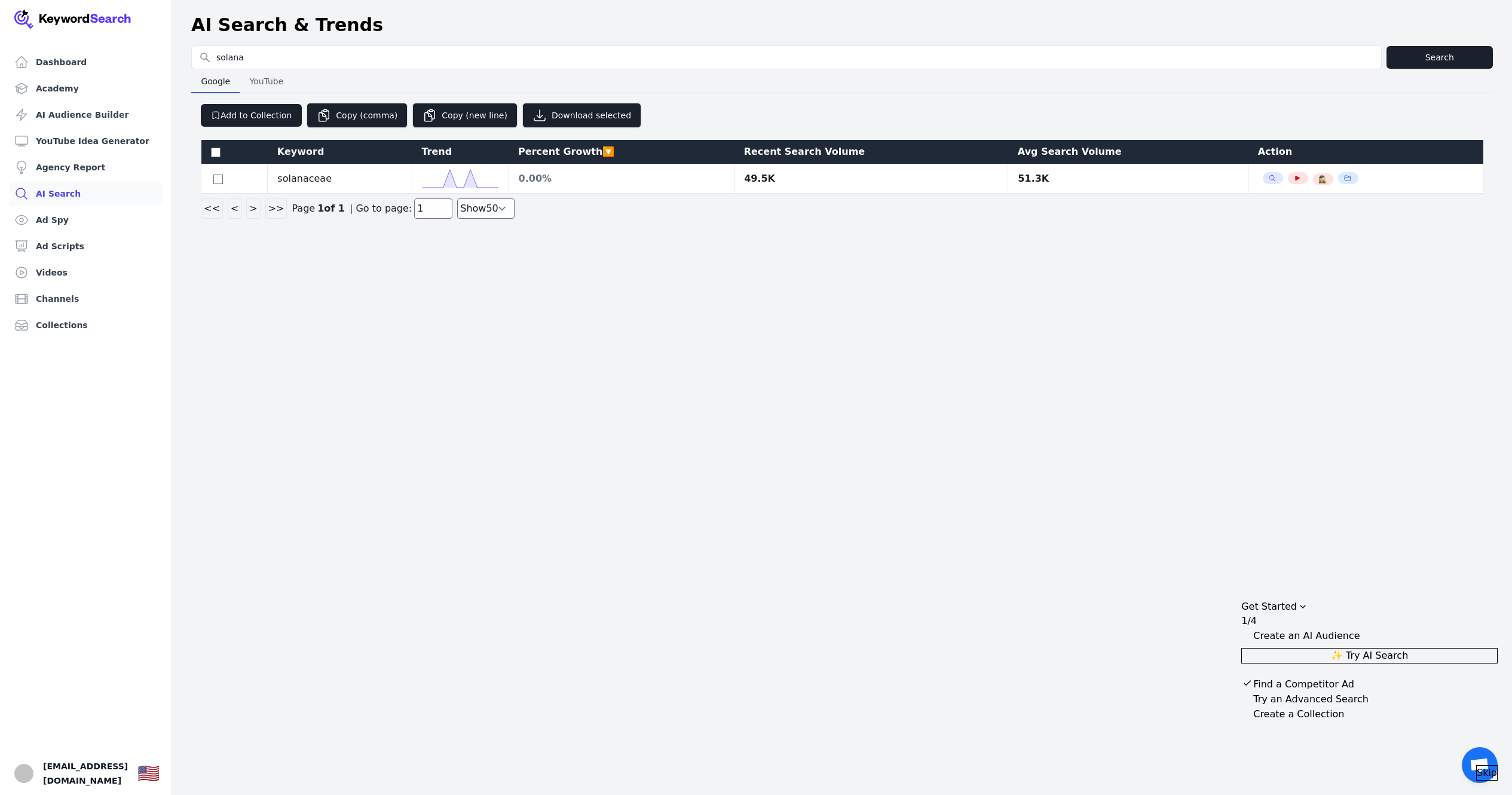
click at [581, 13] on header "AI Search & Trends" at bounding box center [842, 25] width 1340 height 41
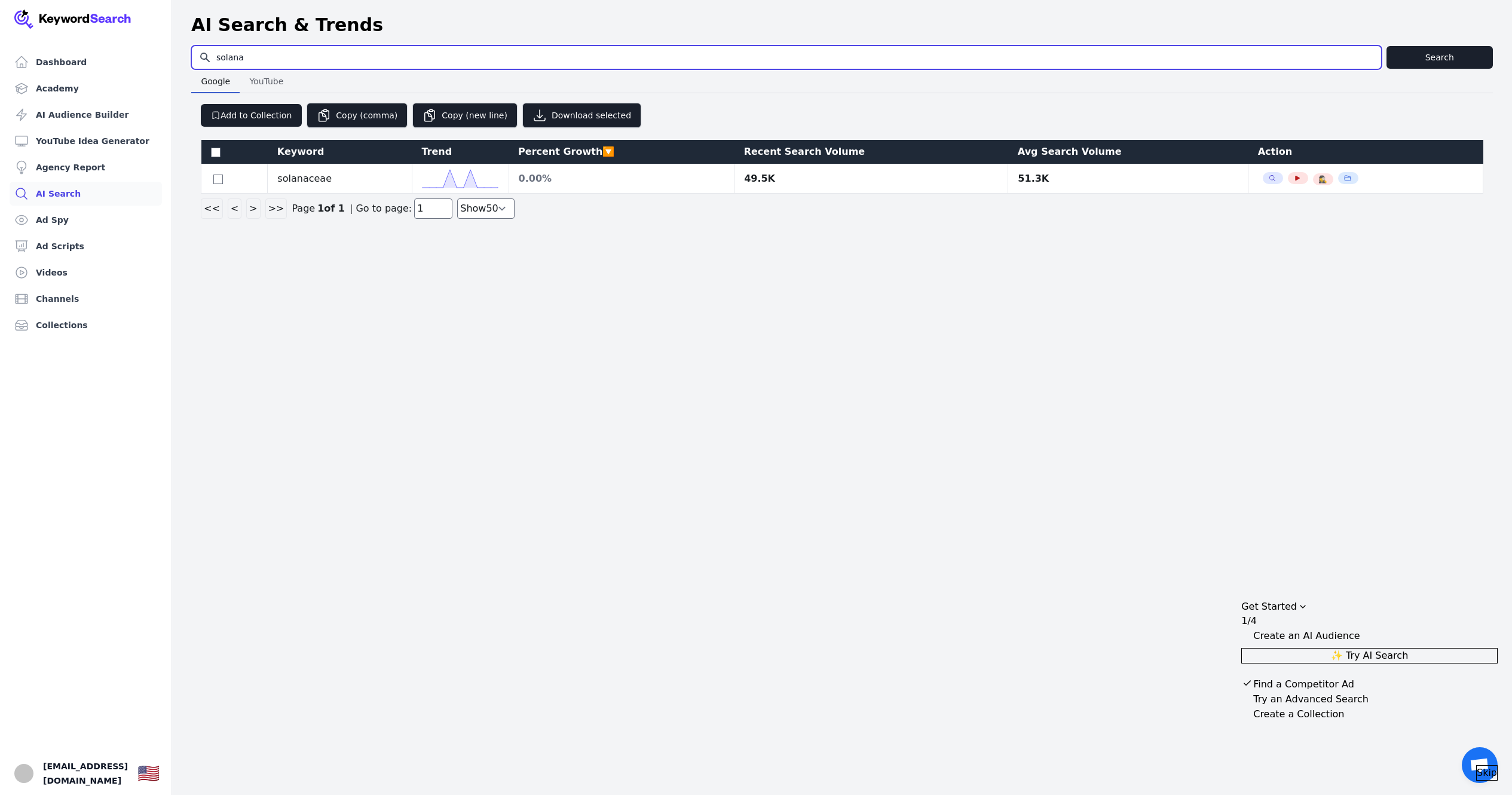
click at [355, 67] on input "solana" at bounding box center [786, 58] width 1189 height 23
type input "solana coin"
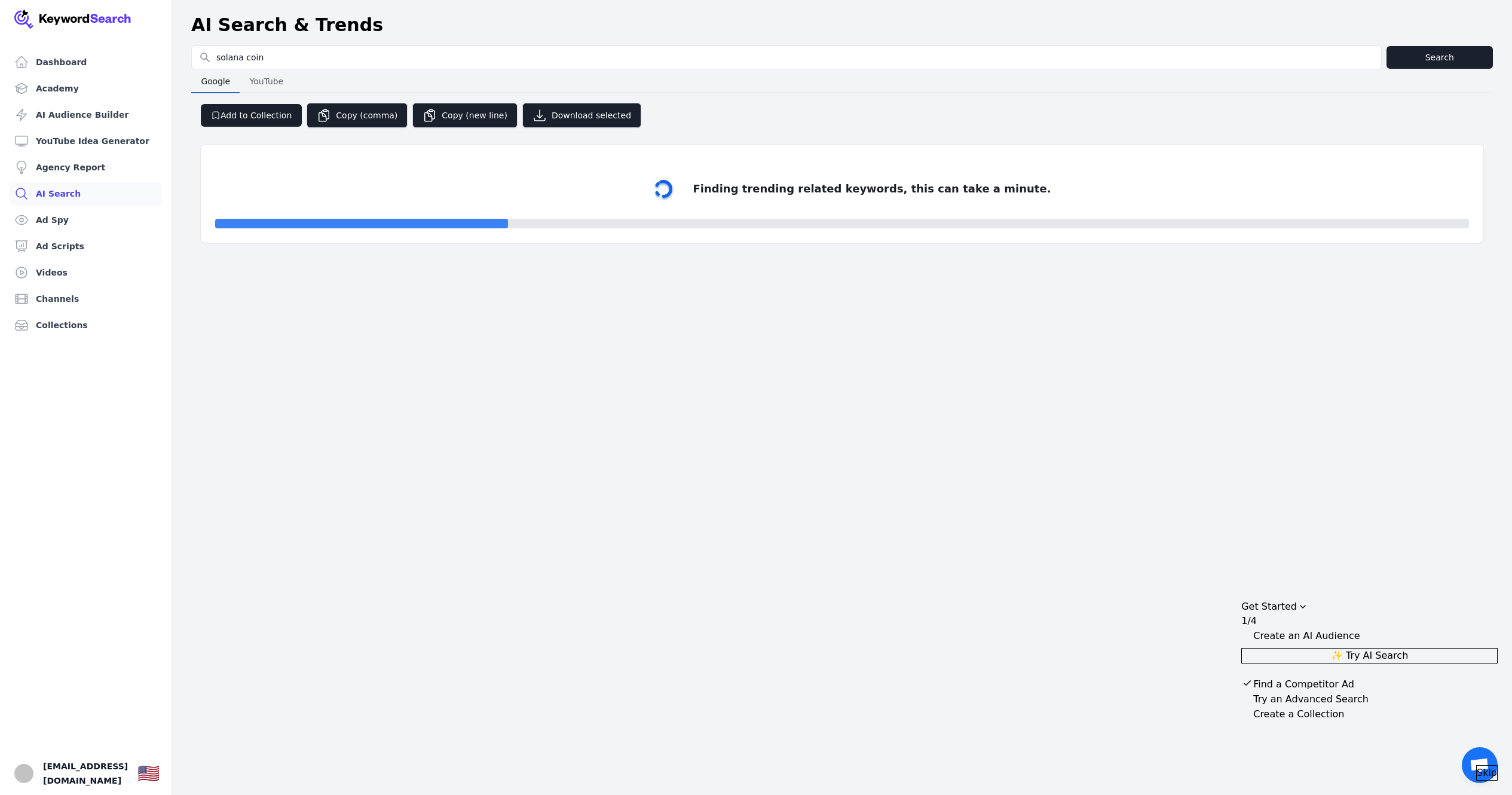
select select "50"
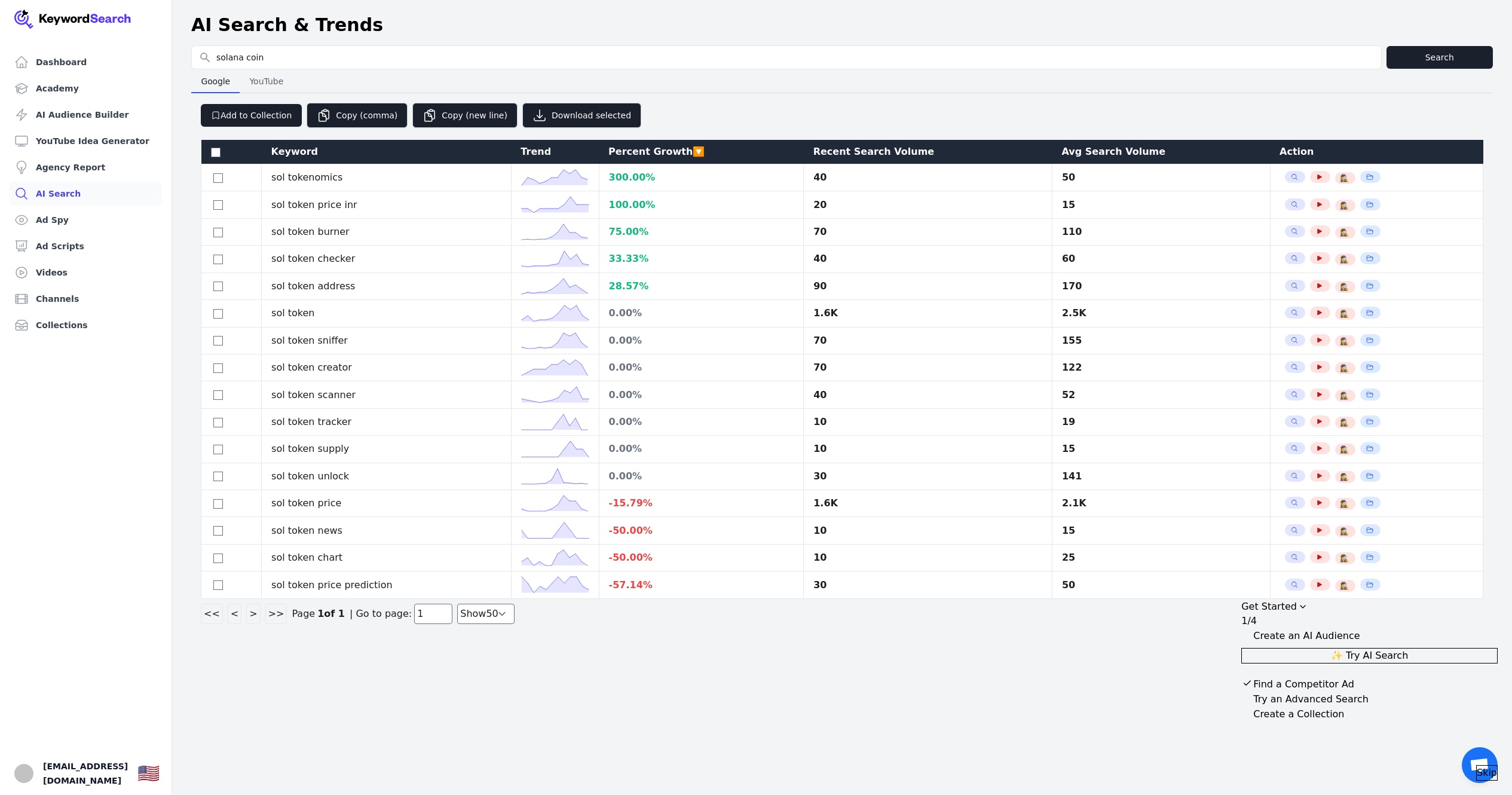
click at [883, 150] on div "Recent Search Volume" at bounding box center [928, 152] width 230 height 14
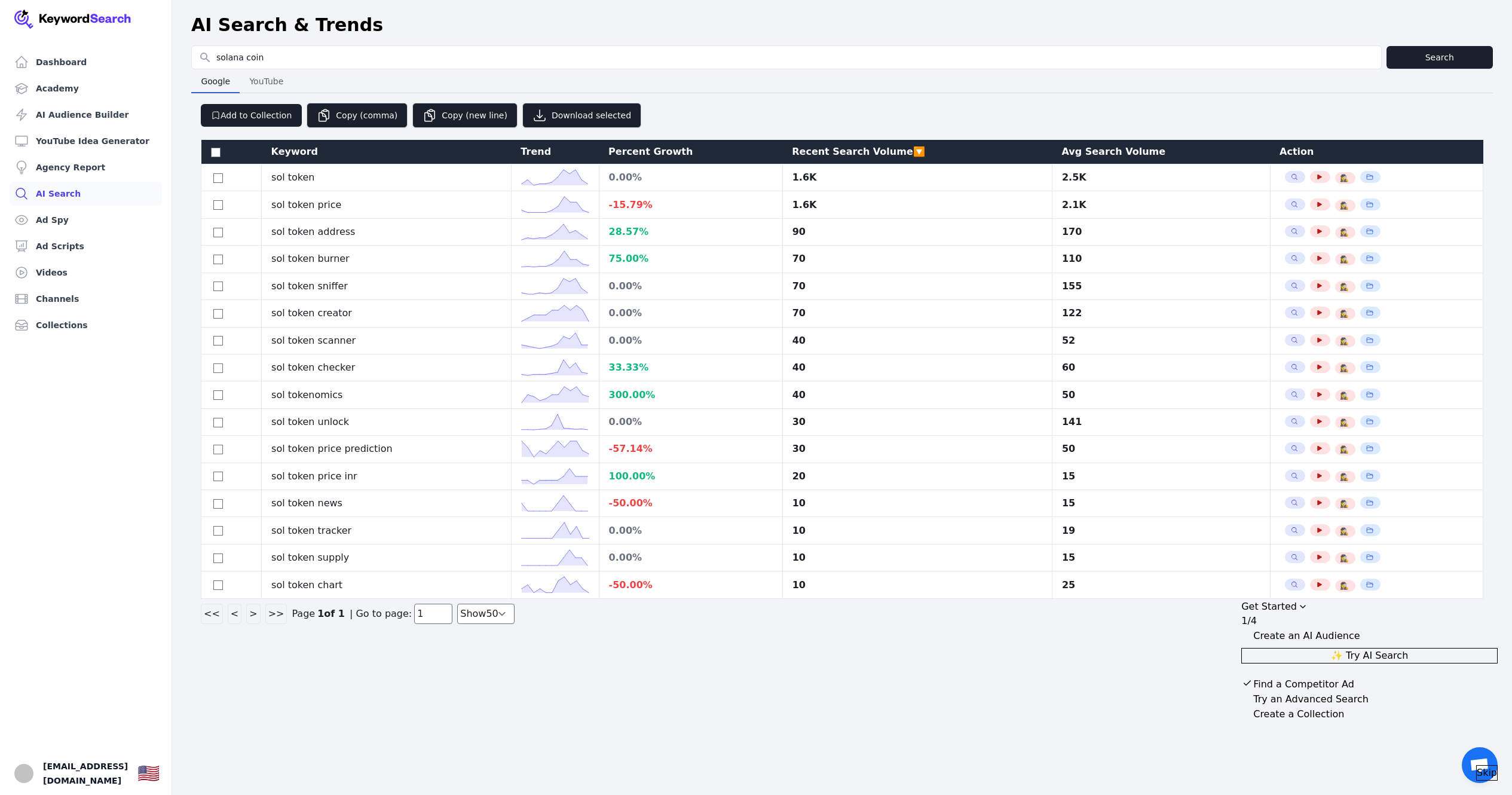
click at [887, 149] on div "Recent Search Volume 🔽" at bounding box center [917, 152] width 251 height 14
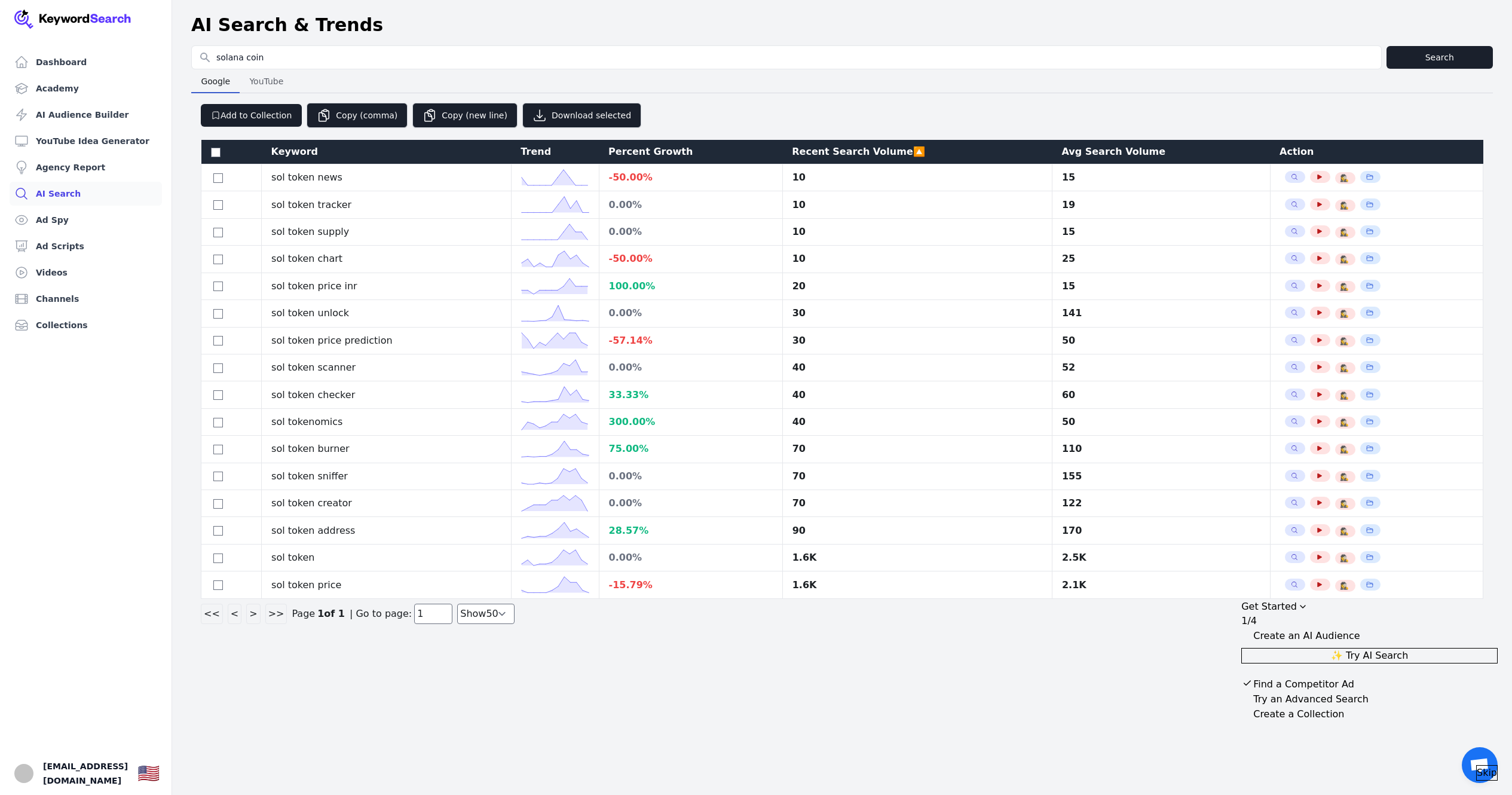
click at [887, 149] on div "Recent Search Volume 🔼" at bounding box center [917, 152] width 251 height 14
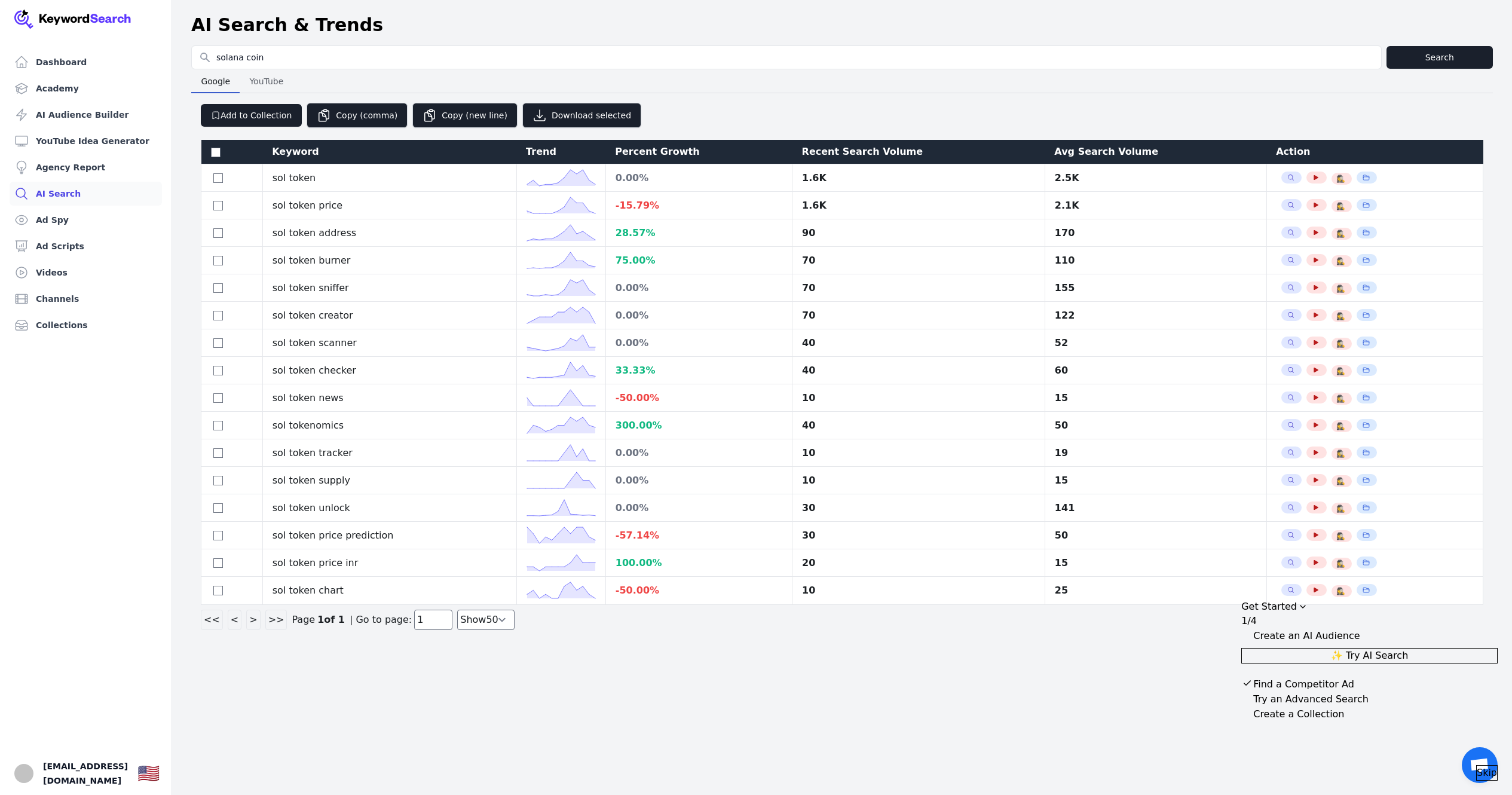
click at [887, 149] on div "Recent Search Volume" at bounding box center [919, 152] width 233 height 14
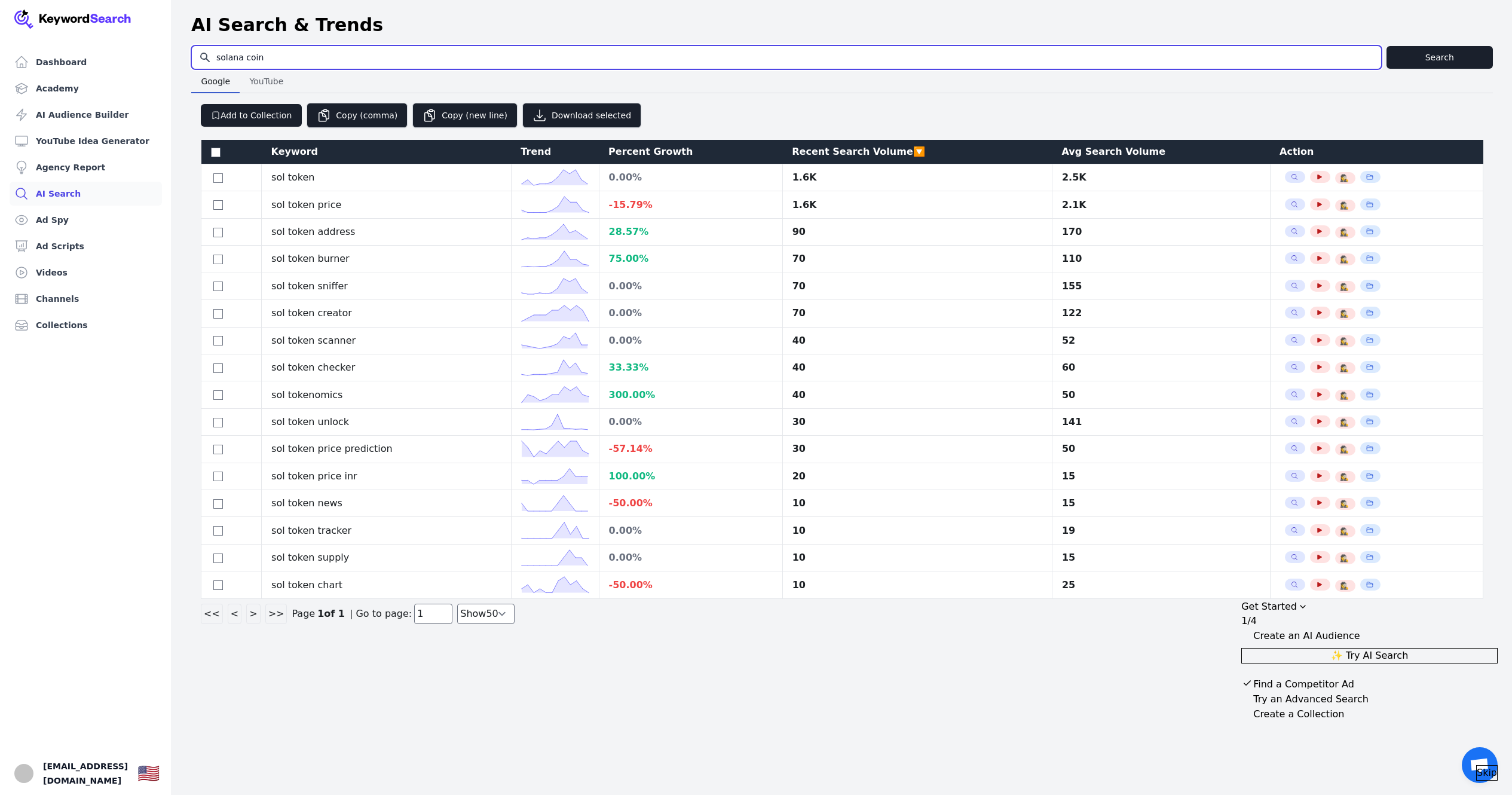
click at [345, 47] on input "solana coin" at bounding box center [786, 58] width 1189 height 23
type input "sol coin"
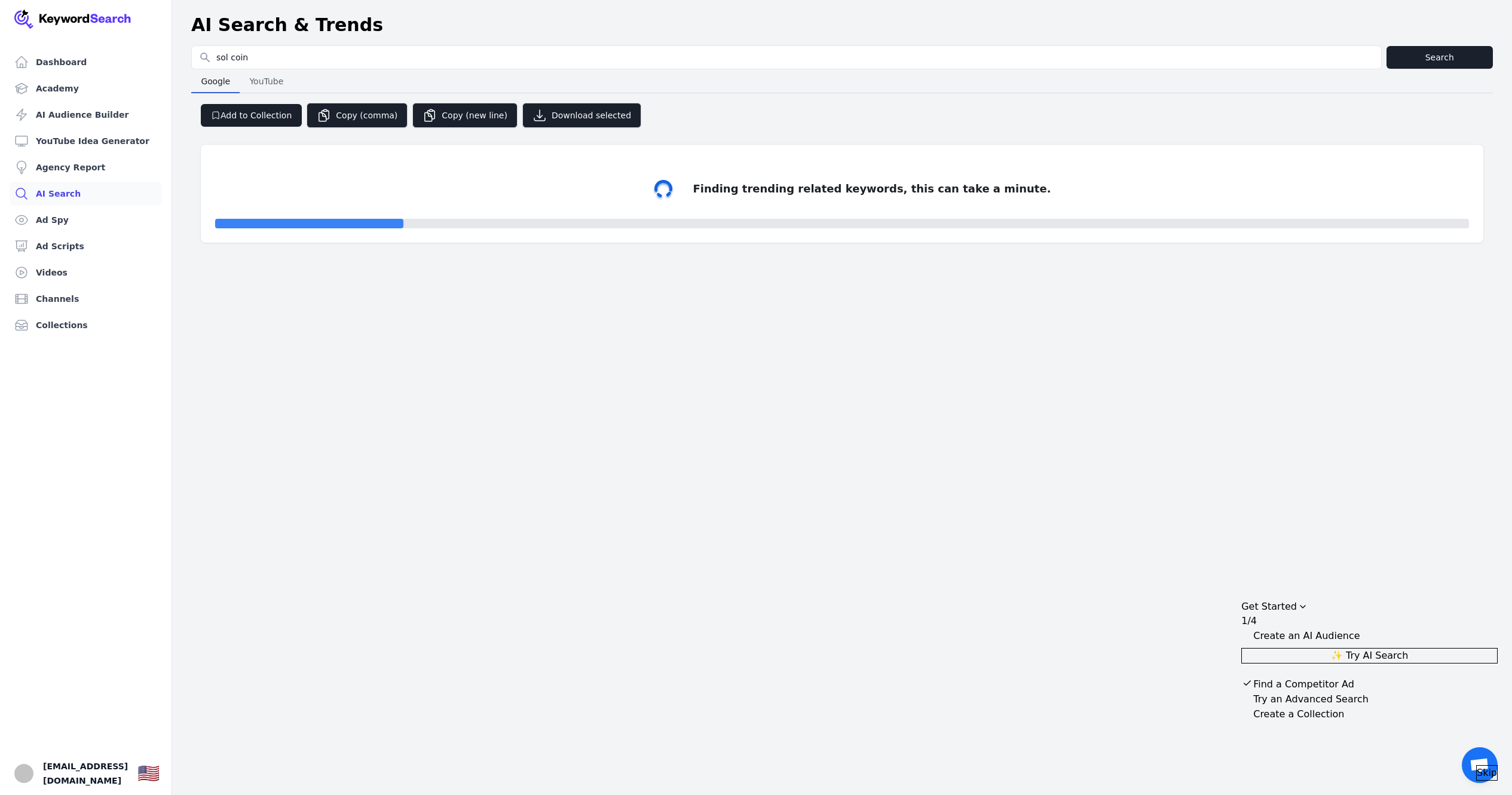
select select "50"
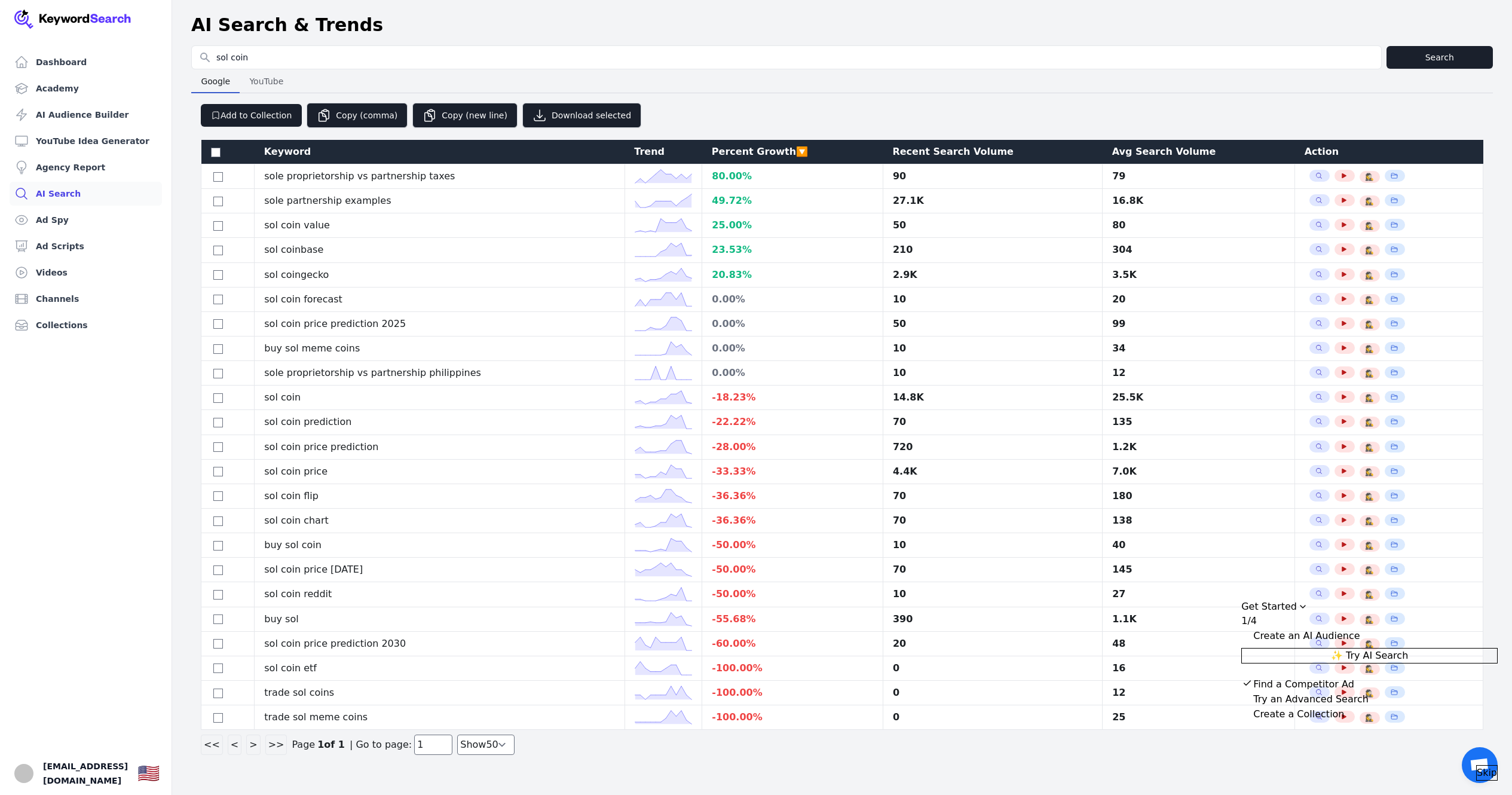
click at [555, 19] on div "AI Search & Trends" at bounding box center [842, 25] width 1301 height 21
click at [967, 152] on div "Recent Search Volume" at bounding box center [992, 152] width 200 height 14
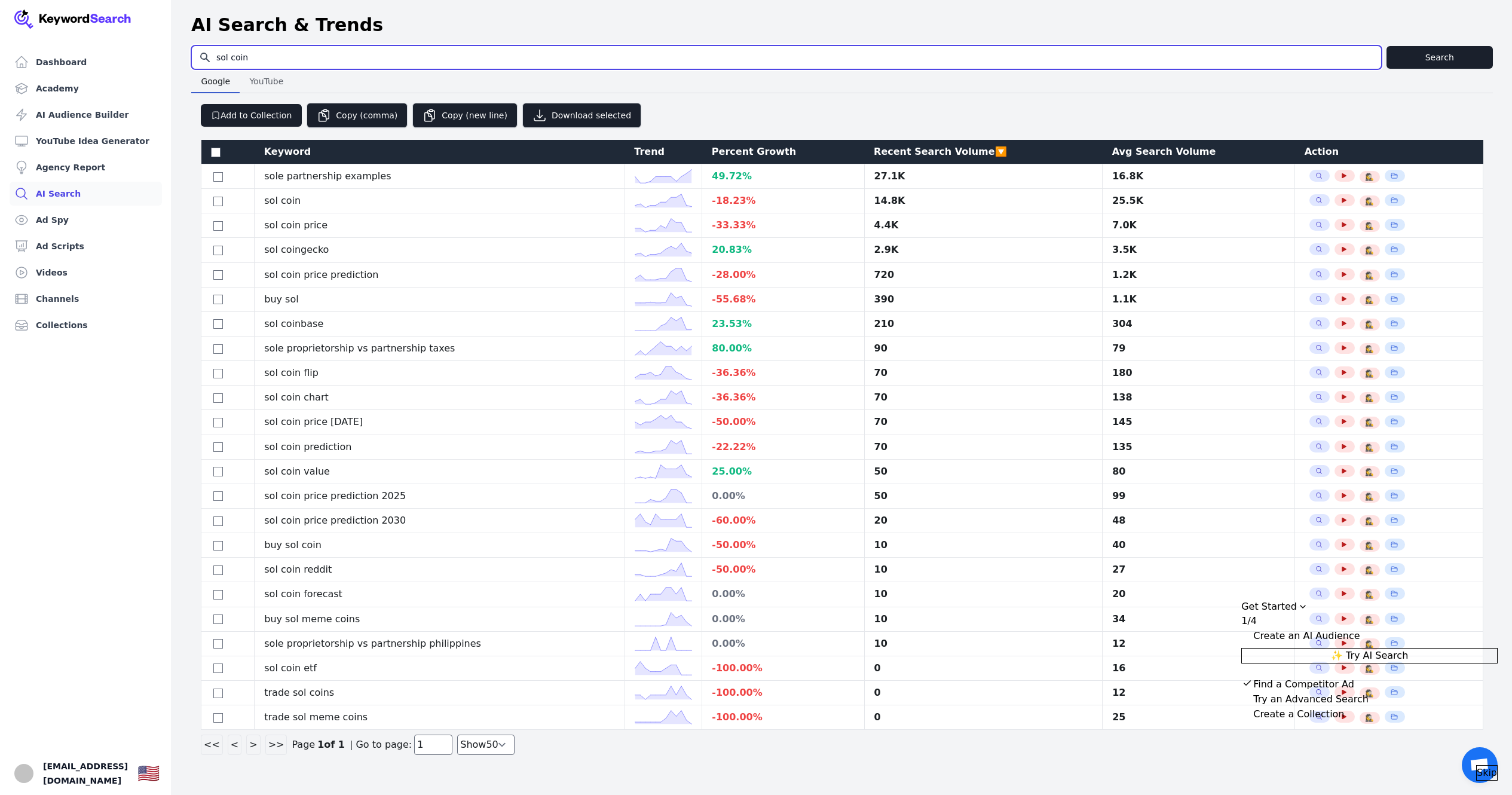
click at [314, 61] on input "sol coin" at bounding box center [786, 58] width 1189 height 23
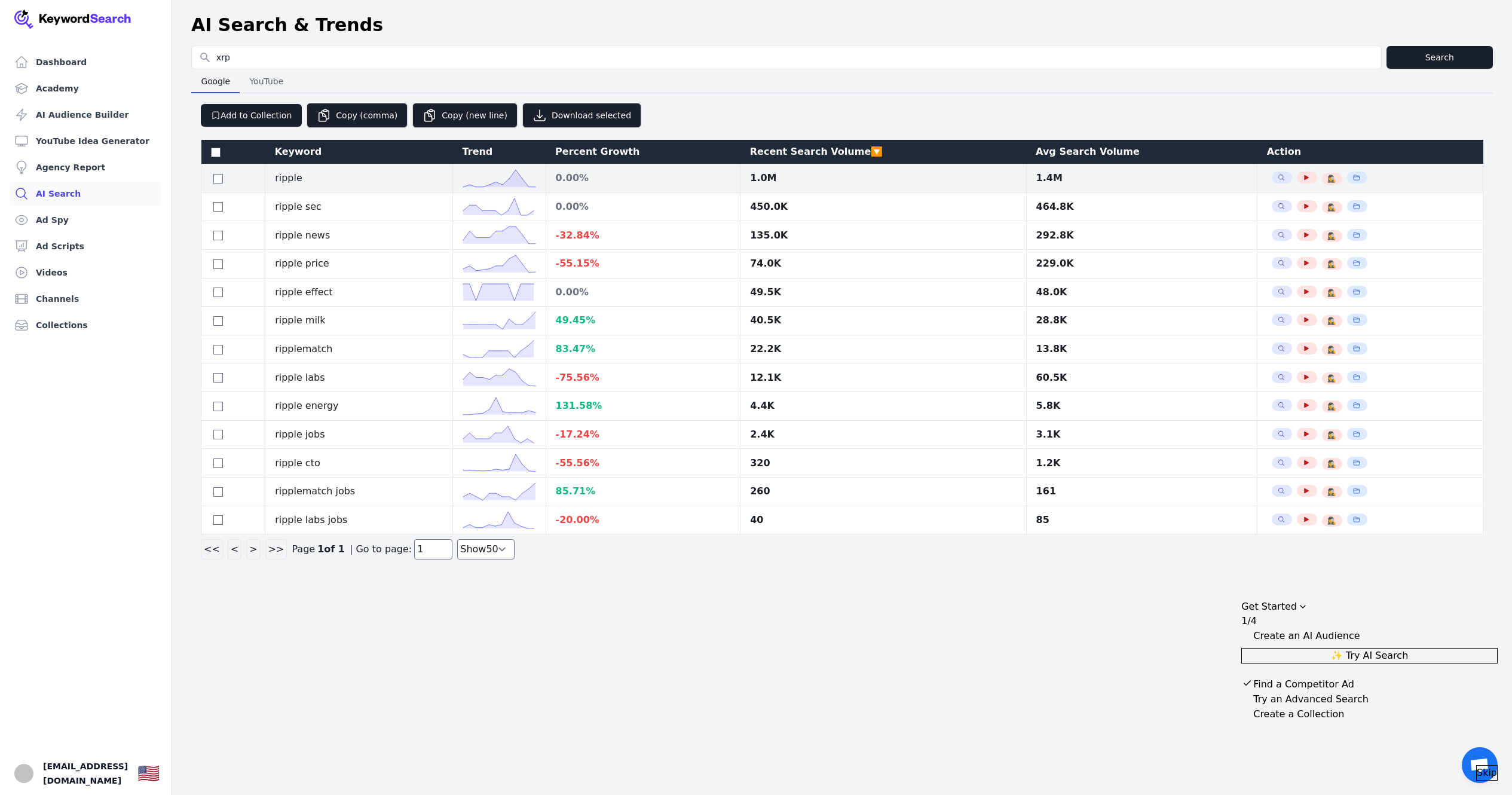
click at [517, 180] on polyline at bounding box center [498, 178] width 72 height 17
click at [517, 178] on polyline at bounding box center [498, 178] width 72 height 17
click at [1277, 177] on icon "button" at bounding box center [1280, 177] width 7 height 7
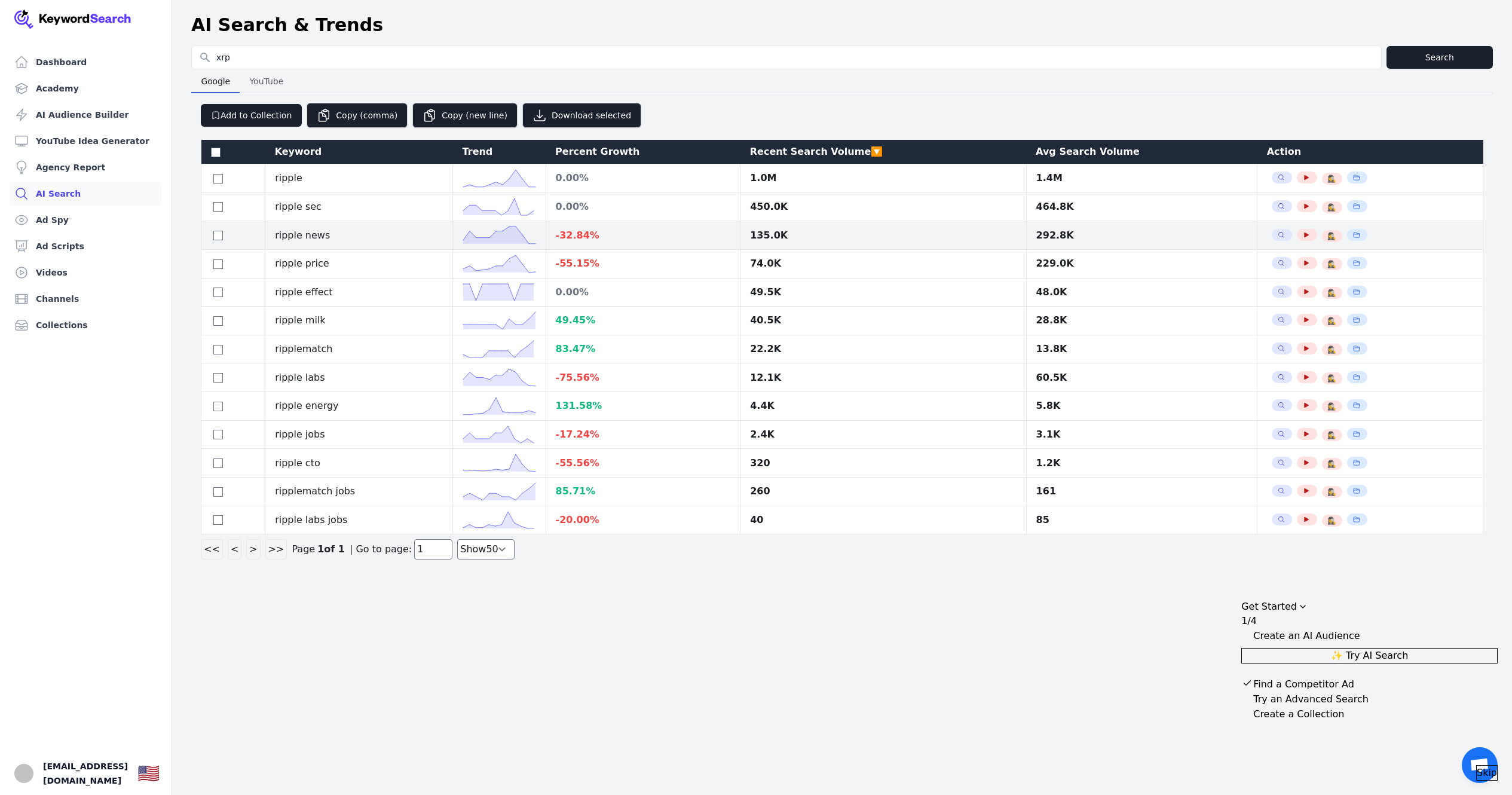
drag, startPoint x: 745, startPoint y: 236, endPoint x: 767, endPoint y: 236, distance: 22.0
click at [767, 236] on td "135.0K" at bounding box center [883, 236] width 286 height 29
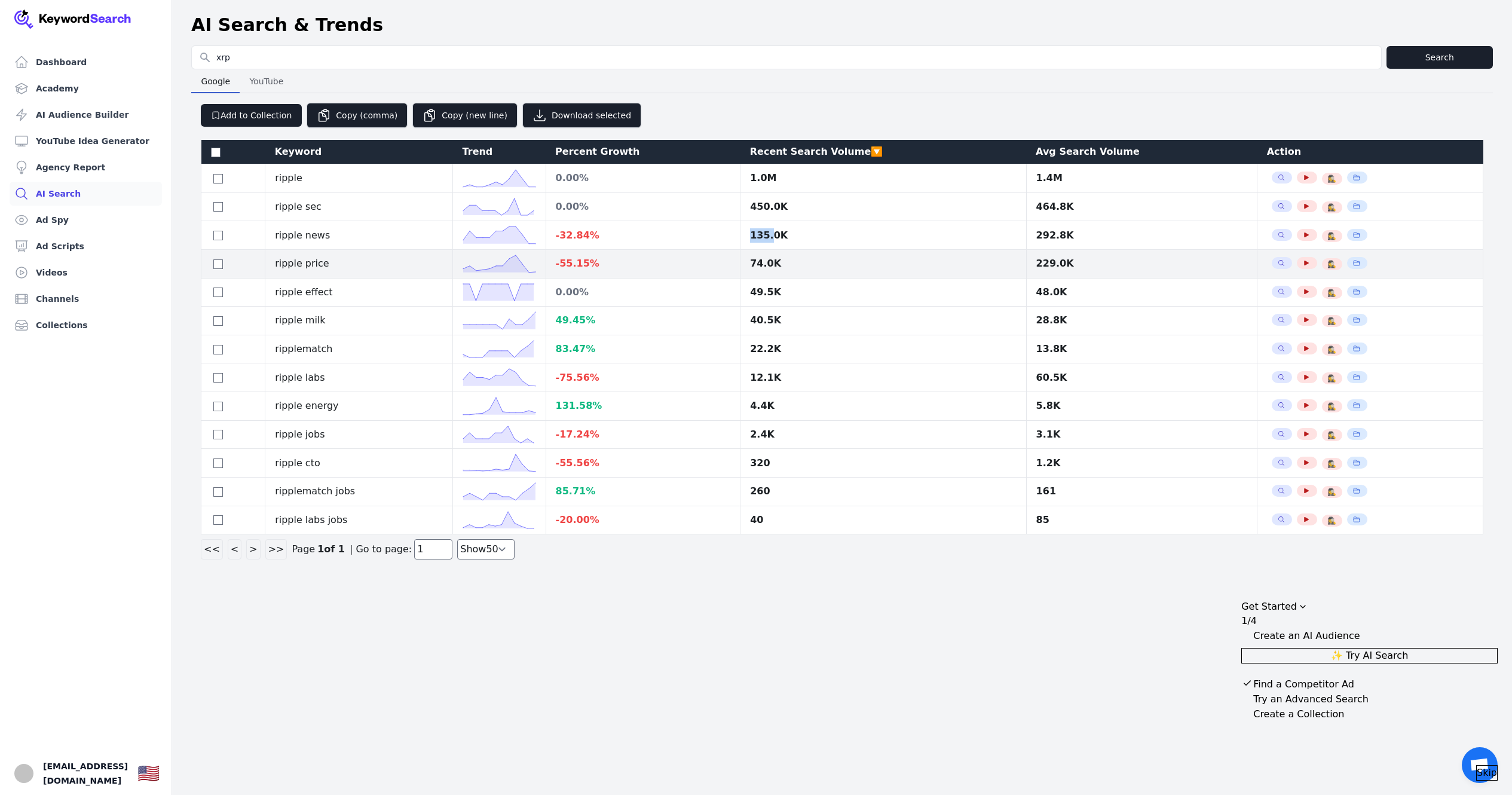
click at [770, 226] on td "135.0K" at bounding box center [883, 236] width 286 height 29
click at [770, 263] on div "74.0K" at bounding box center [883, 263] width 266 height 14
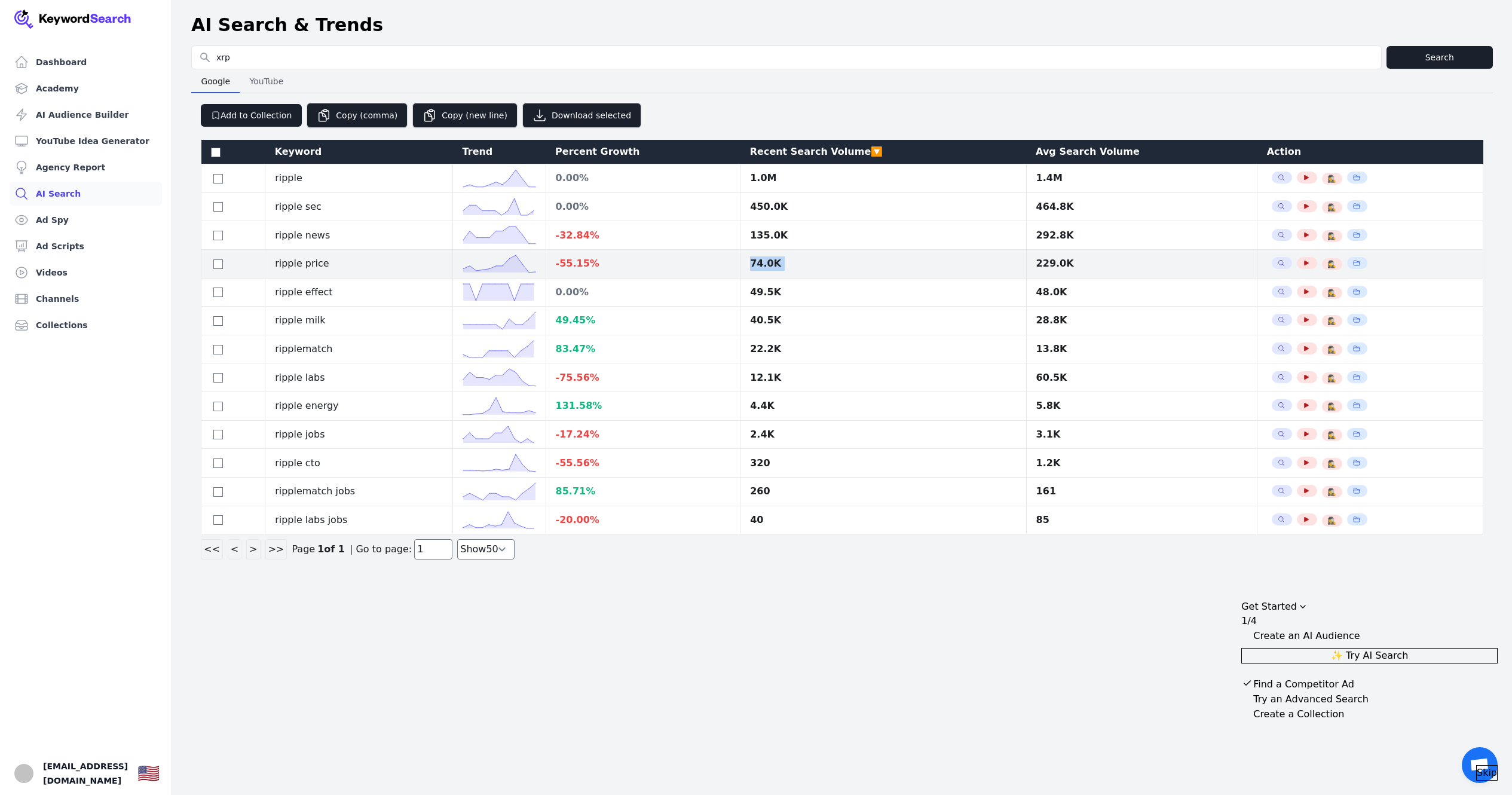
click at [770, 263] on div "74.0K" at bounding box center [883, 263] width 266 height 14
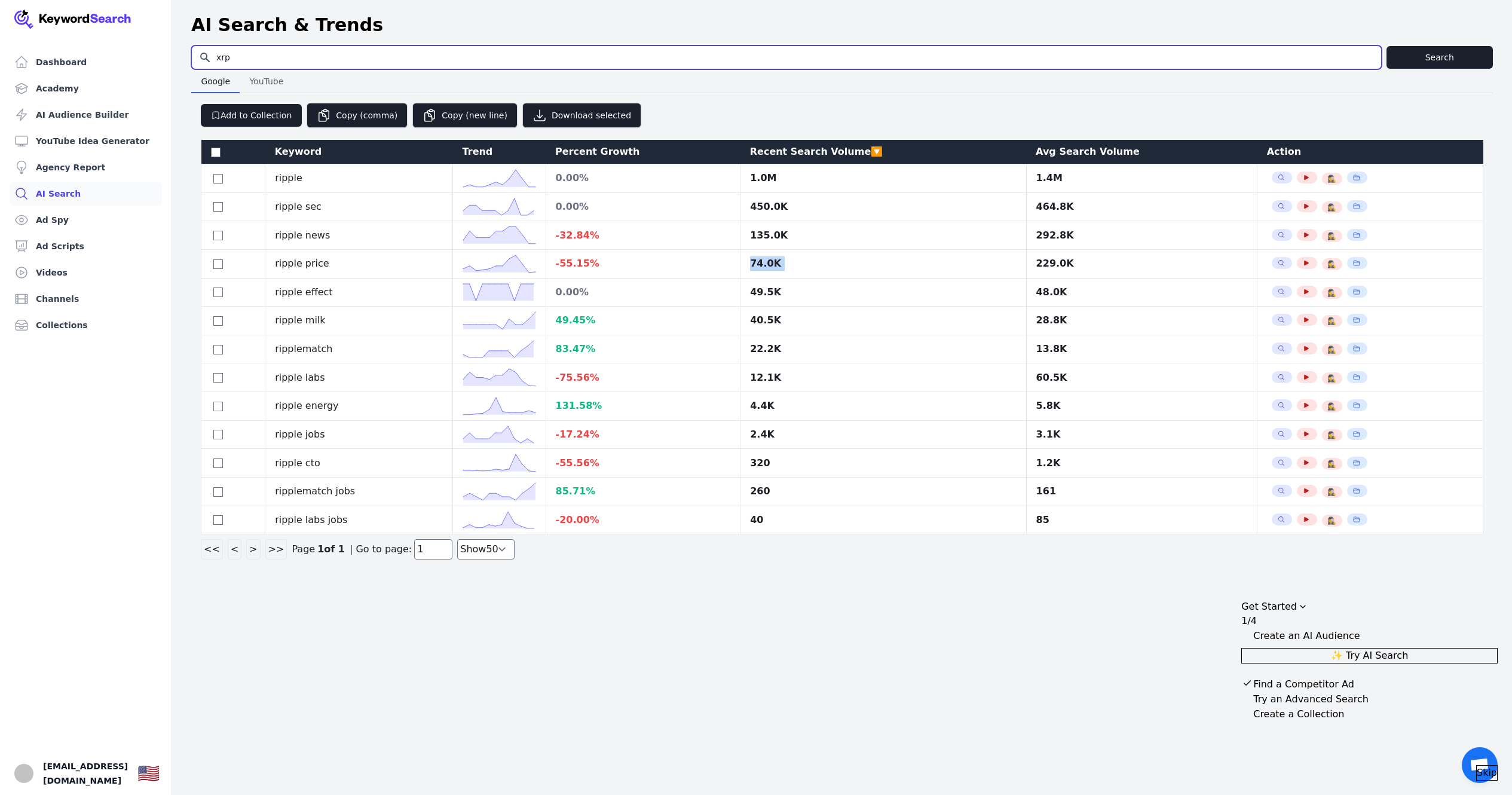
click at [383, 56] on input "xrp" at bounding box center [786, 58] width 1189 height 23
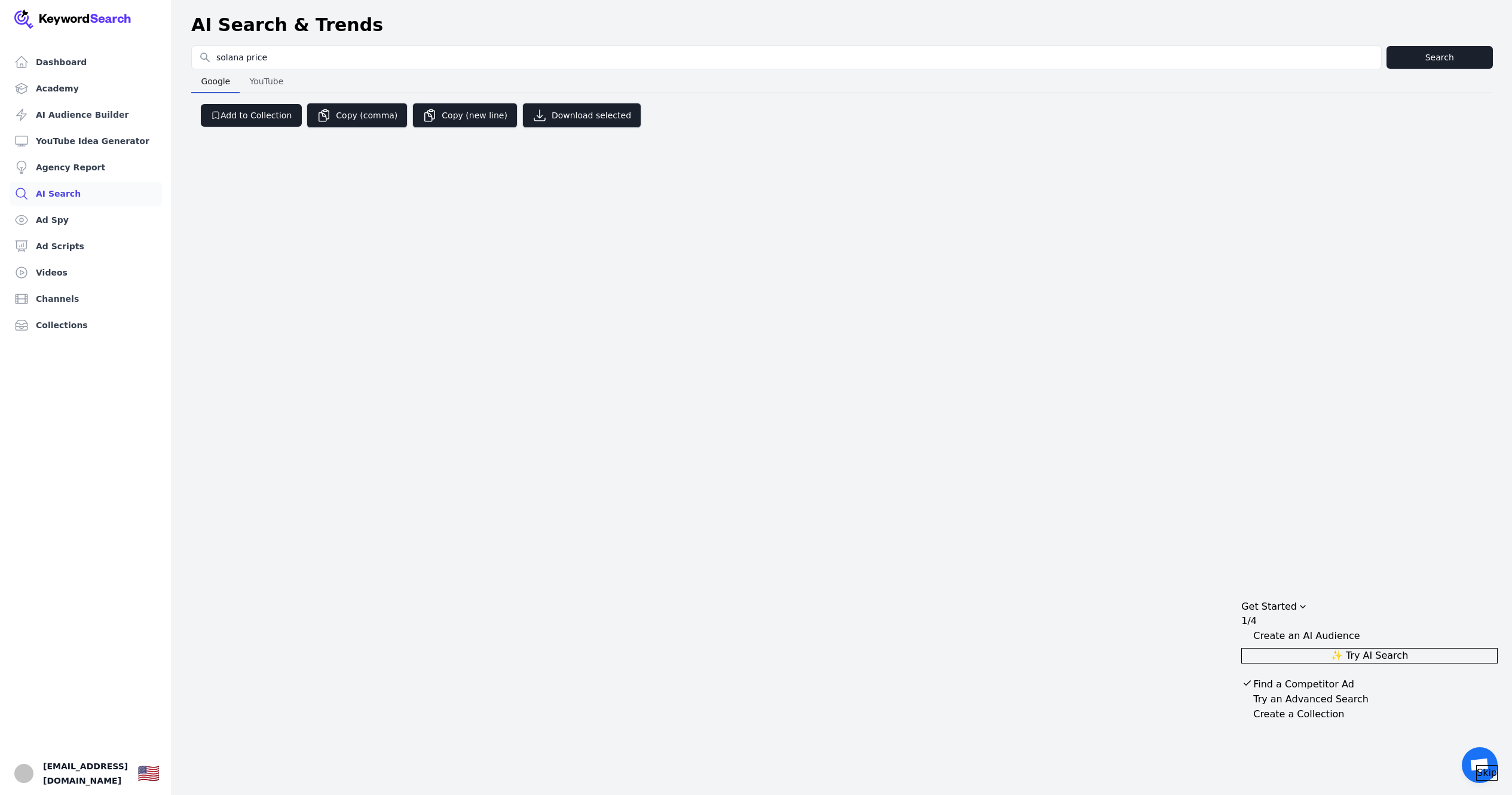
click at [551, 273] on div "Dashboard Academy AI Audience Builder YouTube Idea Generator Agency Report AI S…" at bounding box center [756, 397] width 1512 height 795
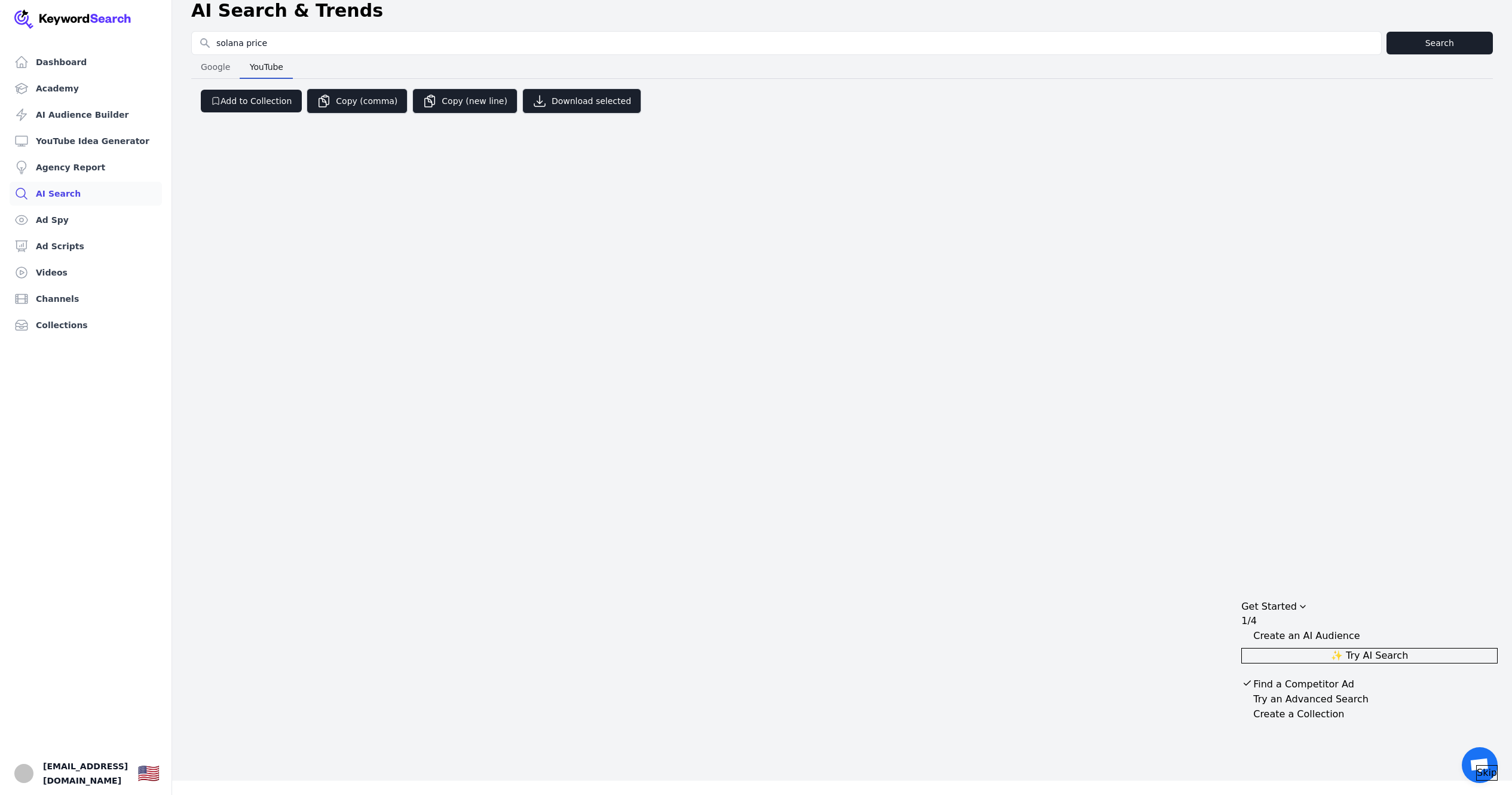
click at [284, 67] on span "YouTube" at bounding box center [266, 67] width 43 height 17
click at [345, 55] on div "Google Google YouTube YouTube" at bounding box center [842, 67] width 1301 height 24
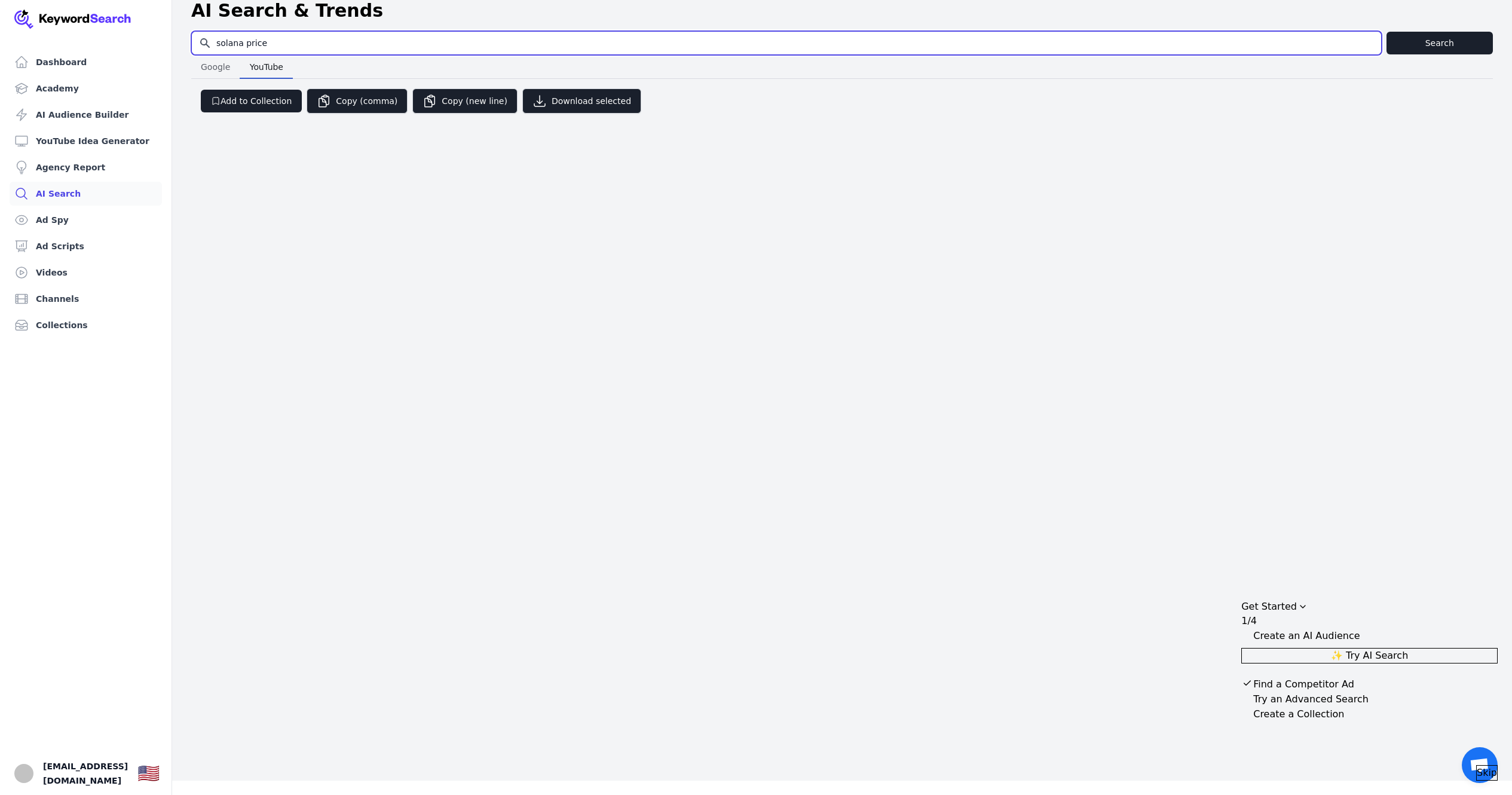
click at [336, 46] on input "solana price" at bounding box center [786, 43] width 1189 height 23
type input "xrp"
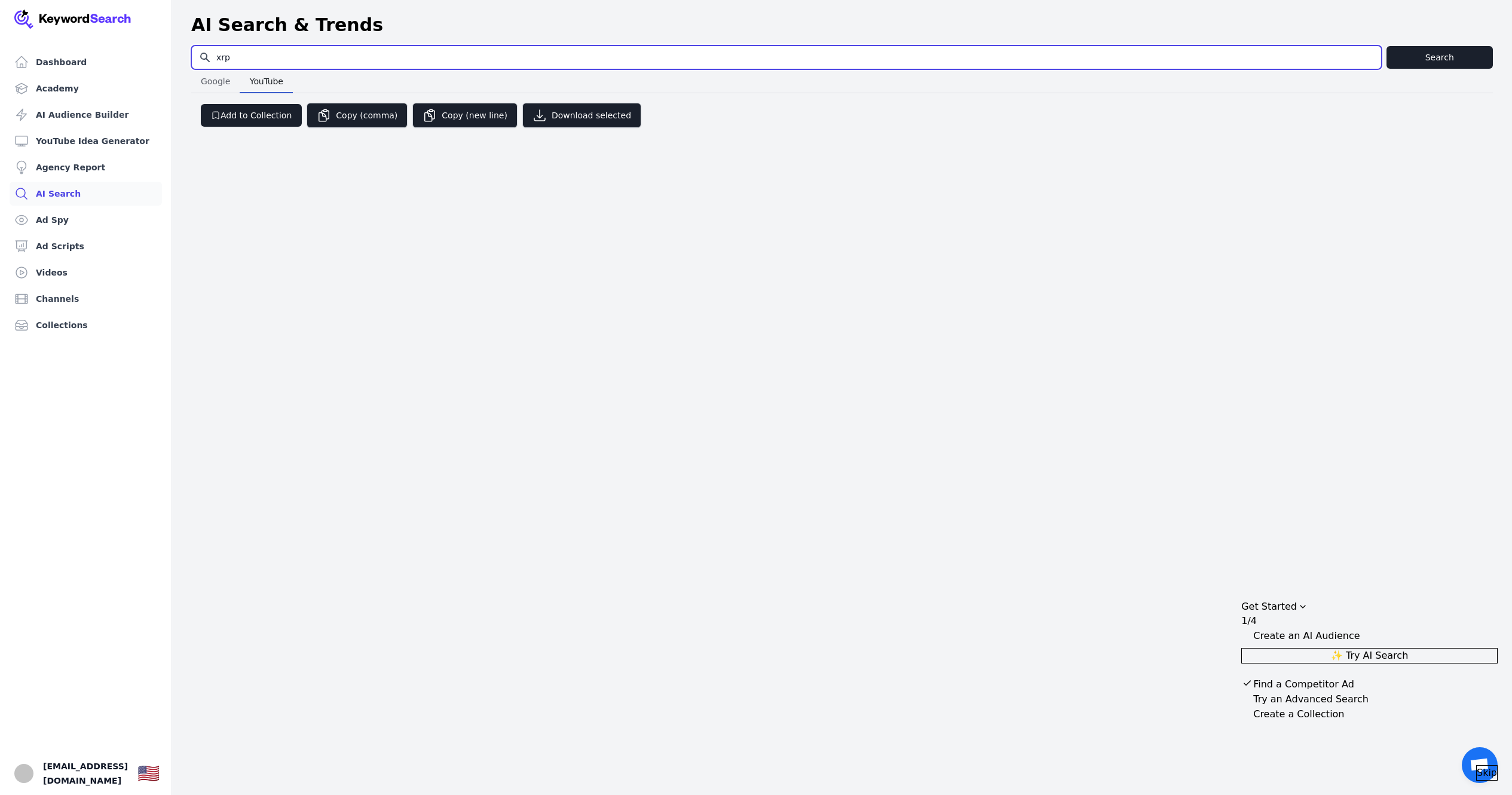
click at [317, 47] on input "xrp" at bounding box center [786, 58] width 1189 height 23
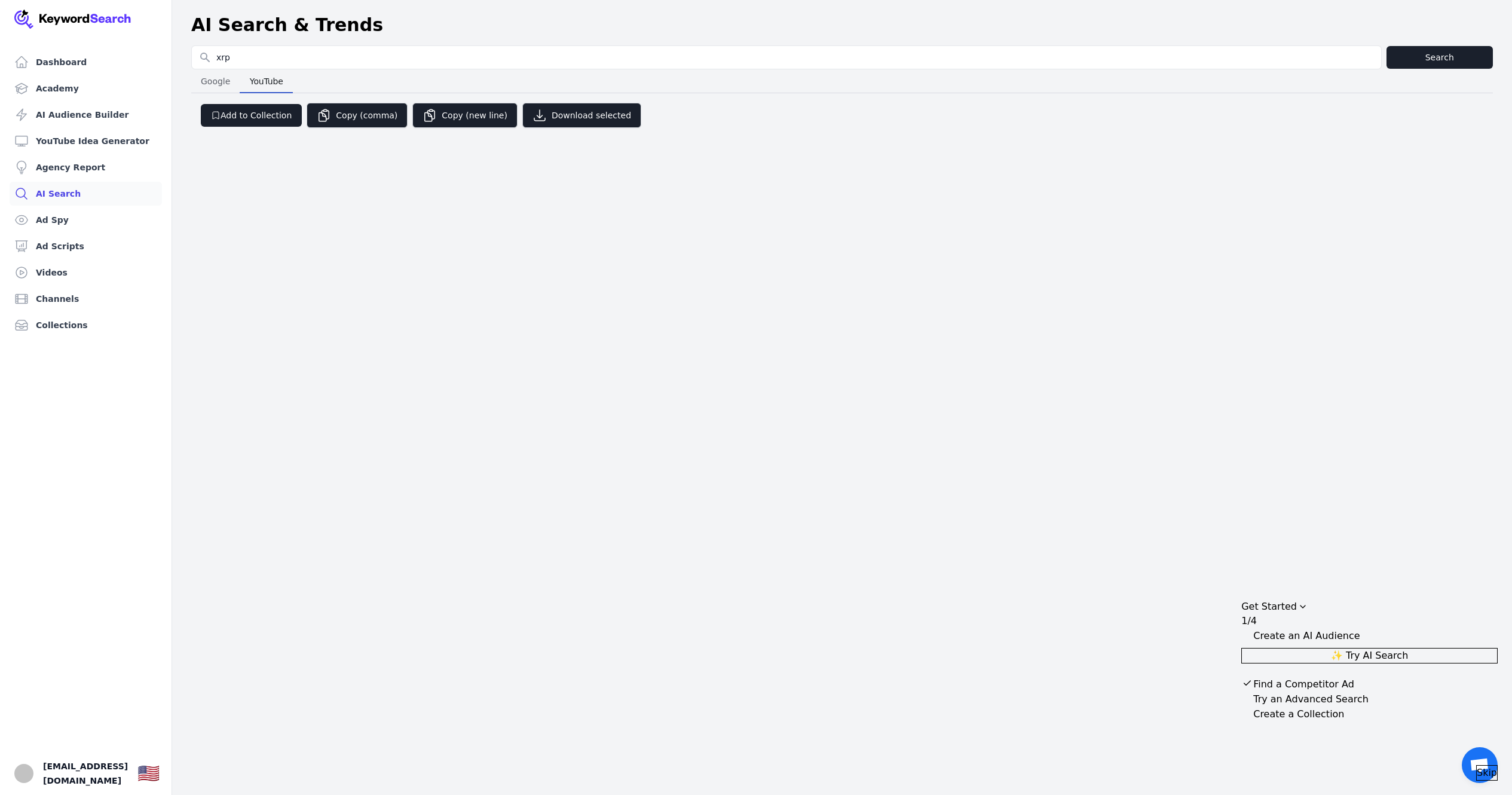
click at [270, 85] on span "YouTube" at bounding box center [266, 81] width 43 height 17
click at [270, 80] on span "YouTube" at bounding box center [266, 81] width 43 height 17
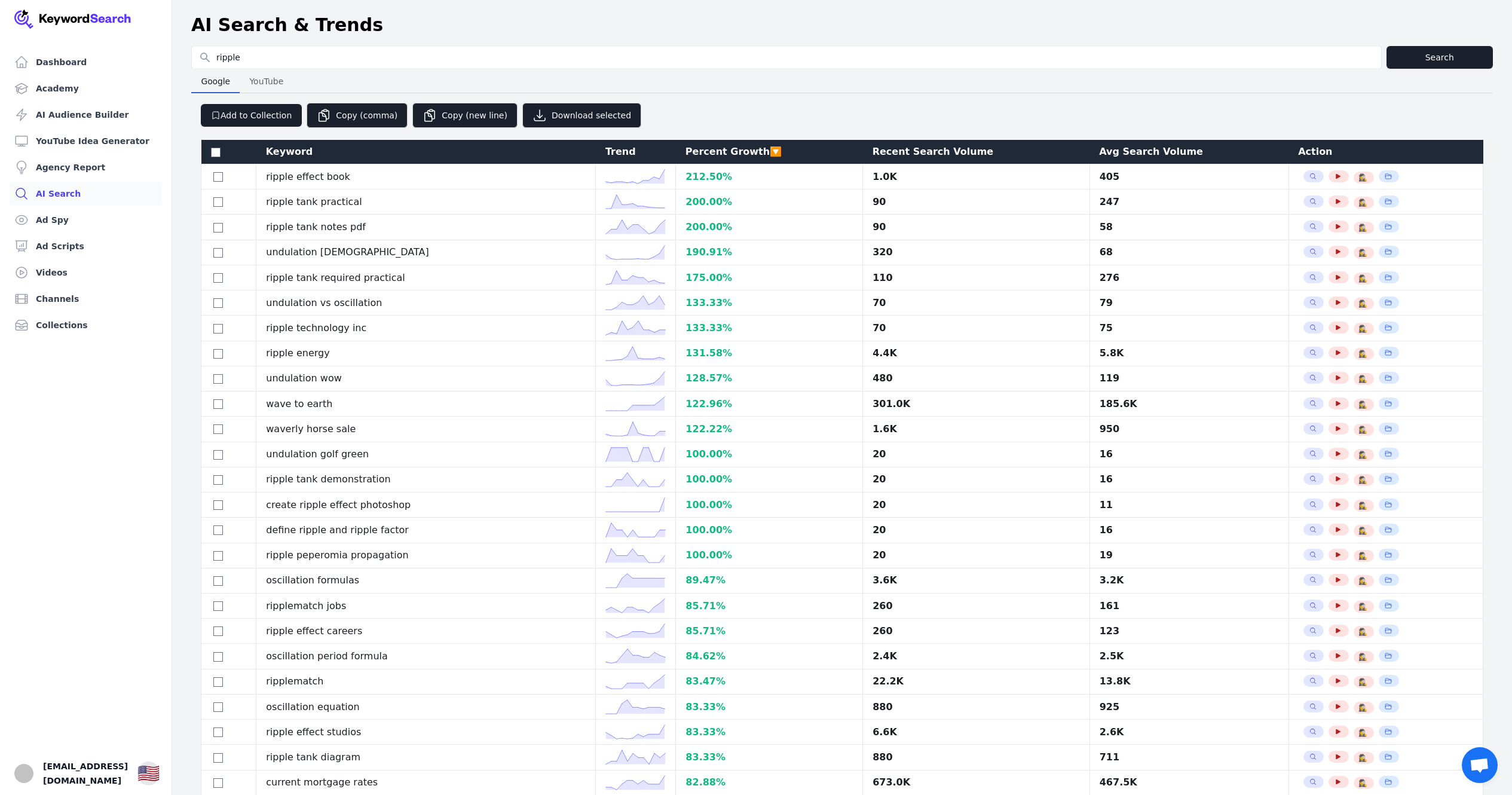
select select "50"
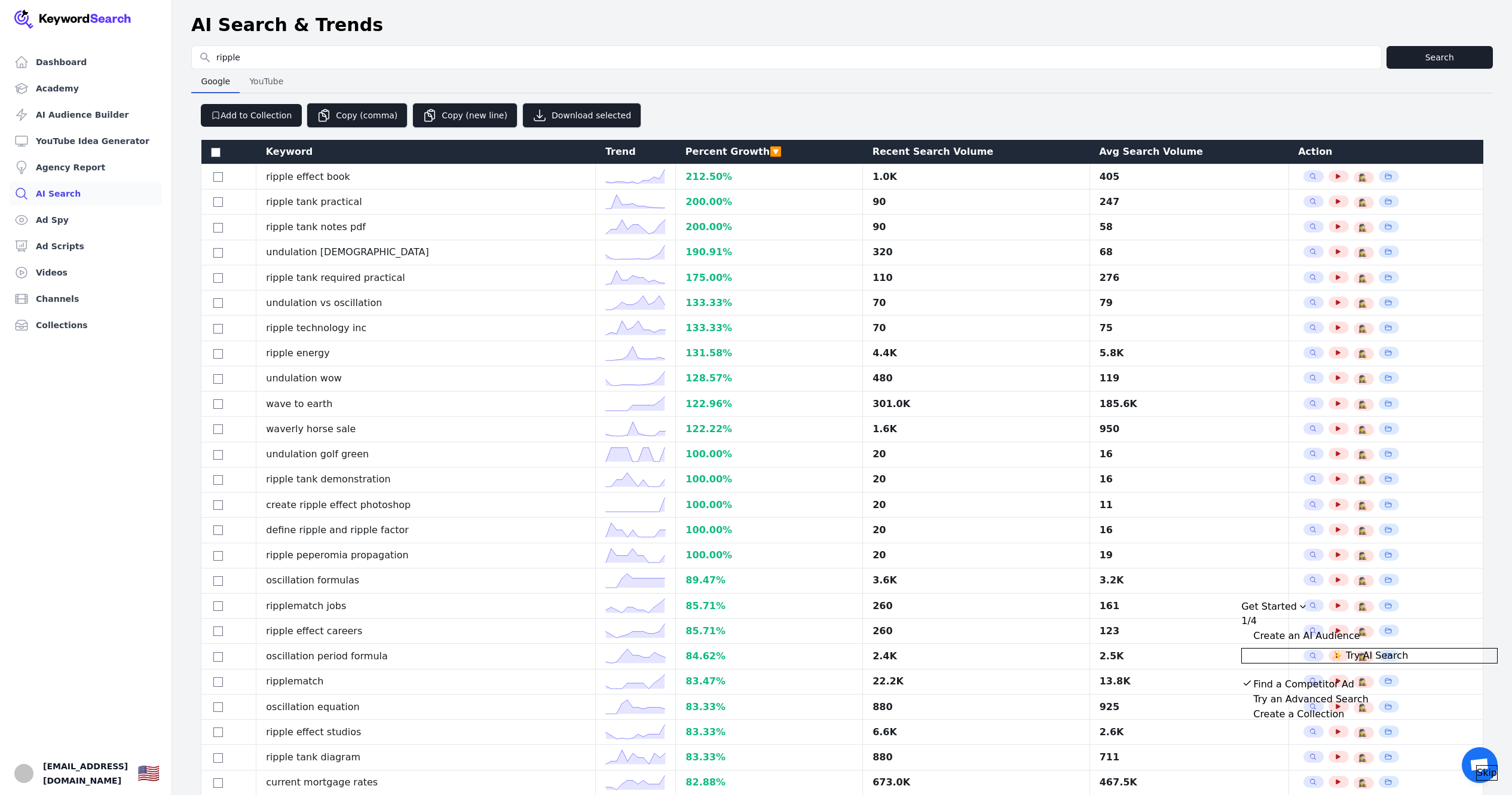
click at [745, 151] on div "Percent Growth 🔽" at bounding box center [770, 152] width 168 height 14
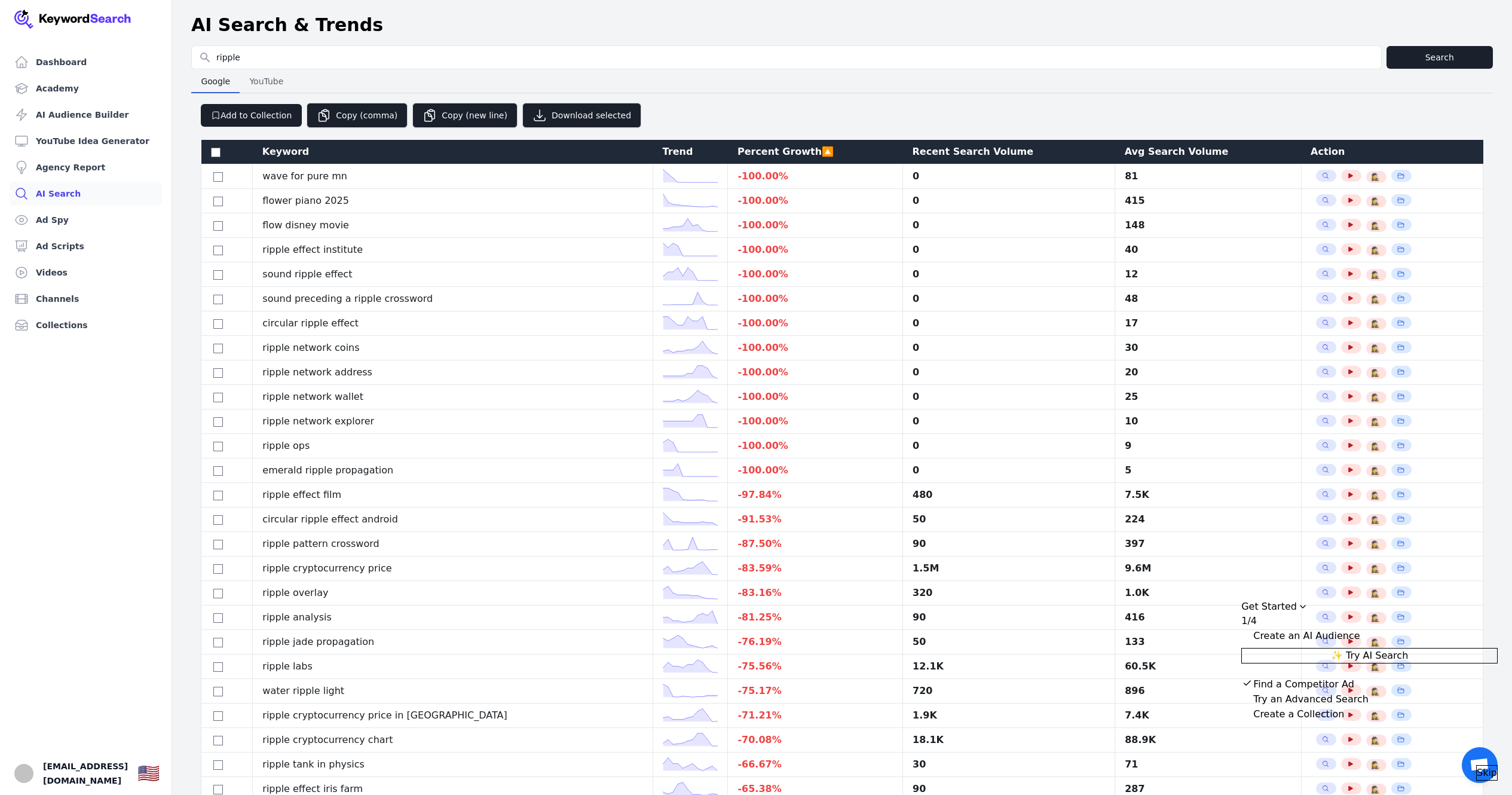
click at [748, 149] on div "Percent Growth 🔼" at bounding box center [815, 152] width 156 height 14
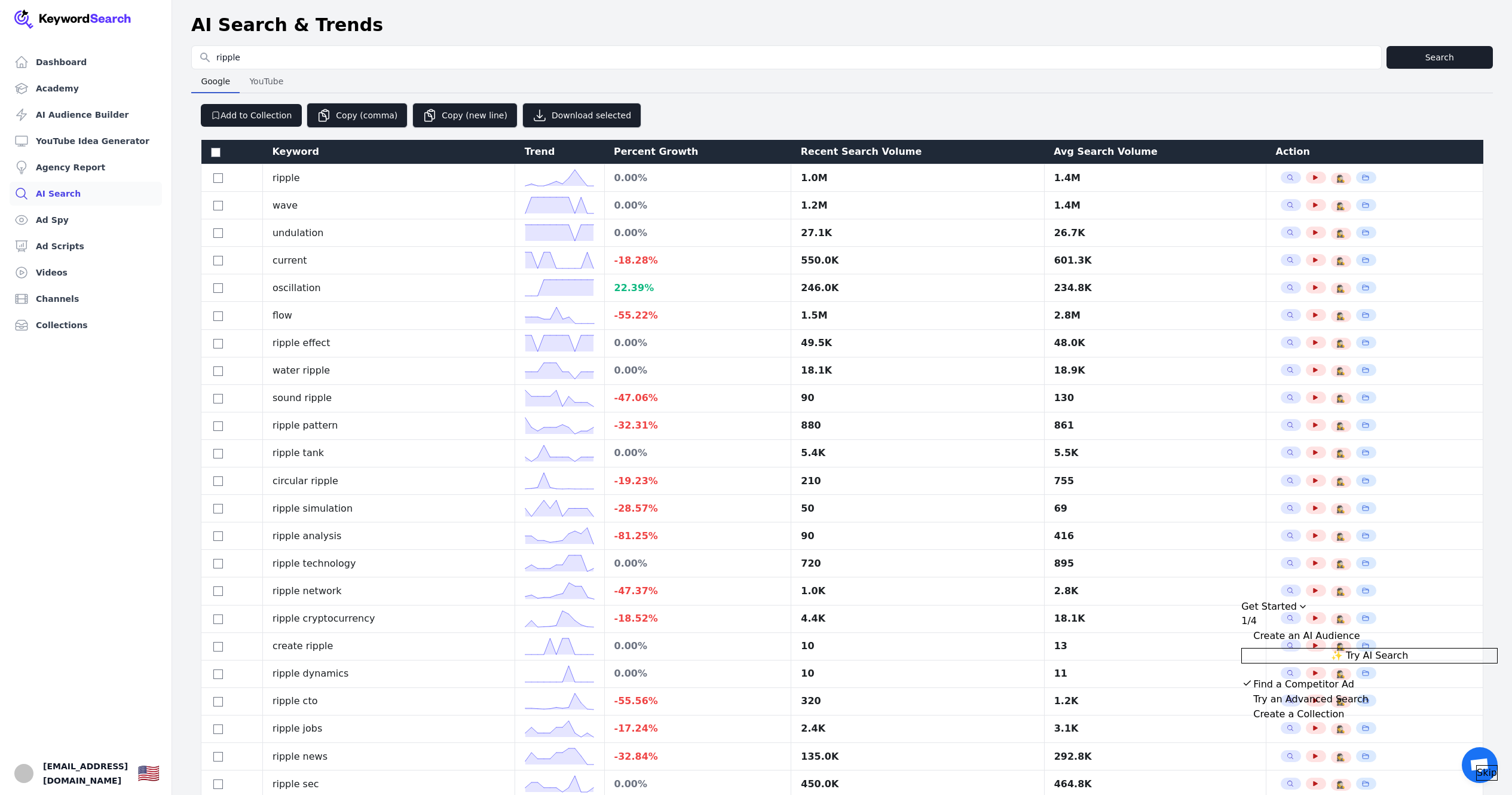
click at [711, 149] on div "Percent Growth" at bounding box center [698, 152] width 168 height 14
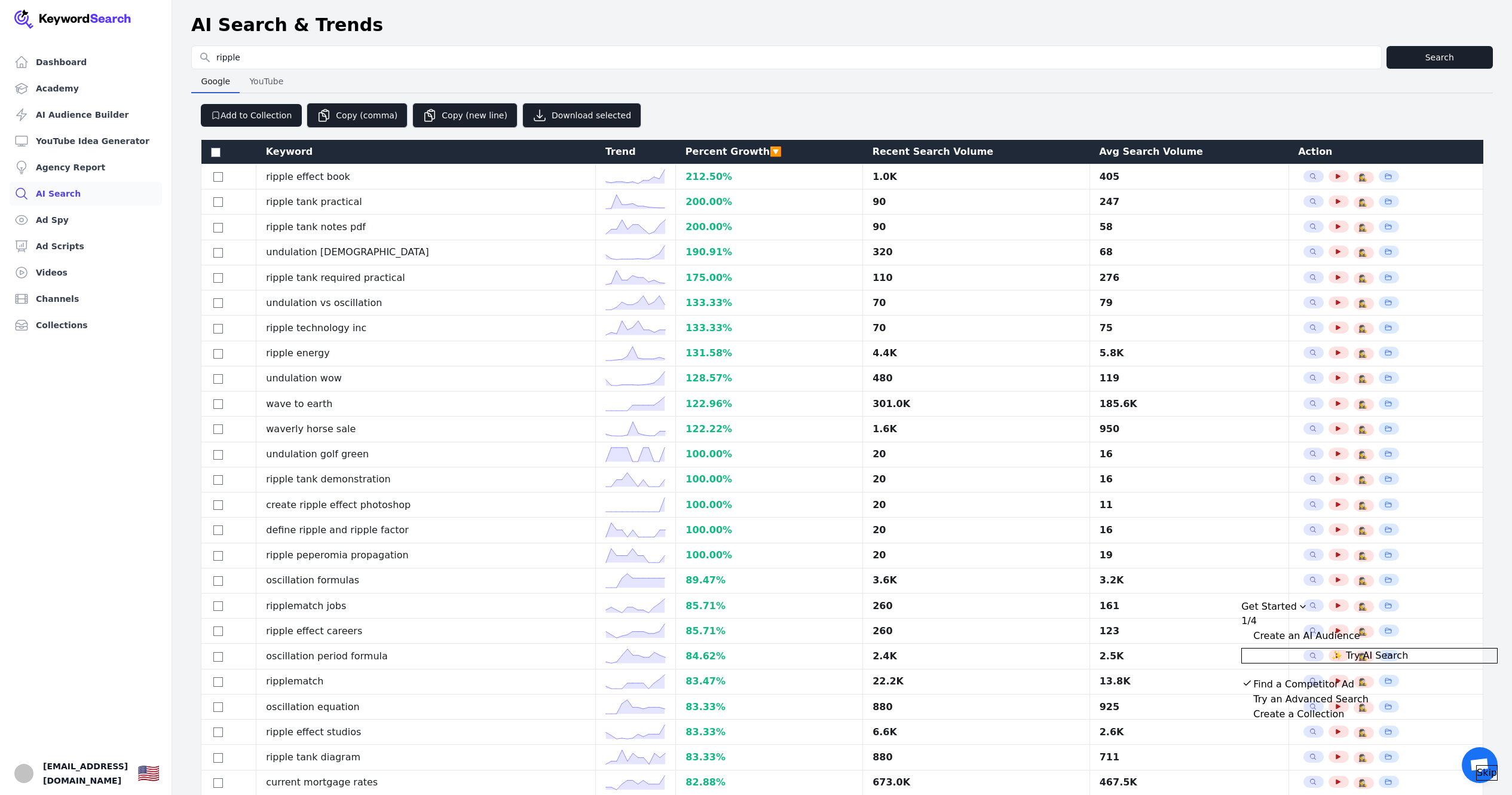
click at [939, 139] on div at bounding box center [842, 137] width 1282 height 5
click at [938, 146] on div "Recent Search Volume" at bounding box center [976, 152] width 208 height 14
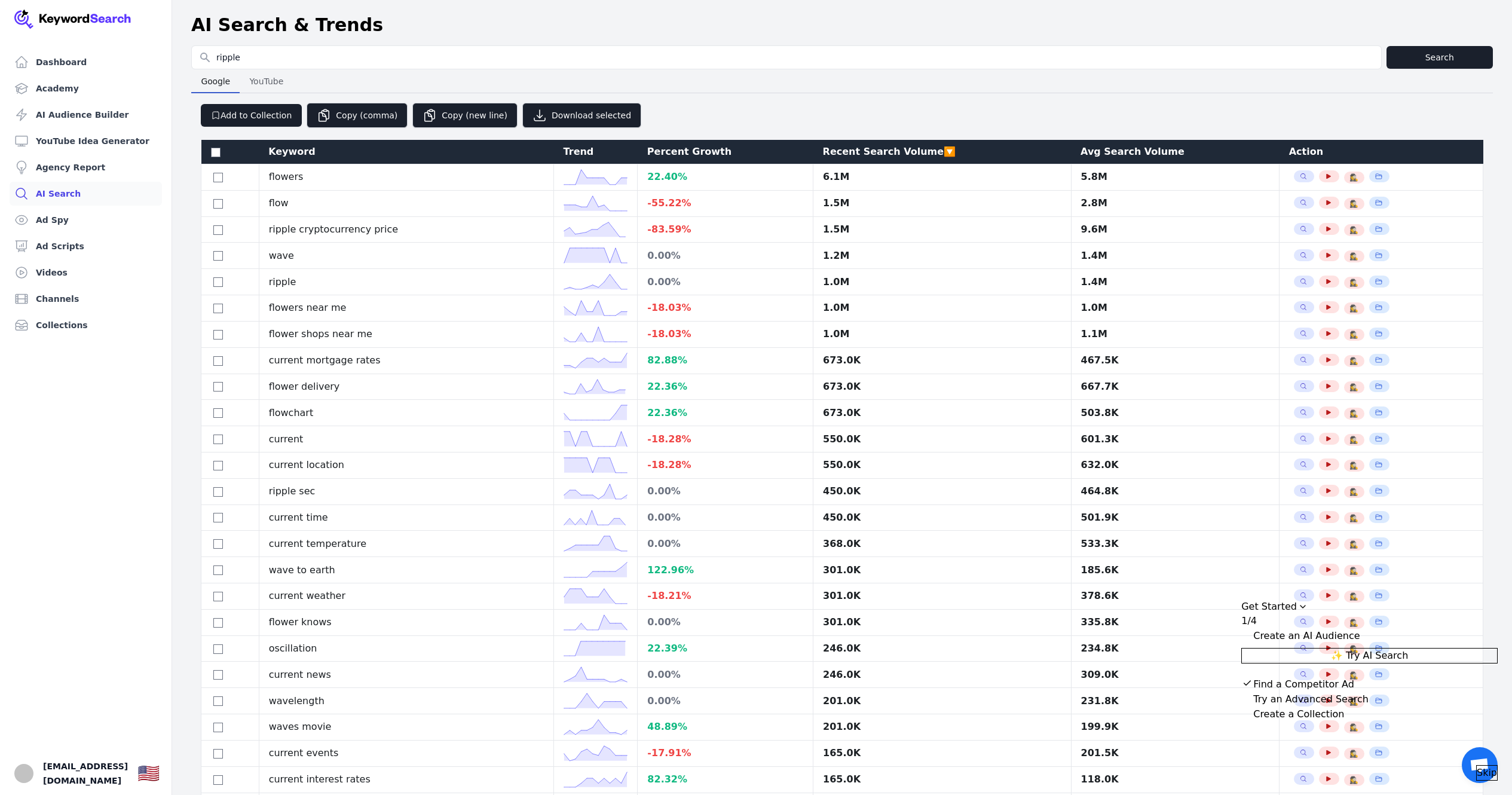
click at [267, 76] on span "YouTube" at bounding box center [267, 81] width 44 height 17
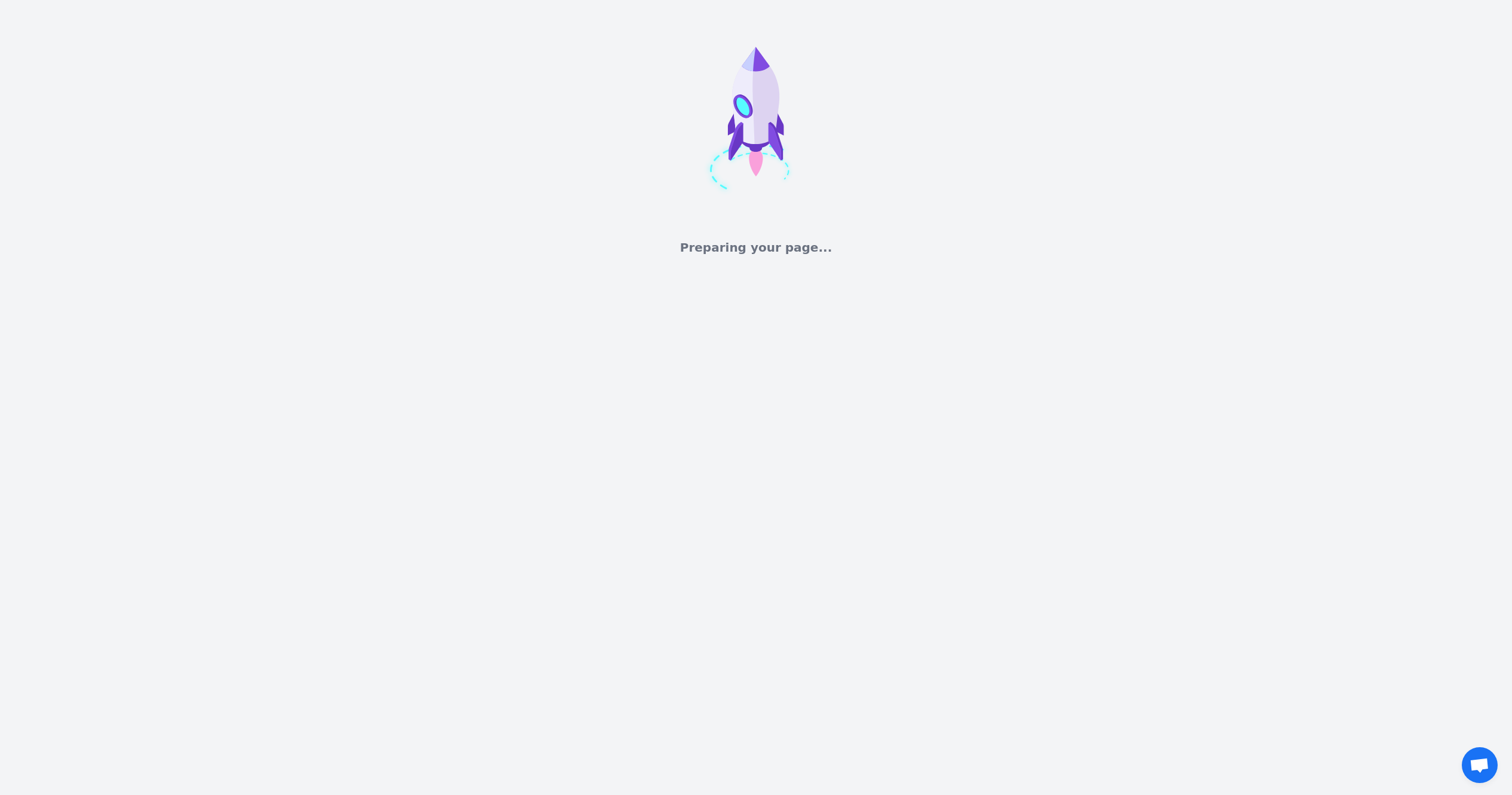
select select "50"
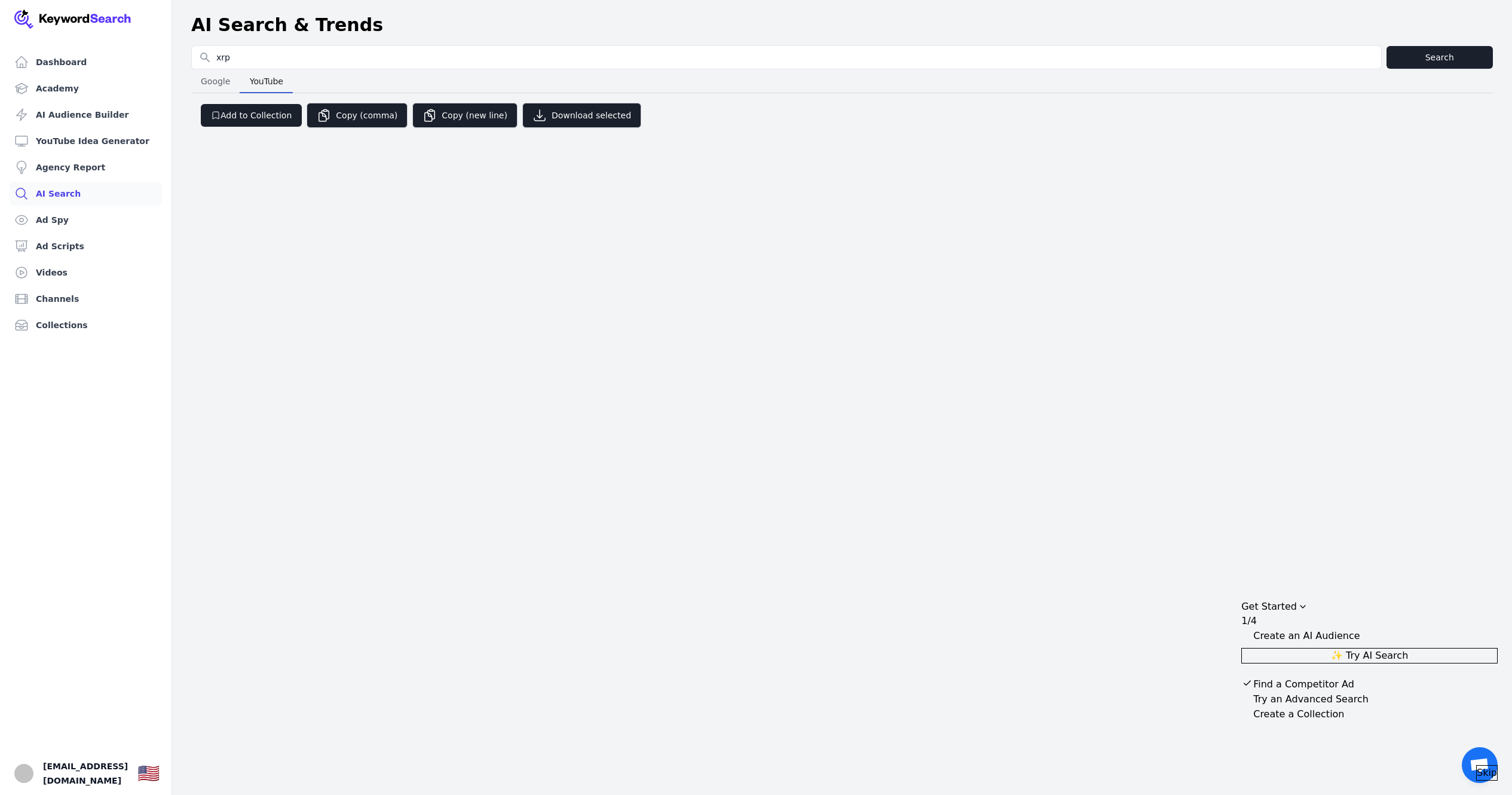
click at [273, 75] on span "YouTube" at bounding box center [266, 81] width 43 height 17
click at [52, 192] on link "AI Search" at bounding box center [86, 194] width 152 height 24
click at [67, 217] on link "Ad Spy" at bounding box center [86, 221] width 152 height 24
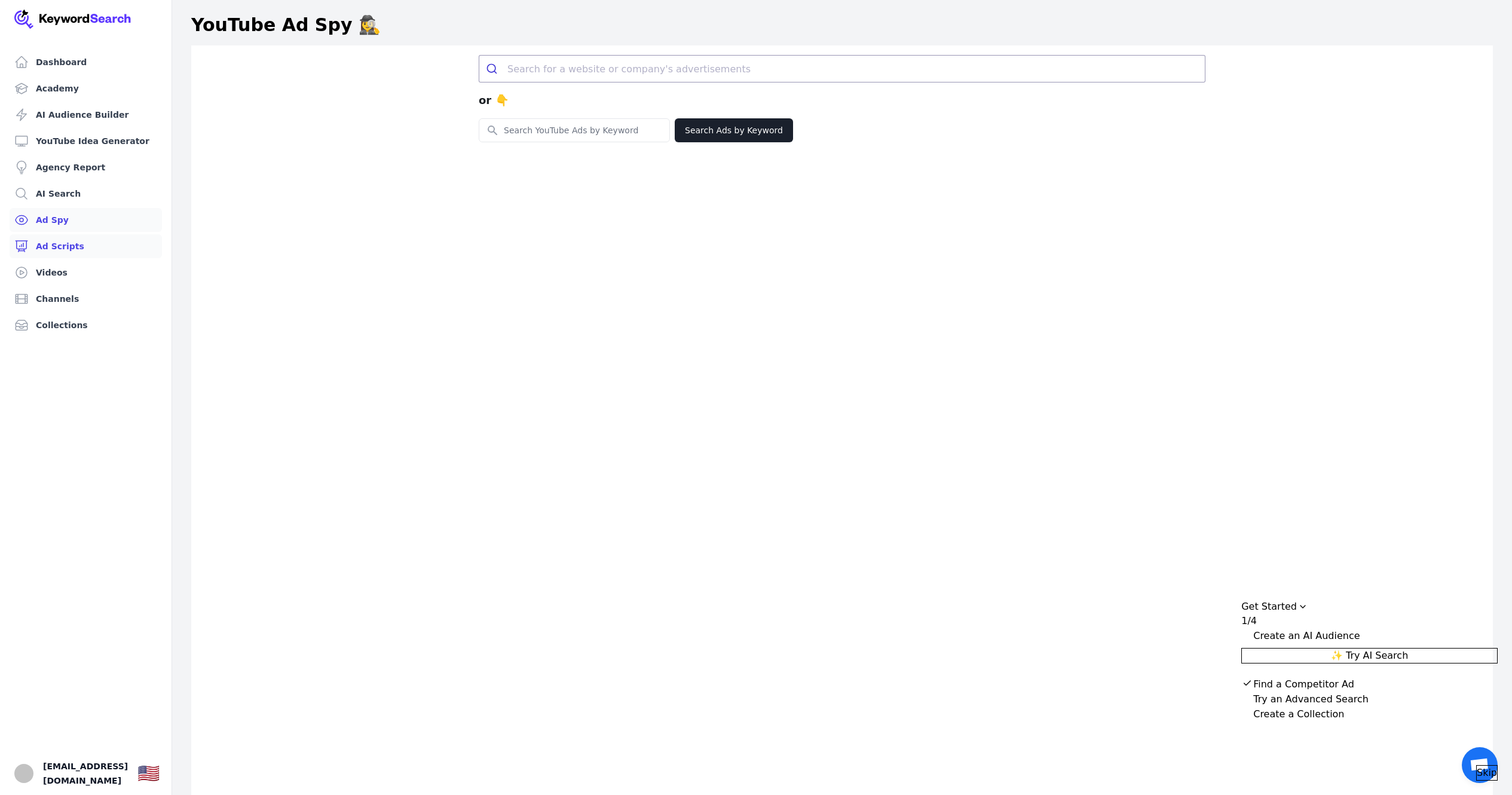
click at [84, 243] on link "Ad Scripts" at bounding box center [86, 246] width 152 height 24
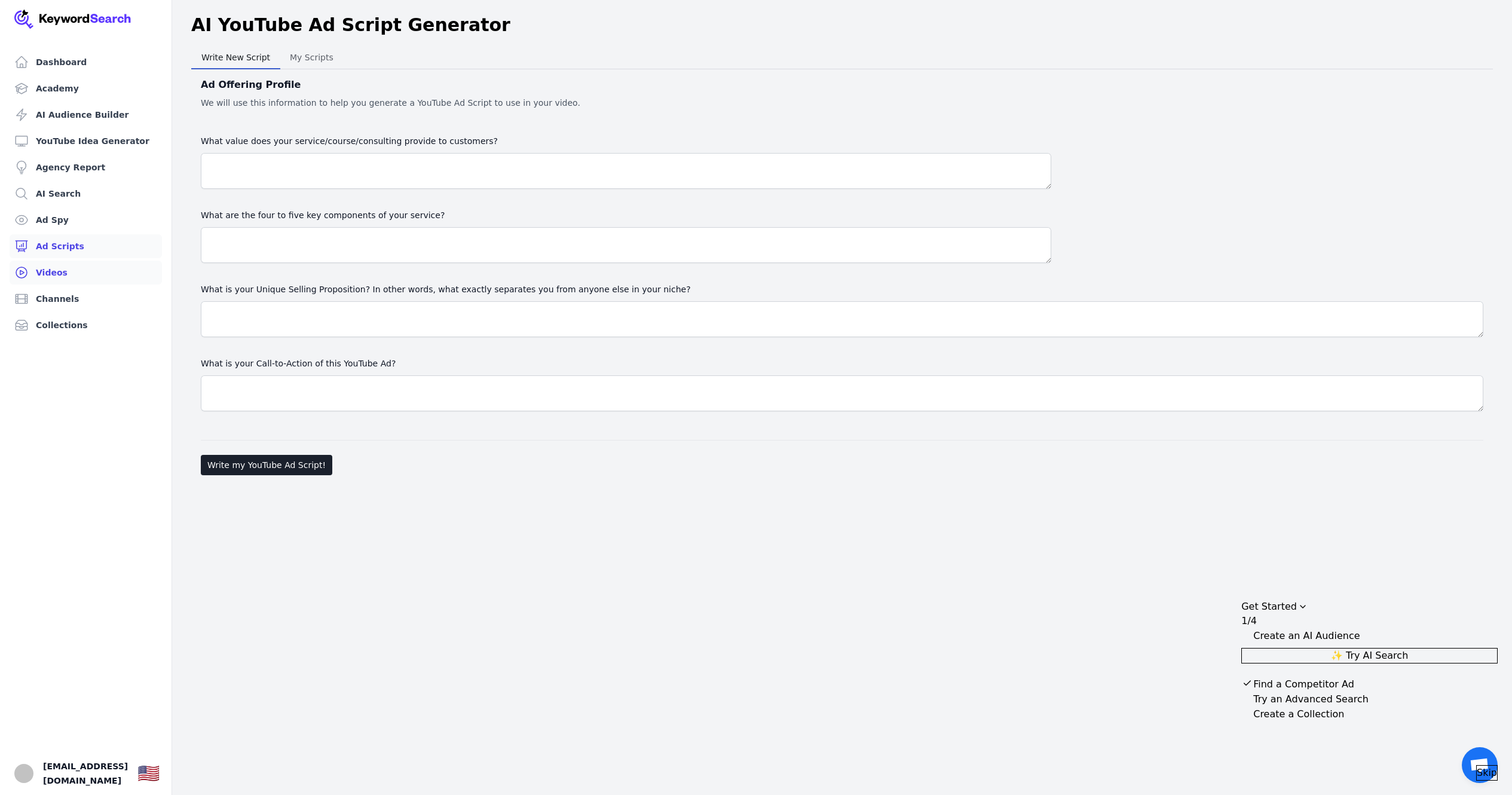
click at [83, 271] on link "Videos" at bounding box center [86, 273] width 152 height 24
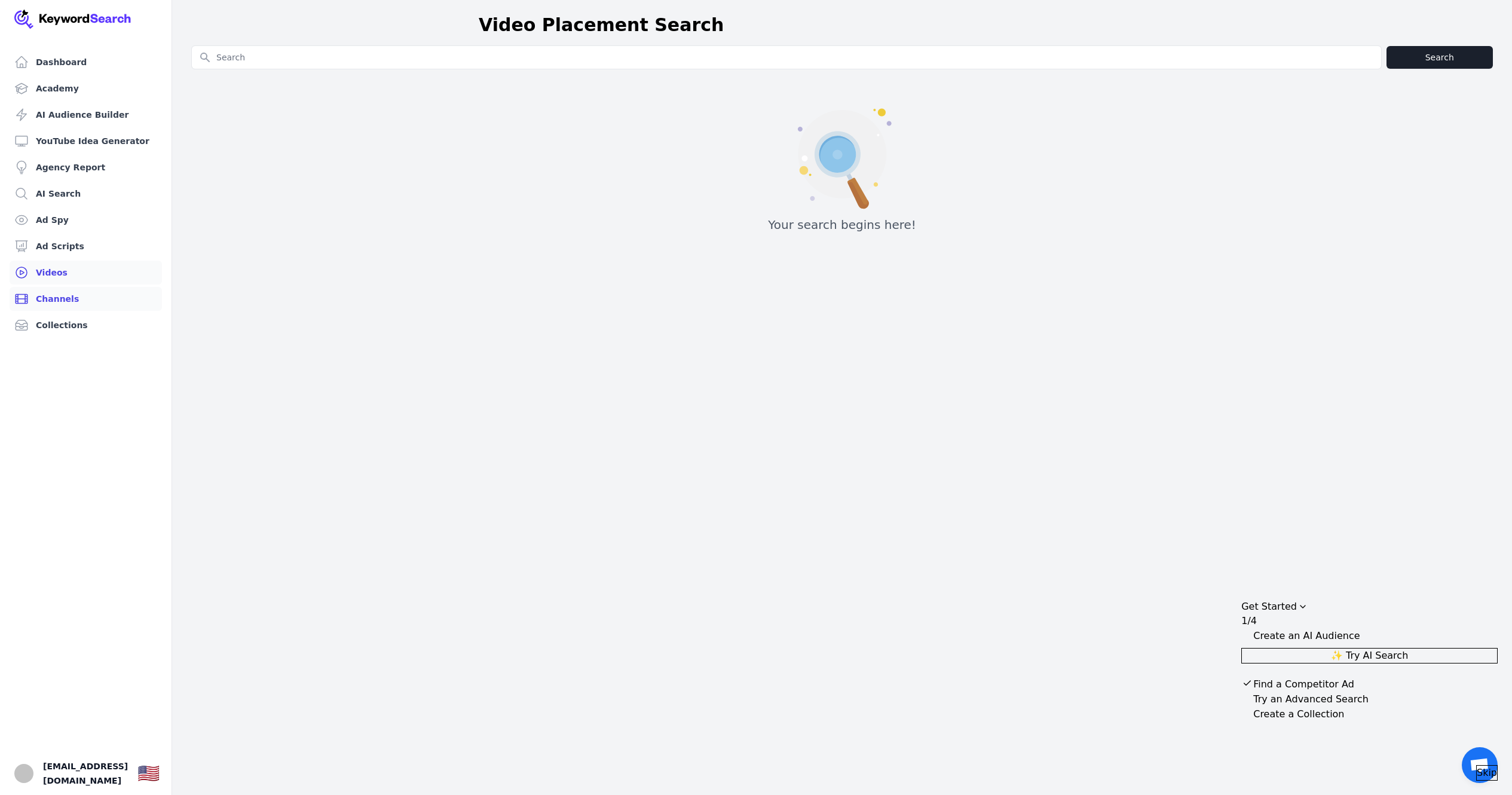
click at [88, 294] on link "Channels" at bounding box center [86, 299] width 152 height 24
click at [87, 324] on link "Collections" at bounding box center [86, 325] width 152 height 24
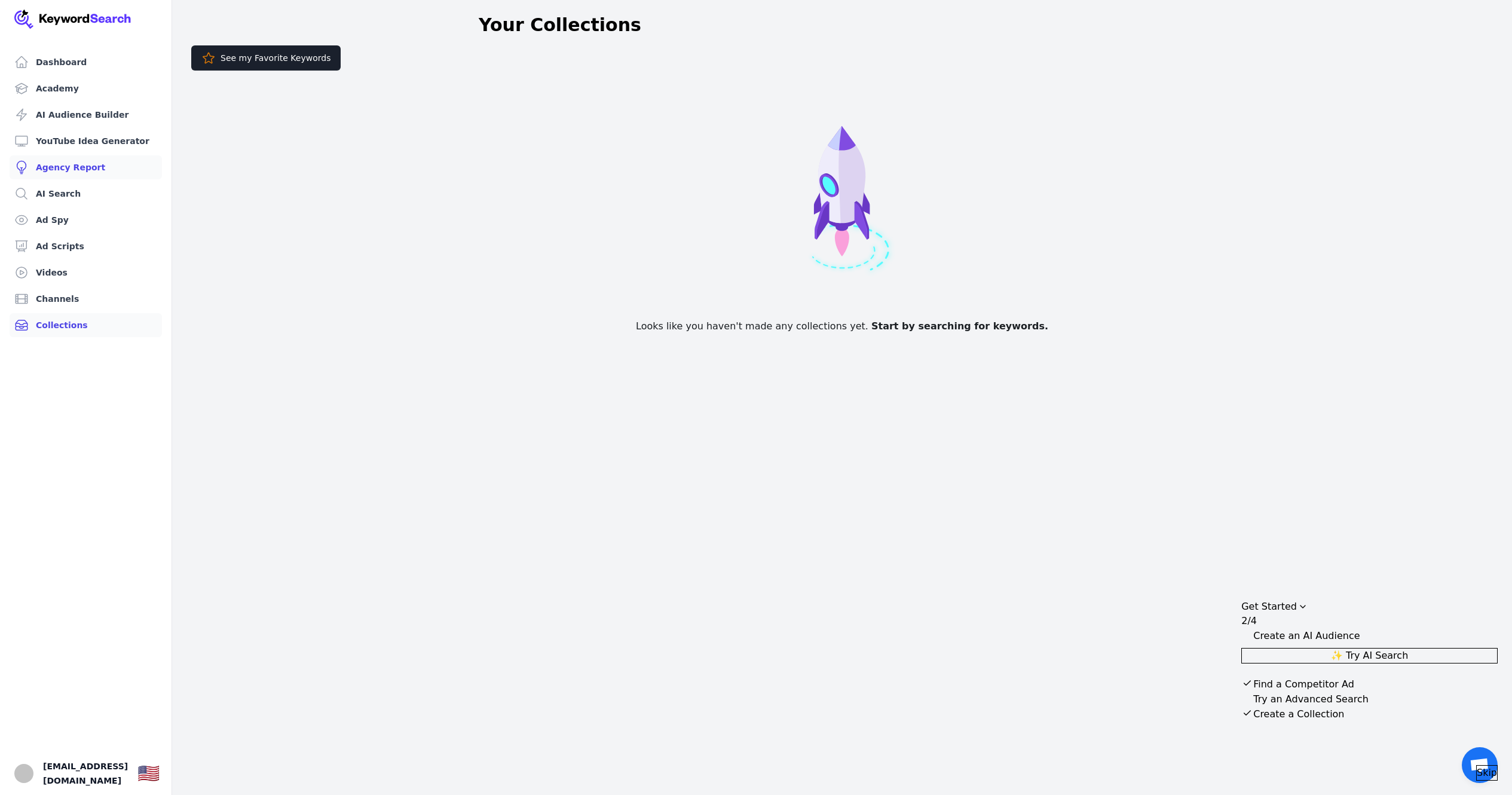
click at [73, 168] on link "Agency Report" at bounding box center [86, 167] width 152 height 24
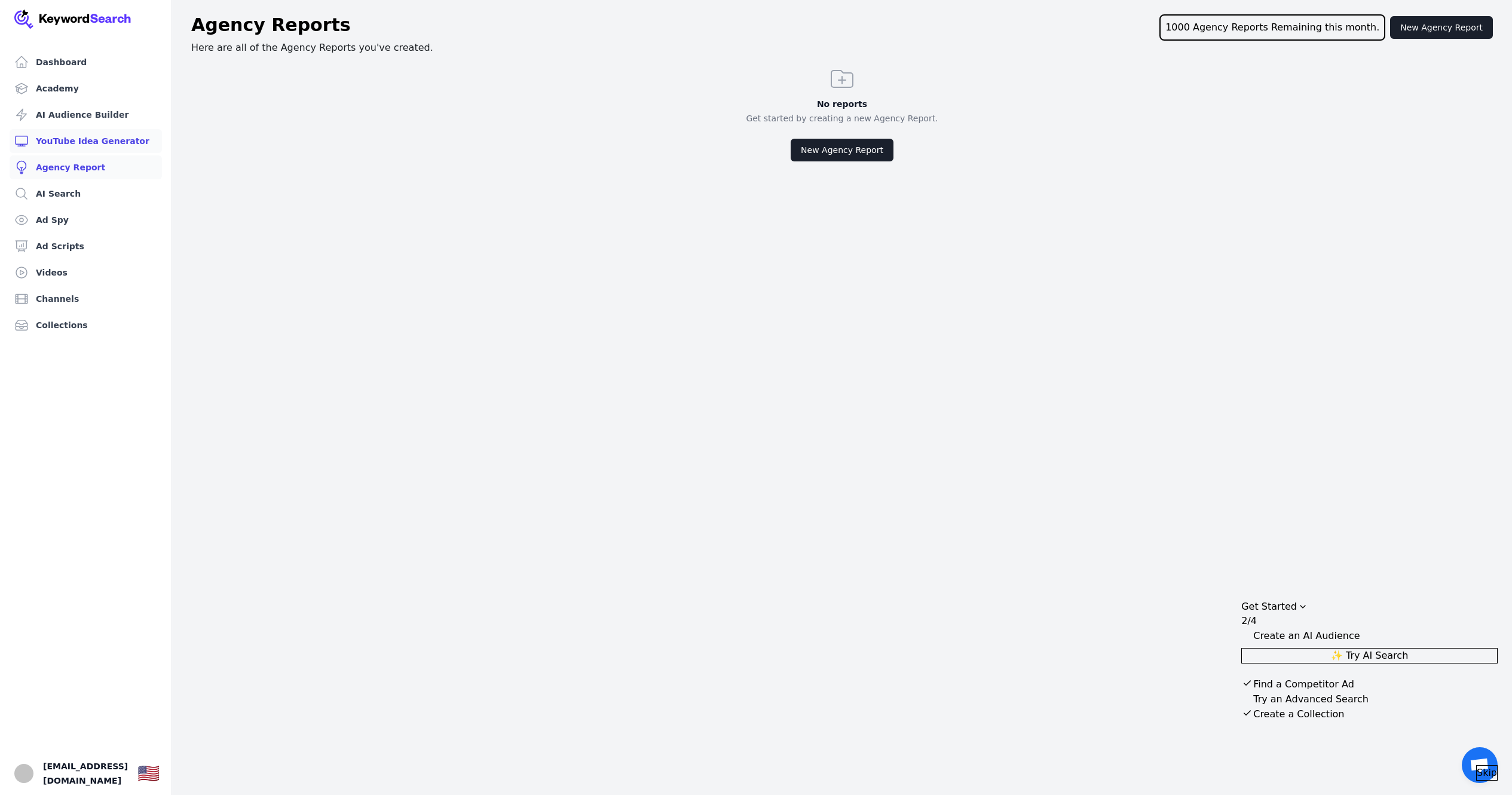
click at [98, 136] on link "YouTube Idea Generator" at bounding box center [86, 141] width 152 height 24
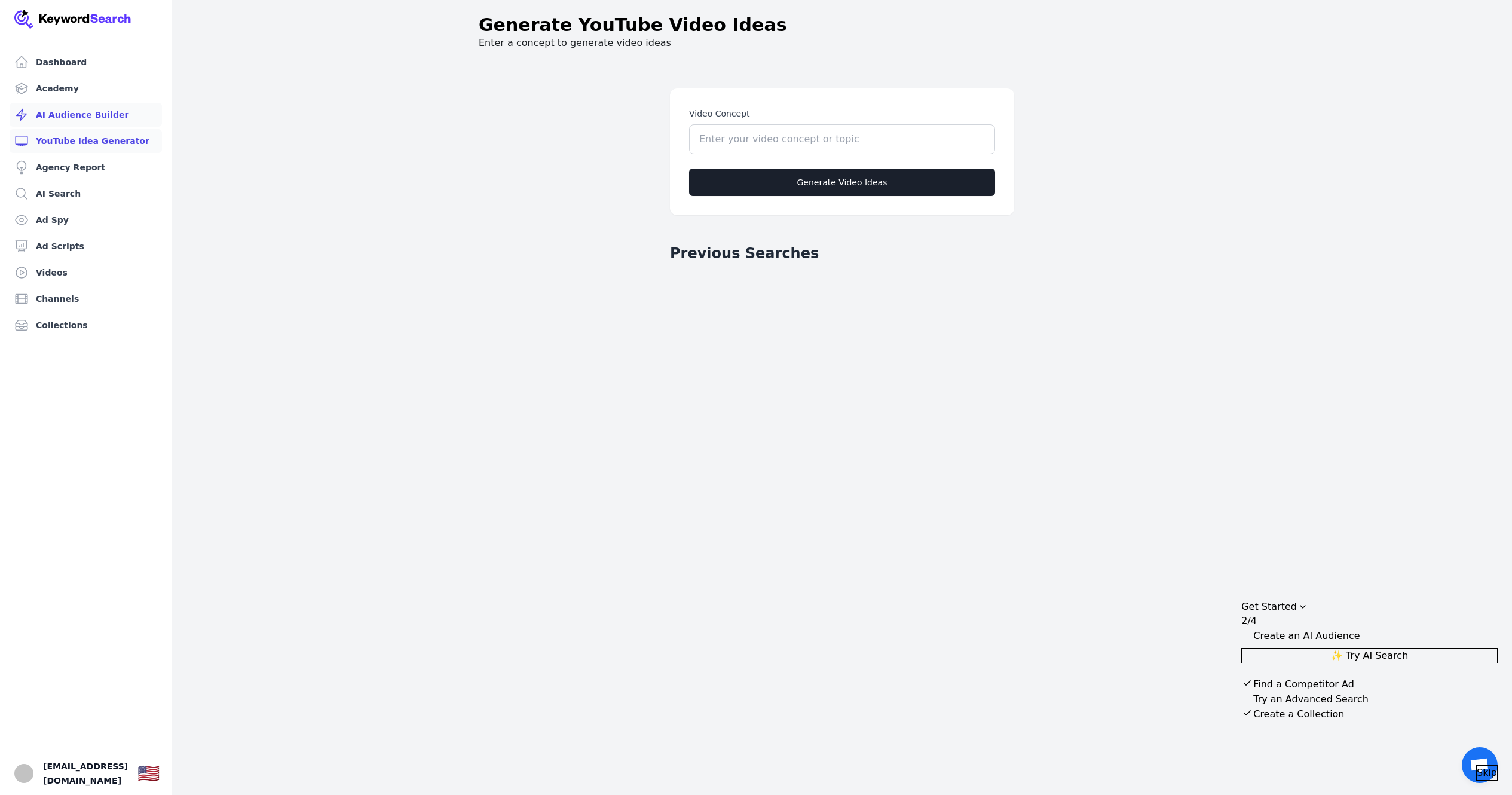
click at [101, 118] on link "AI Audience Builder" at bounding box center [86, 115] width 152 height 24
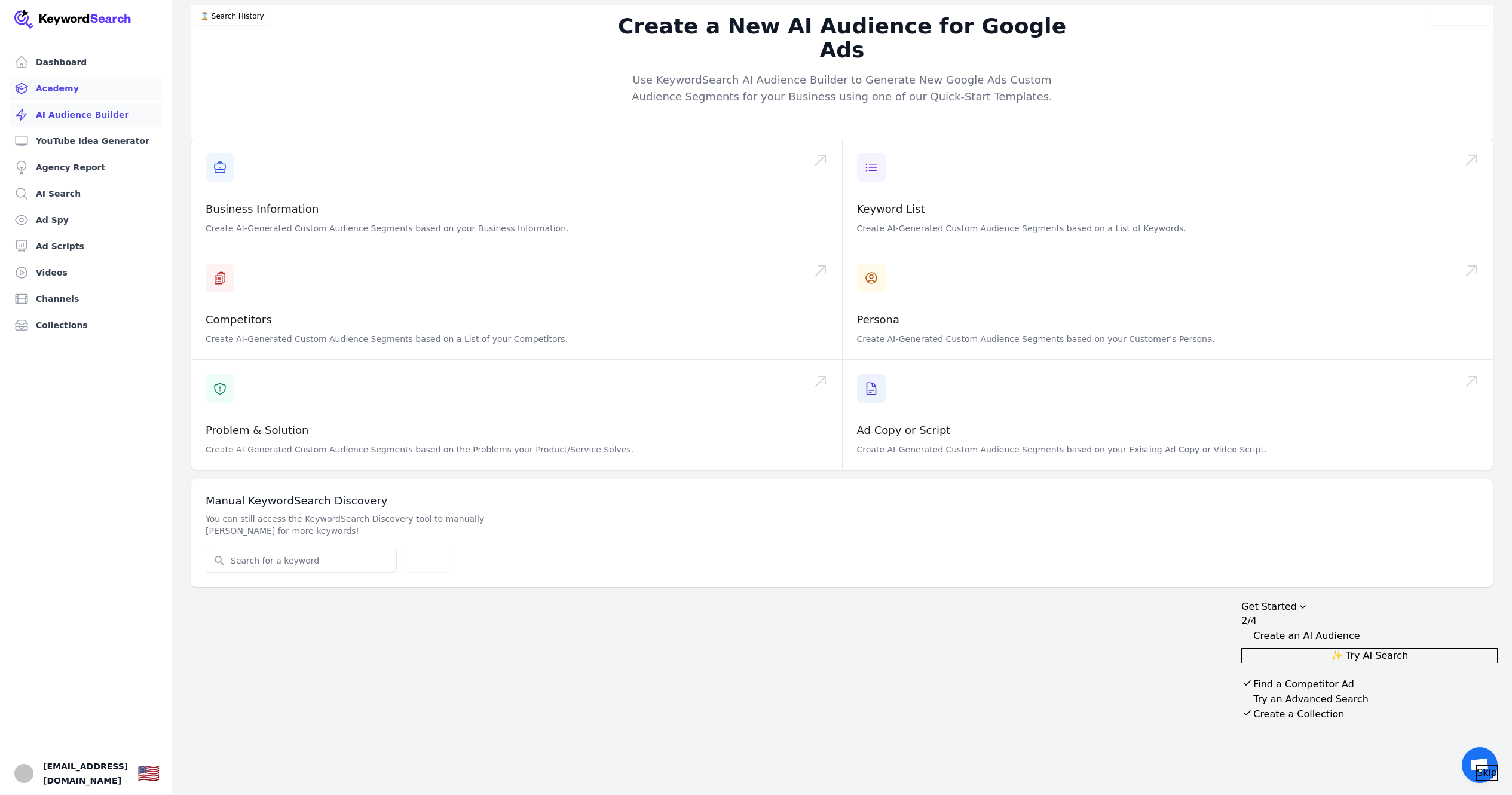
click at [95, 89] on link "Academy" at bounding box center [86, 89] width 152 height 24
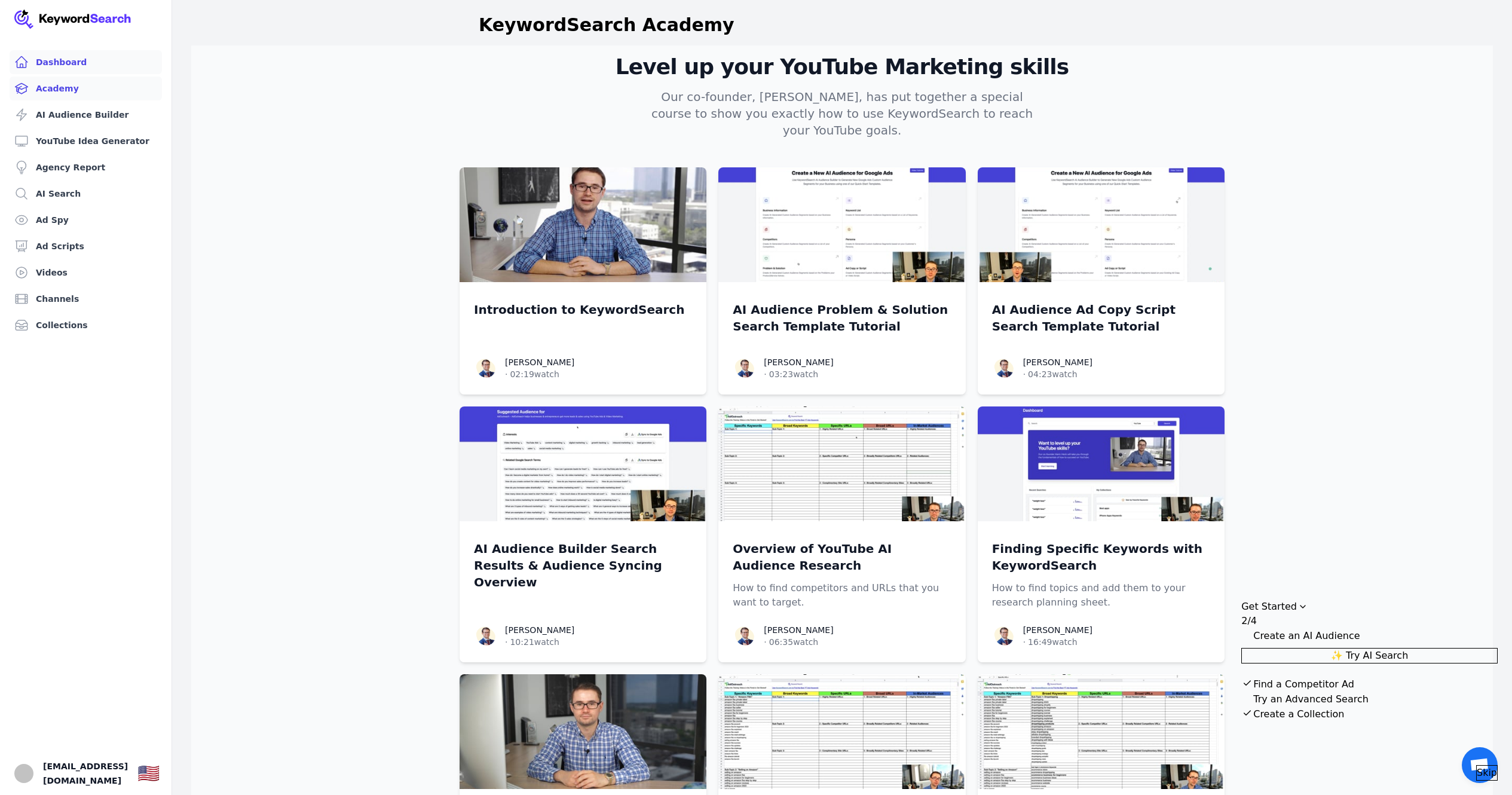
click at [78, 67] on link "Dashboard" at bounding box center [86, 62] width 152 height 24
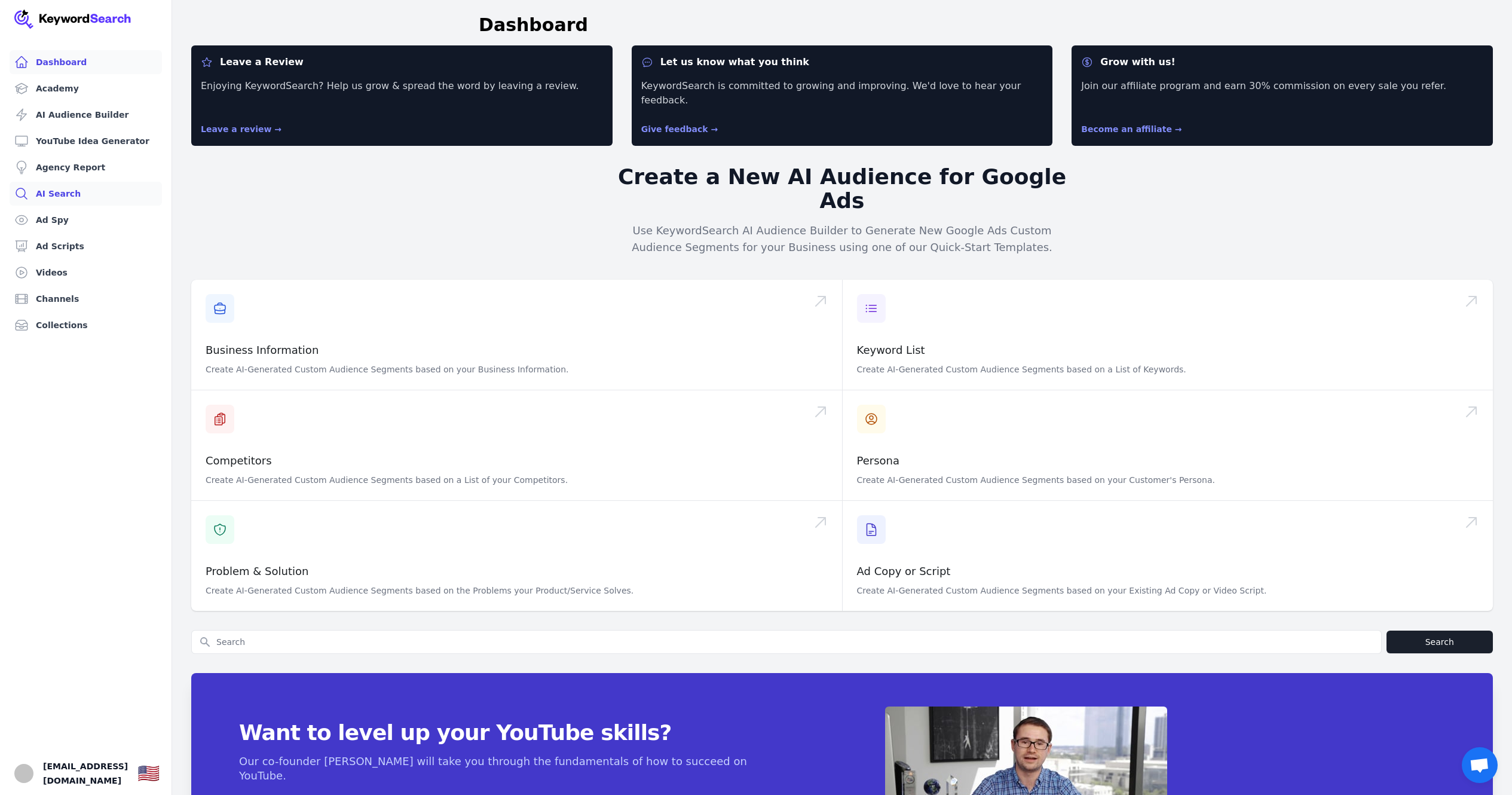
click at [78, 197] on link "AI Search" at bounding box center [86, 194] width 152 height 24
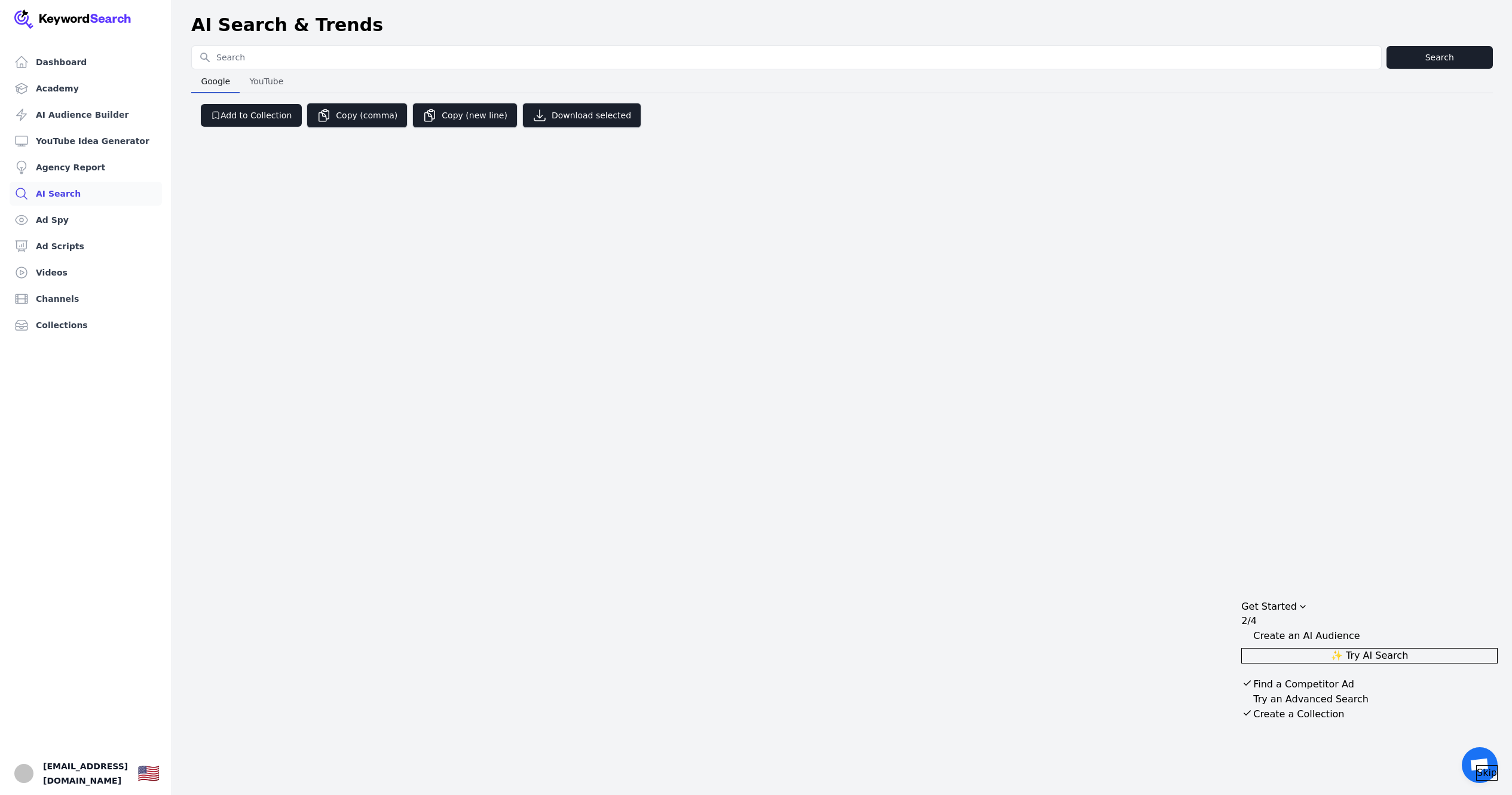
click at [280, 77] on span "YouTube" at bounding box center [267, 81] width 44 height 17
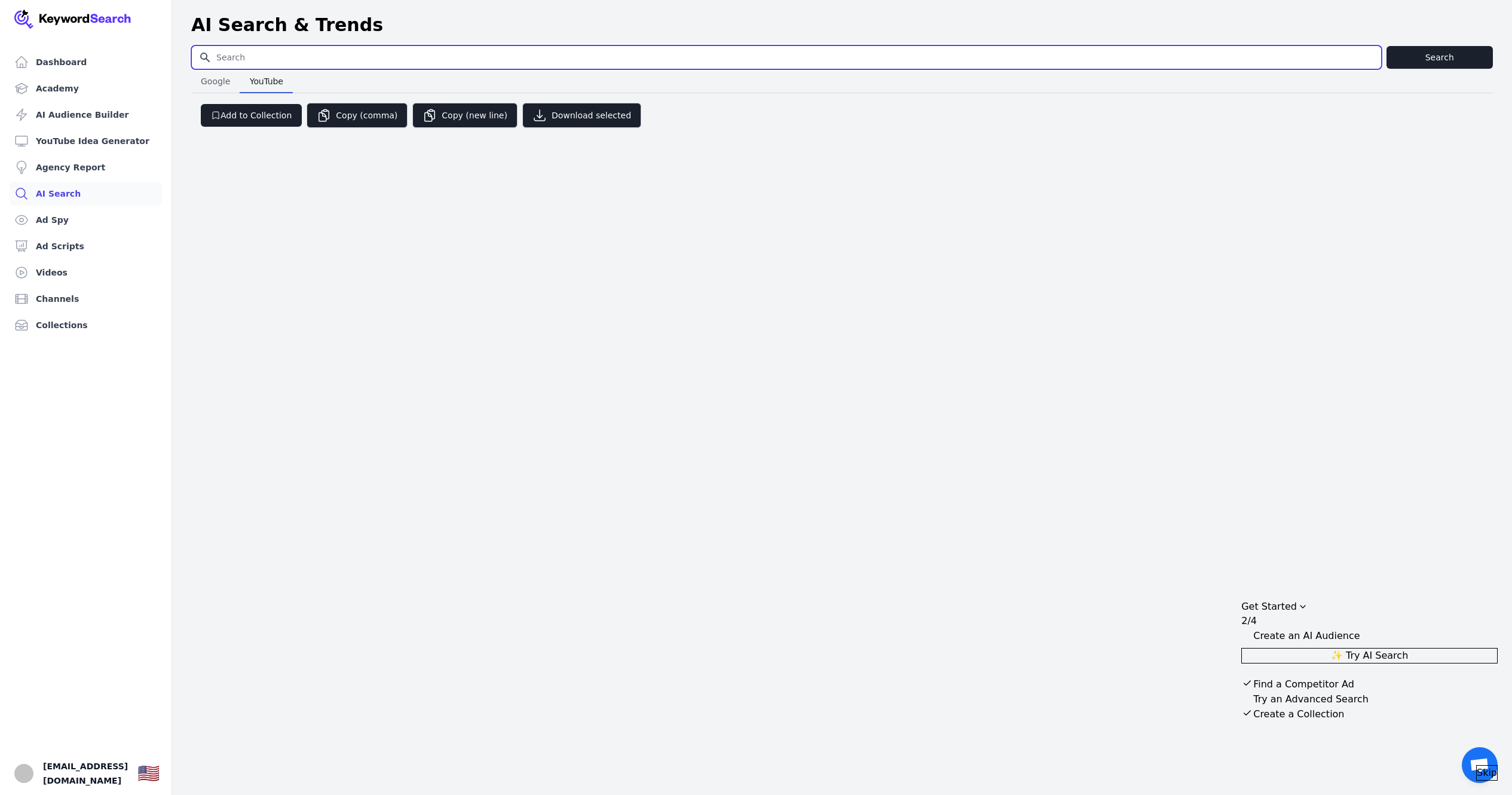
click at [307, 49] on input "Search for YouTube Keywords" at bounding box center [786, 58] width 1189 height 23
type input "crypto"
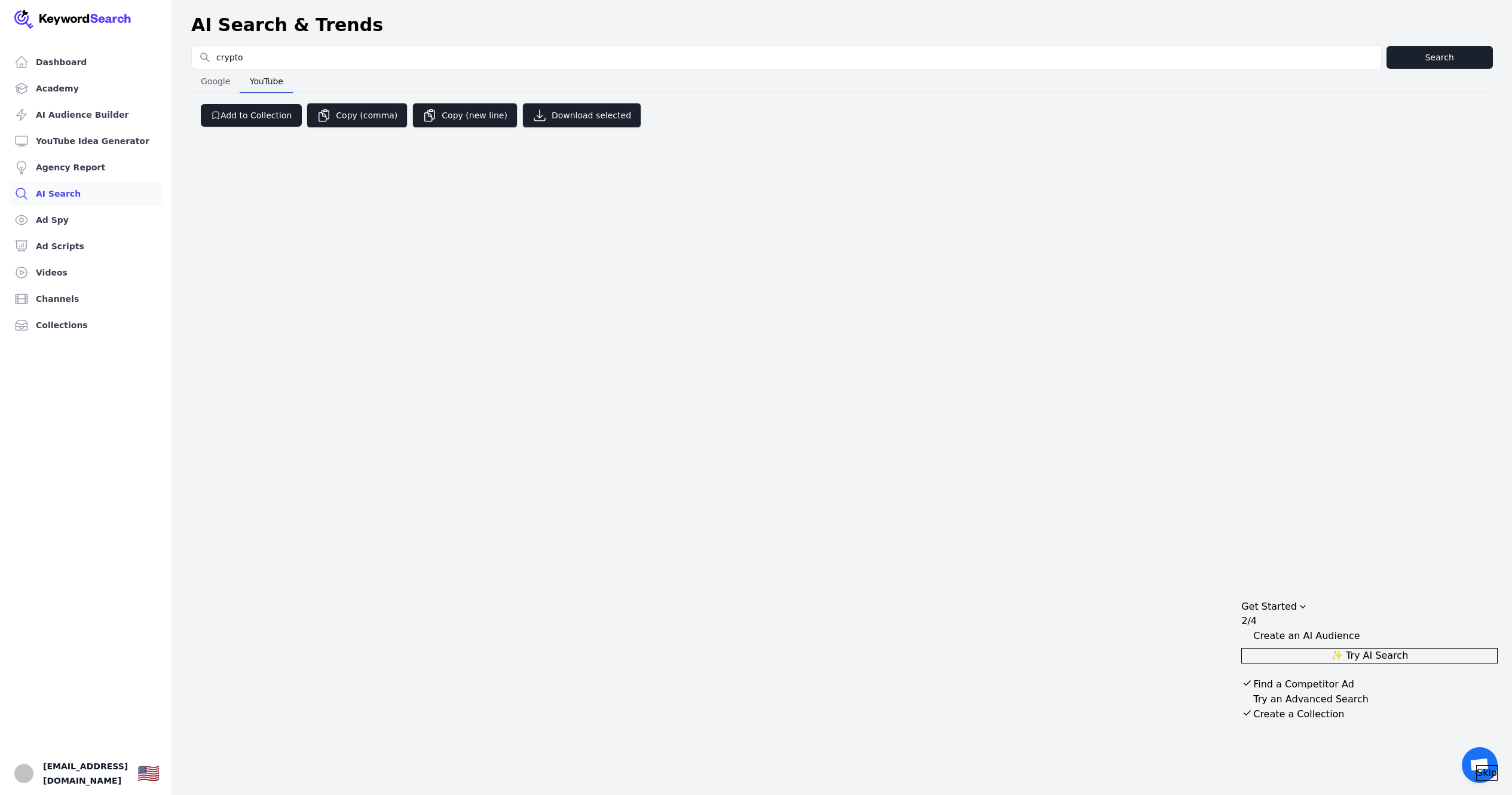
click at [275, 77] on span "YouTube" at bounding box center [266, 81] width 43 height 17
click at [264, 119] on button "Add to Collection" at bounding box center [251, 115] width 101 height 23
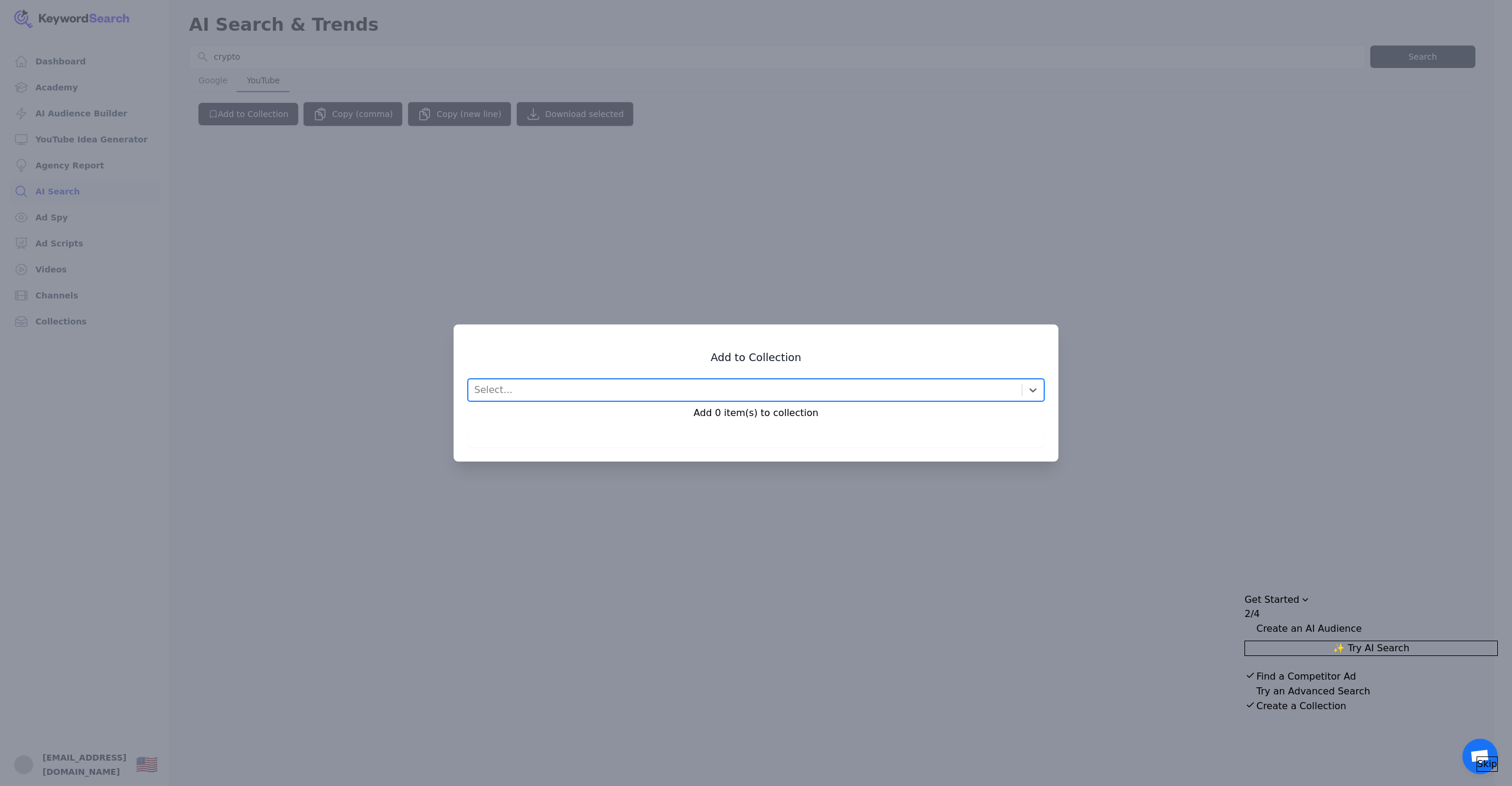
drag, startPoint x: 267, startPoint y: 117, endPoint x: 261, endPoint y: 116, distance: 6.1
click at [261, 116] on div at bounding box center [756, 393] width 1512 height 786
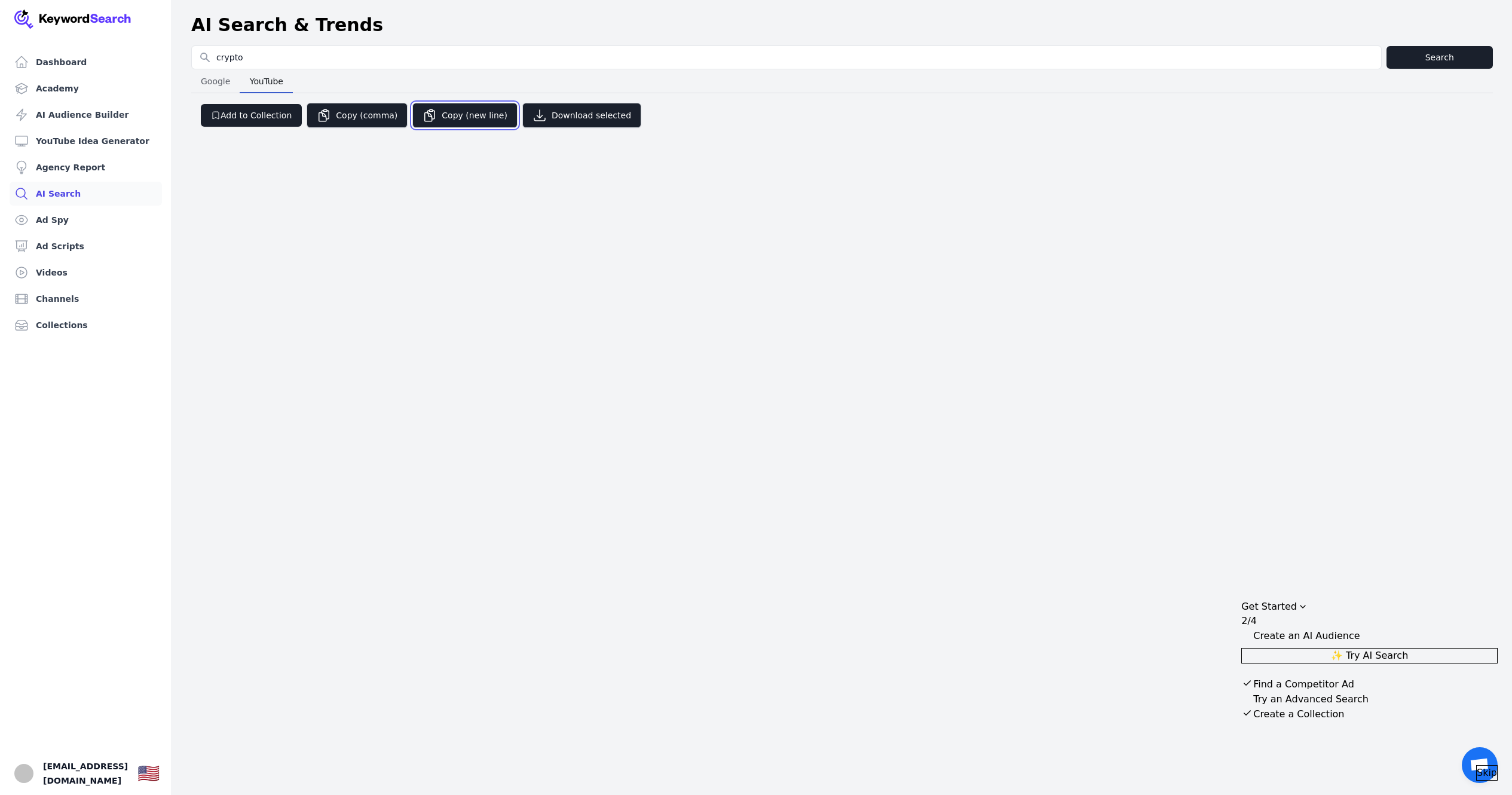
click at [427, 116] on icon "button" at bounding box center [430, 115] width 10 height 12
click at [202, 83] on span "Google" at bounding box center [215, 81] width 39 height 17
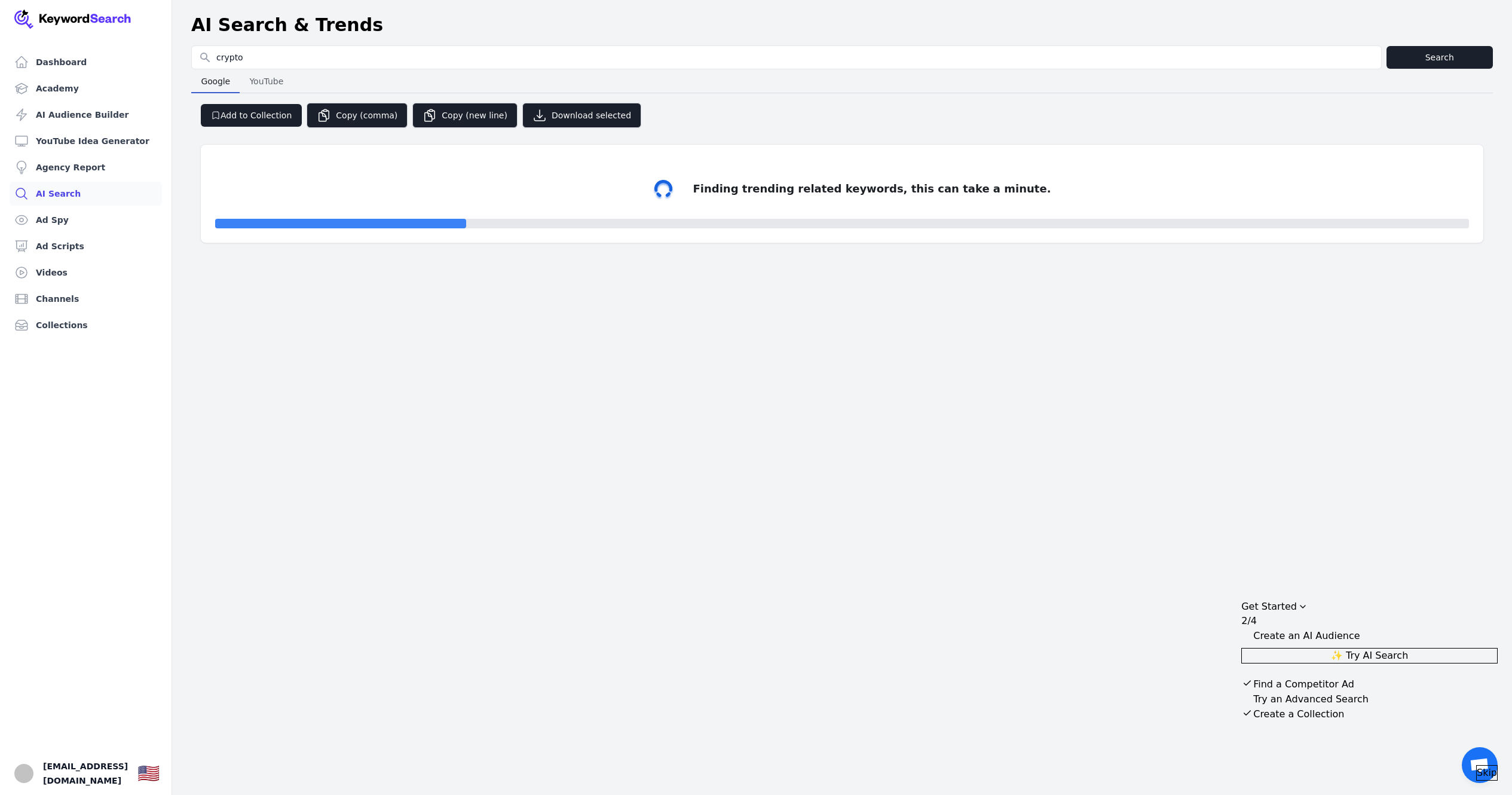
select select "50"
